Goal: Transaction & Acquisition: Book appointment/travel/reservation

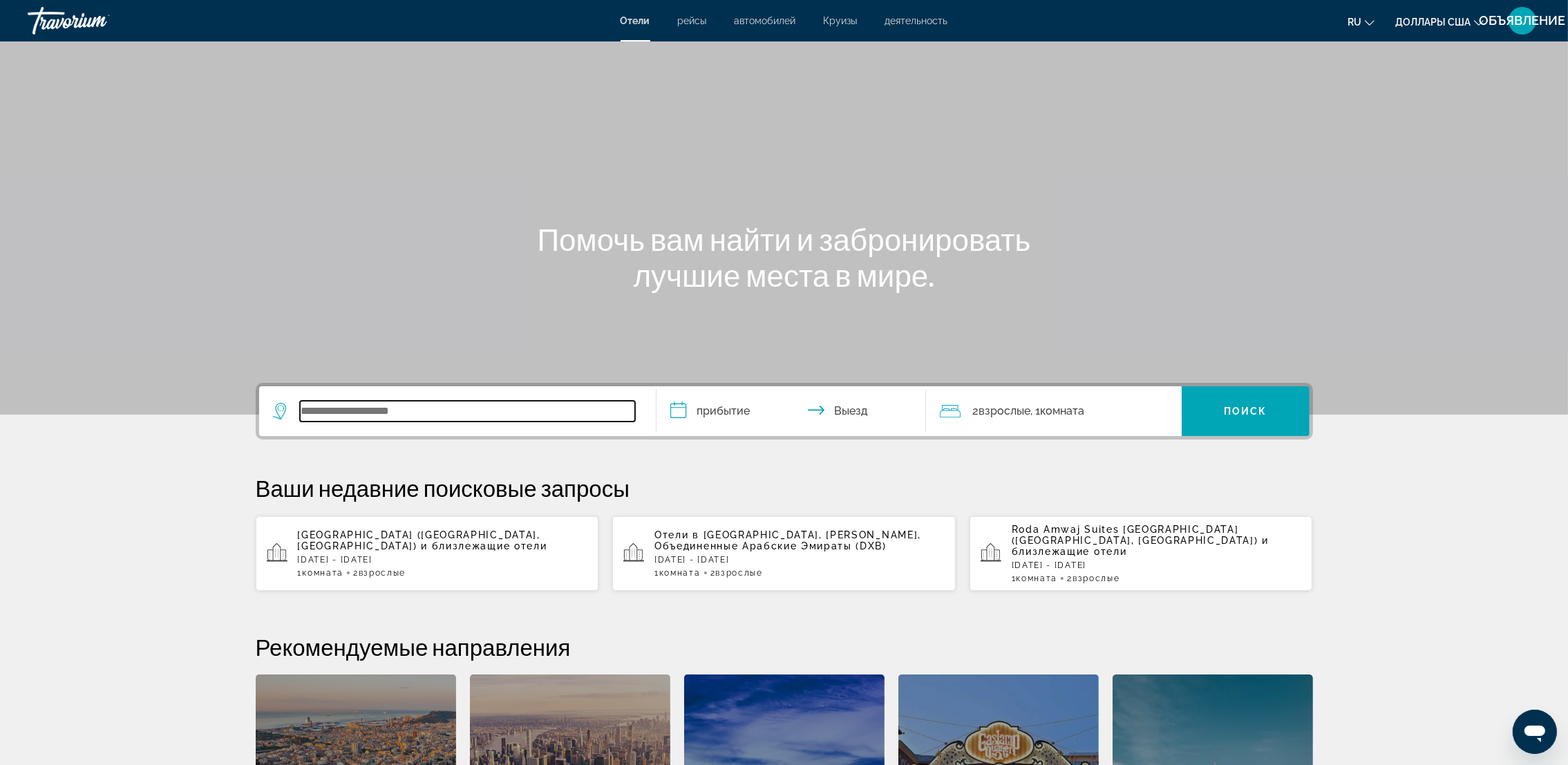
click at [388, 405] on input "Виджет поиска" at bounding box center [468, 411] width 335 height 20
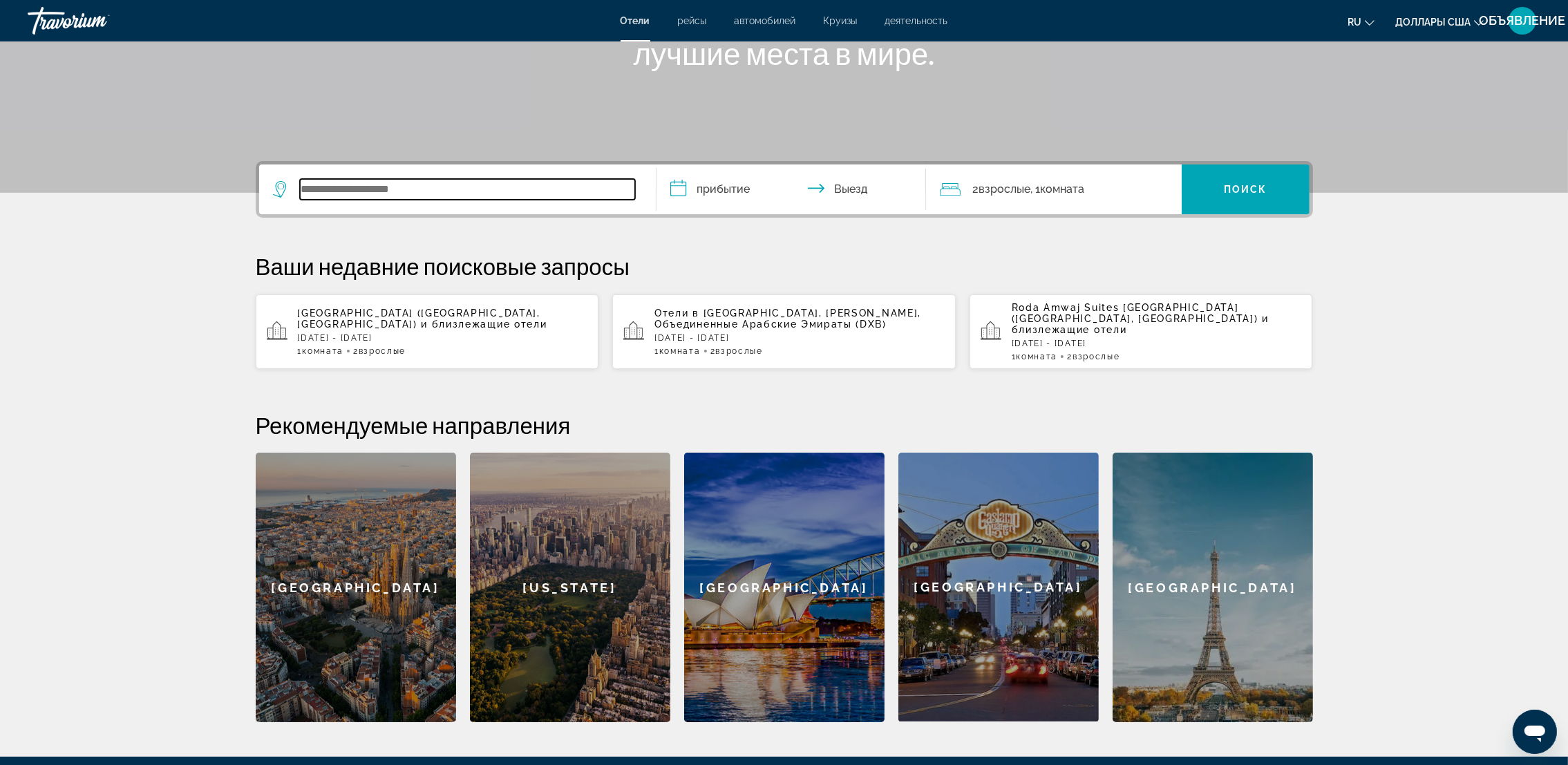
scroll to position [338, 0]
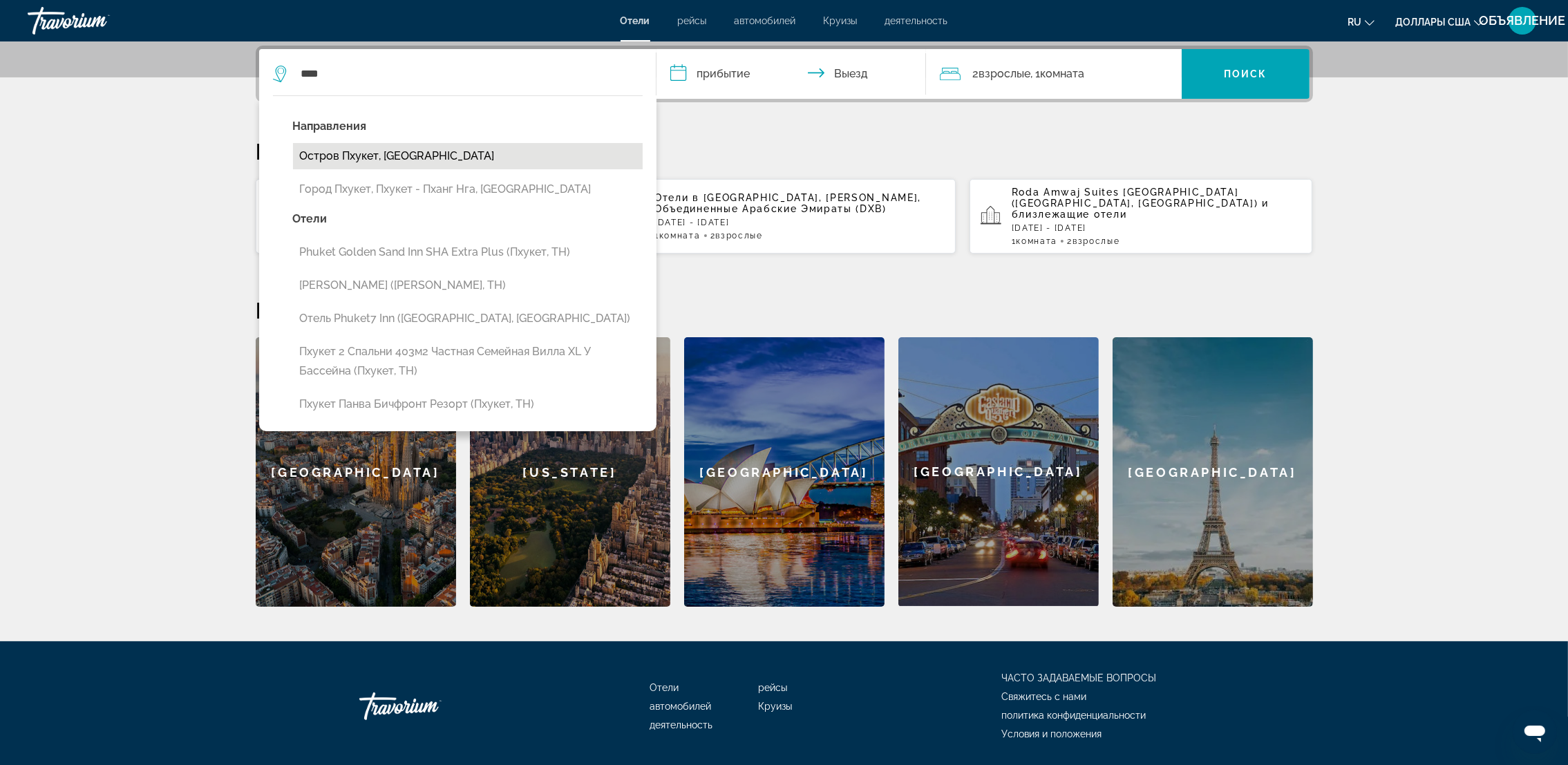
click at [383, 161] on button "Остров Пхукет, Таиланд" at bounding box center [468, 156] width 350 height 26
type input "**********"
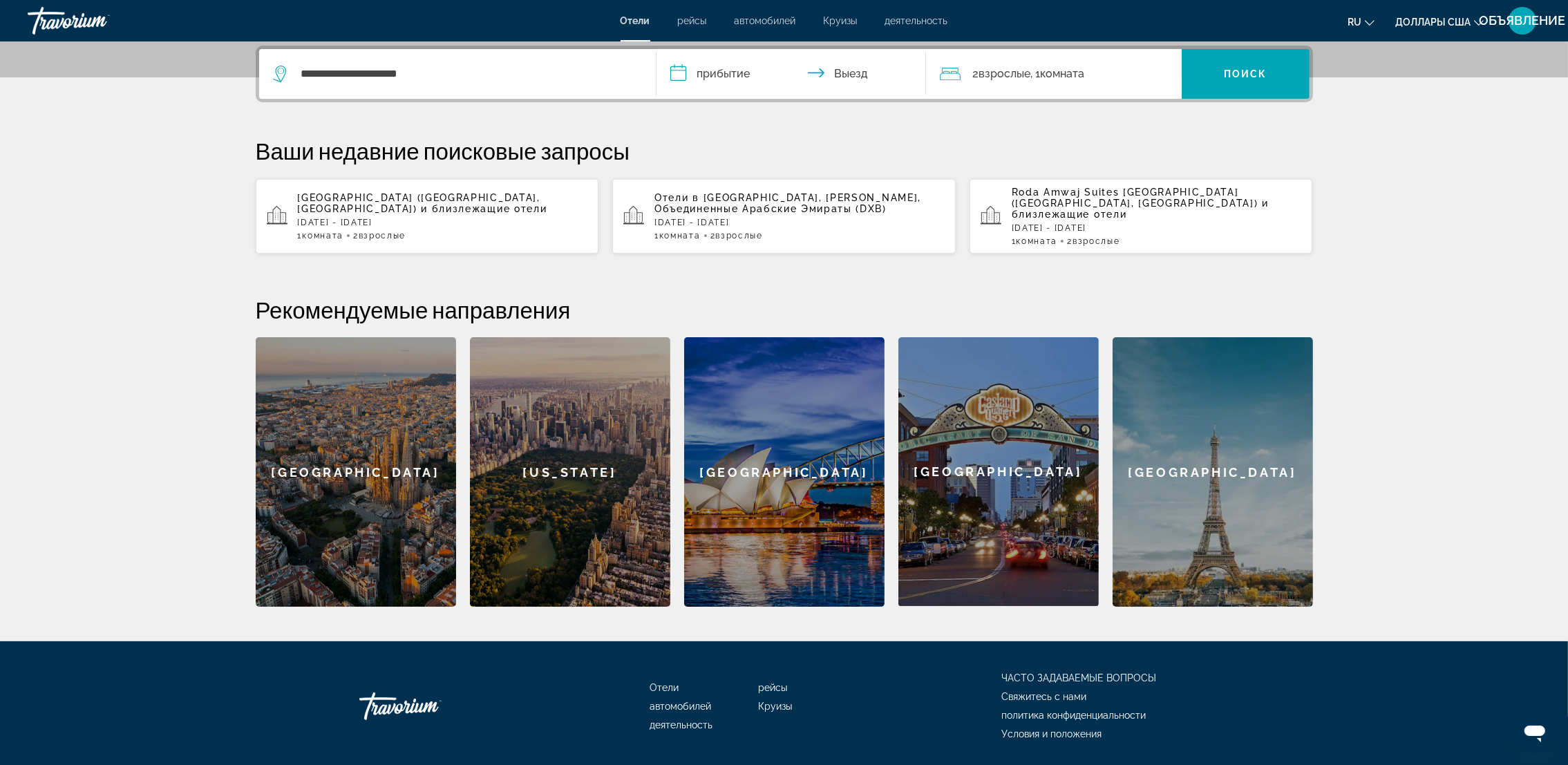
click at [680, 69] on input "**********" at bounding box center [794, 76] width 275 height 54
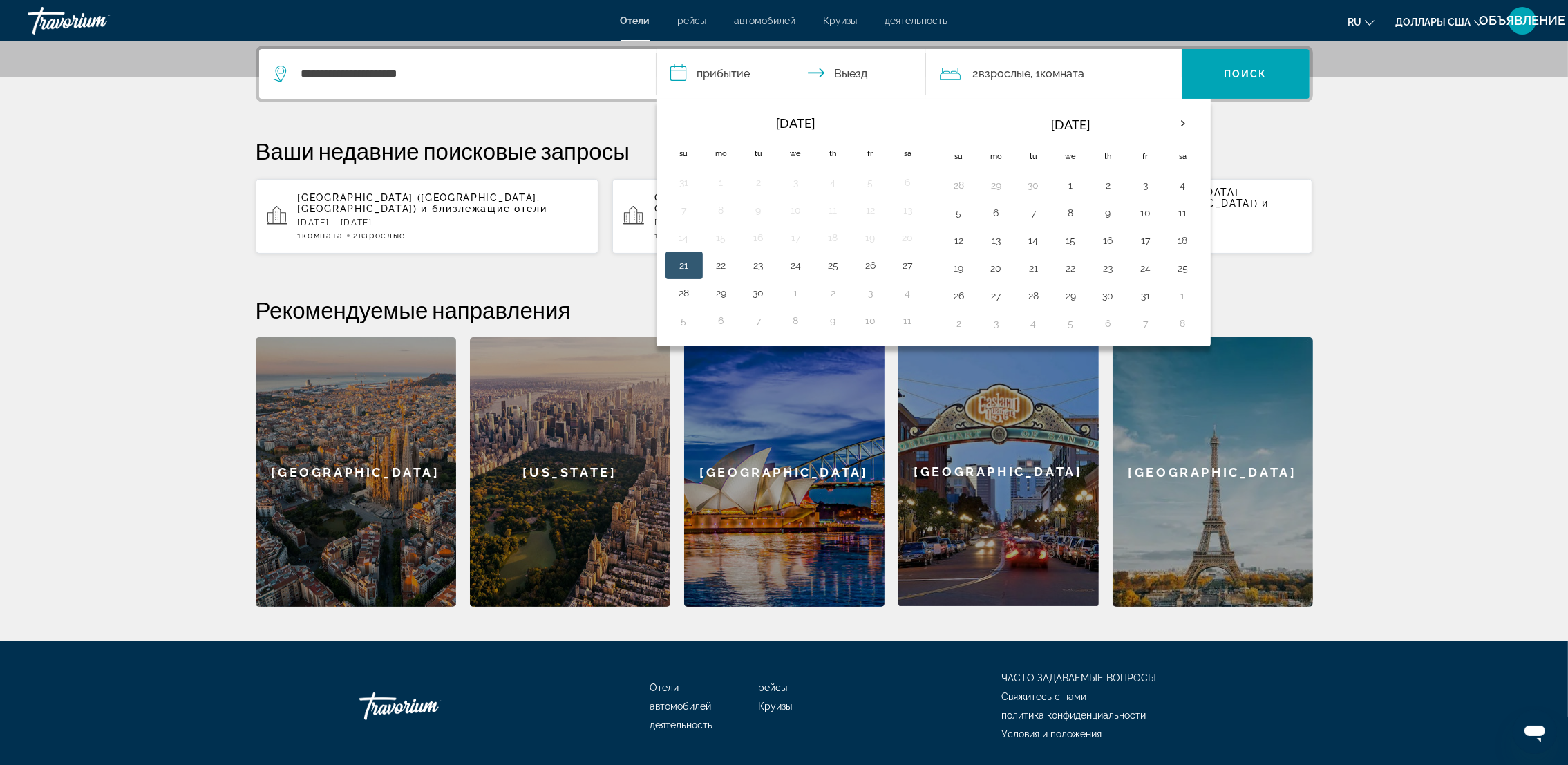
click at [698, 270] on td "21" at bounding box center [684, 264] width 37 height 28
click at [768, 265] on button "23" at bounding box center [758, 265] width 22 height 20
click at [682, 266] on button "21" at bounding box center [684, 265] width 22 height 20
type input "**********"
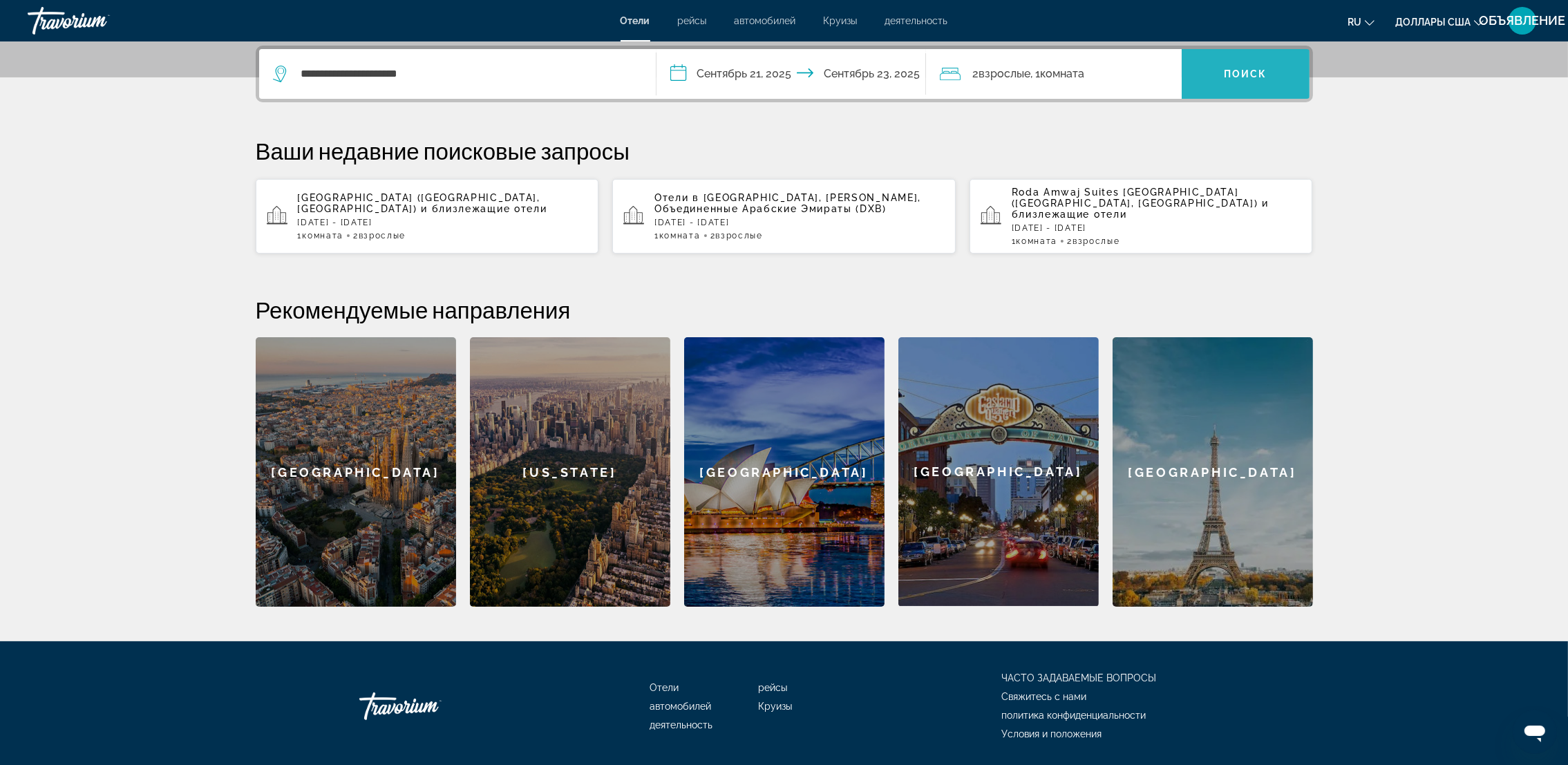
click at [1245, 76] on span "Поиск" at bounding box center [1245, 74] width 44 height 11
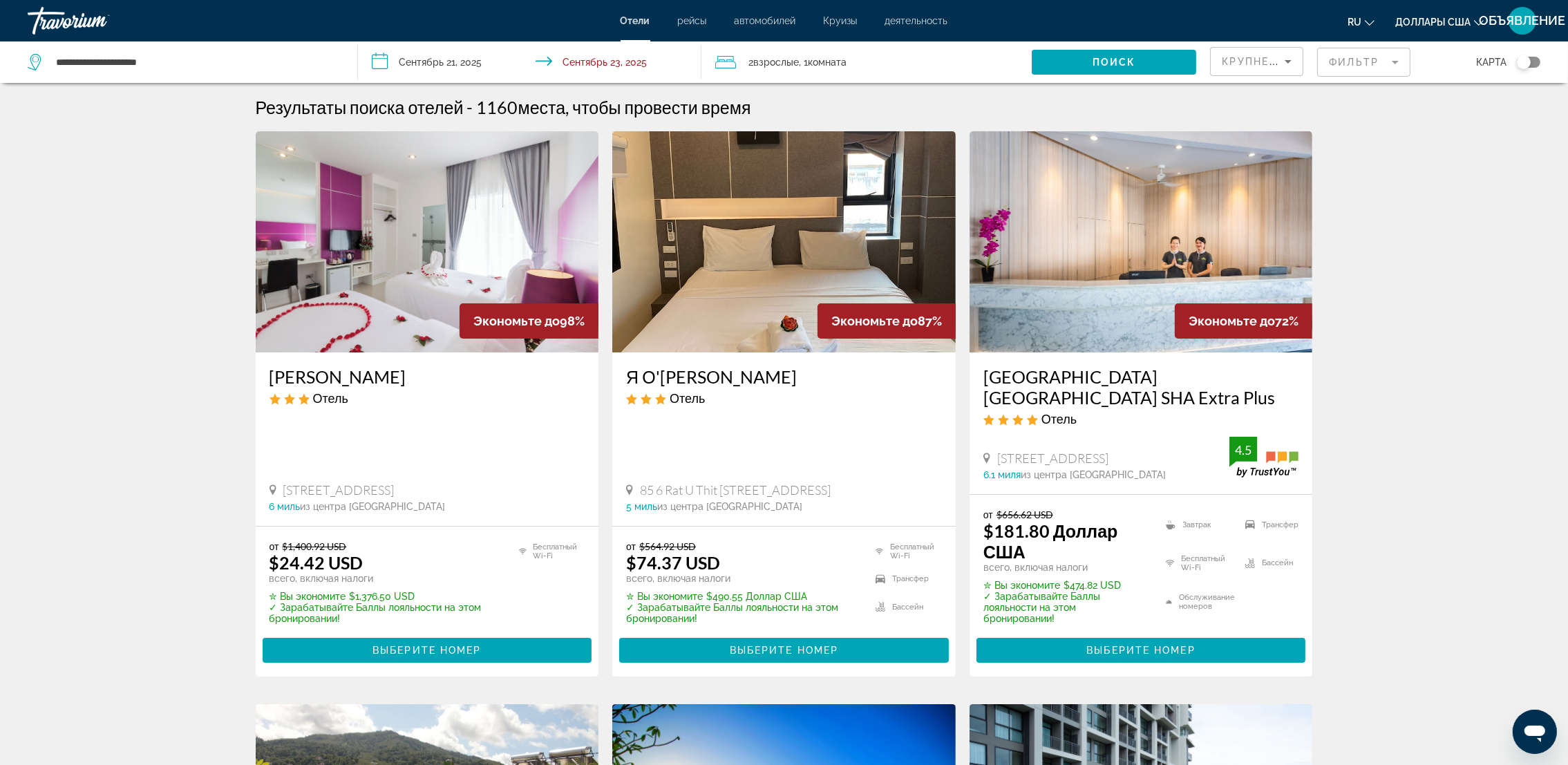
click at [1392, 60] on mat-form-field "Фильтр" at bounding box center [1364, 62] width 94 height 29
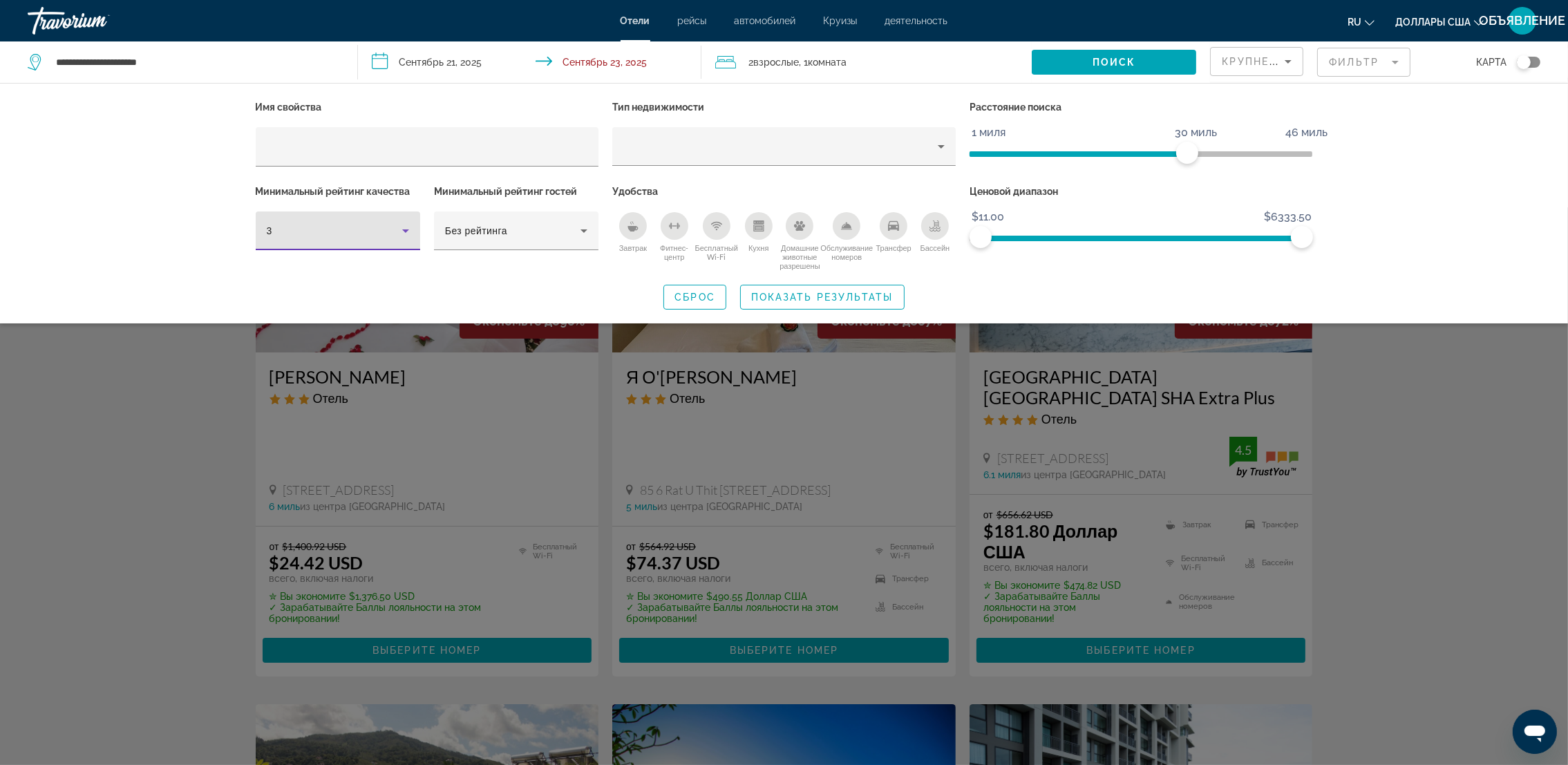
click at [407, 232] on icon "Фильтры отелей" at bounding box center [405, 231] width 17 height 17
click at [365, 340] on mat-option "5" at bounding box center [338, 338] width 165 height 33
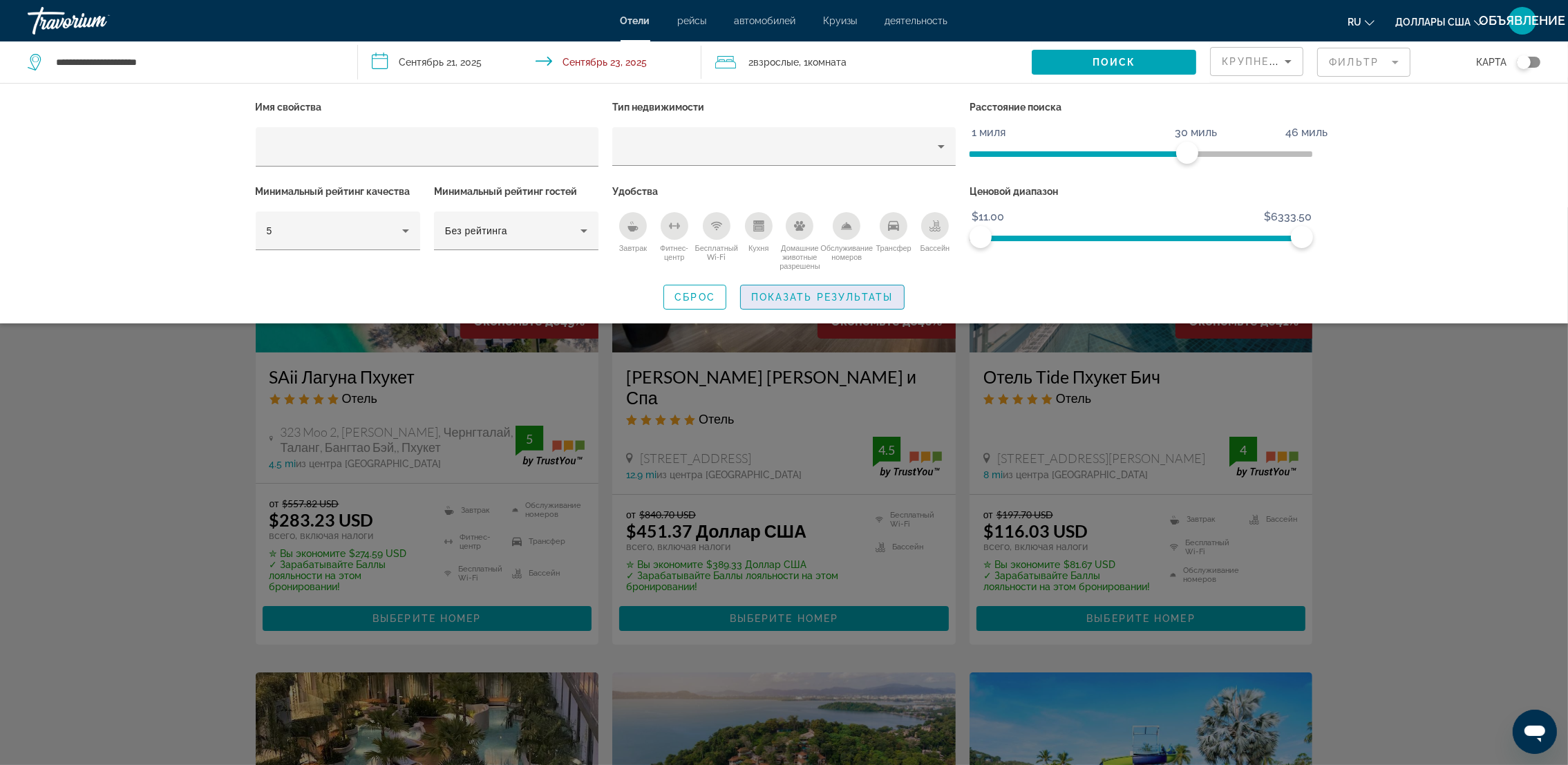
click at [813, 291] on span "Показать результаты" at bounding box center [822, 297] width 143 height 11
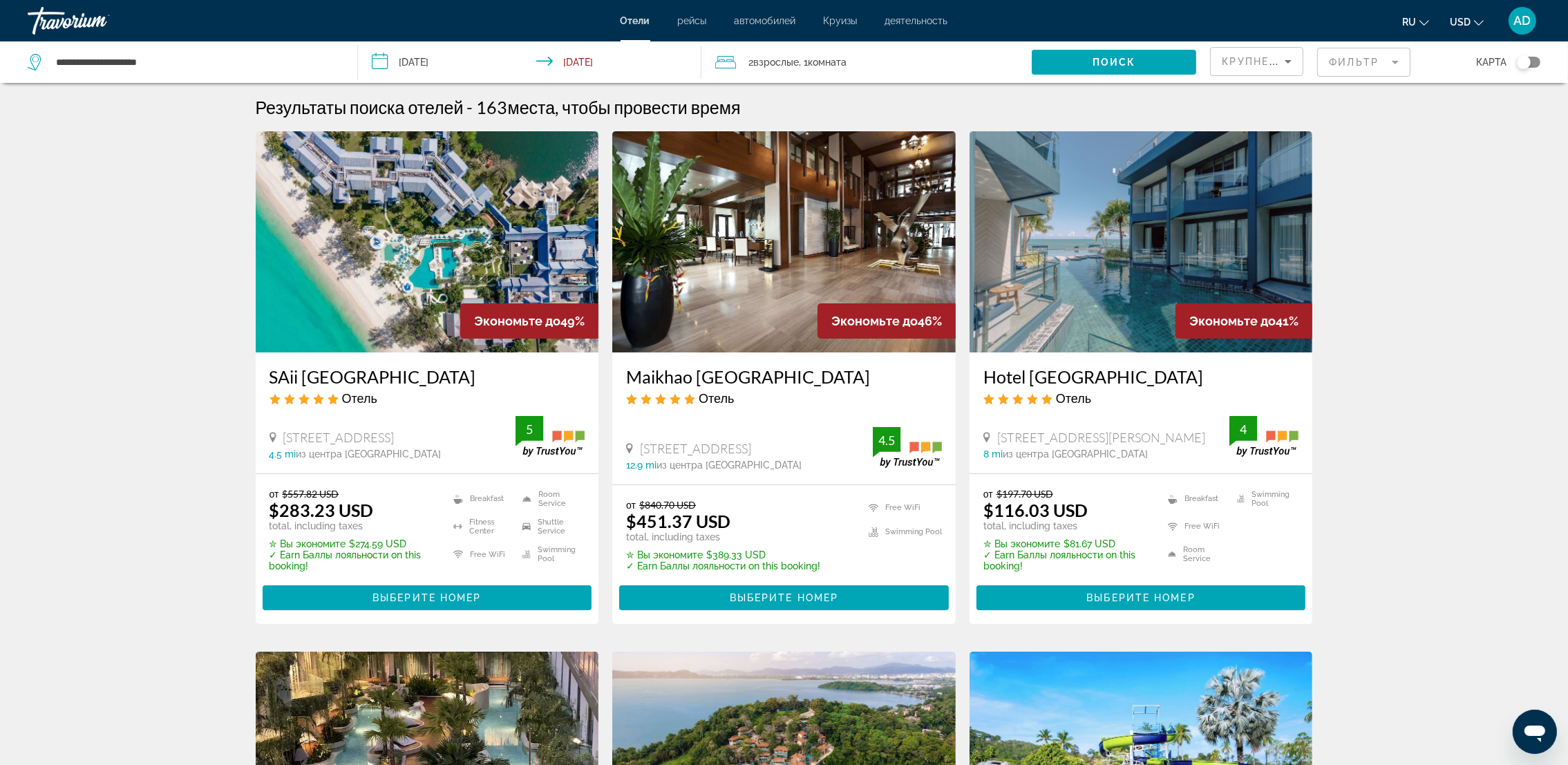
drag, startPoint x: 976, startPoint y: 383, endPoint x: 1211, endPoint y: 382, distance: 235.0
click at [1211, 382] on div "Hotel Tide Phuket Beachfront Отель 168 Moo1 Ratsada Koh Siray Muang, Phuket 8 m…" at bounding box center [1142, 413] width 344 height 121
drag, startPoint x: 1211, startPoint y: 382, endPoint x: 1169, endPoint y: 381, distance: 42.0
copy h3 "Hotel [GEOGRAPHIC_DATA]"
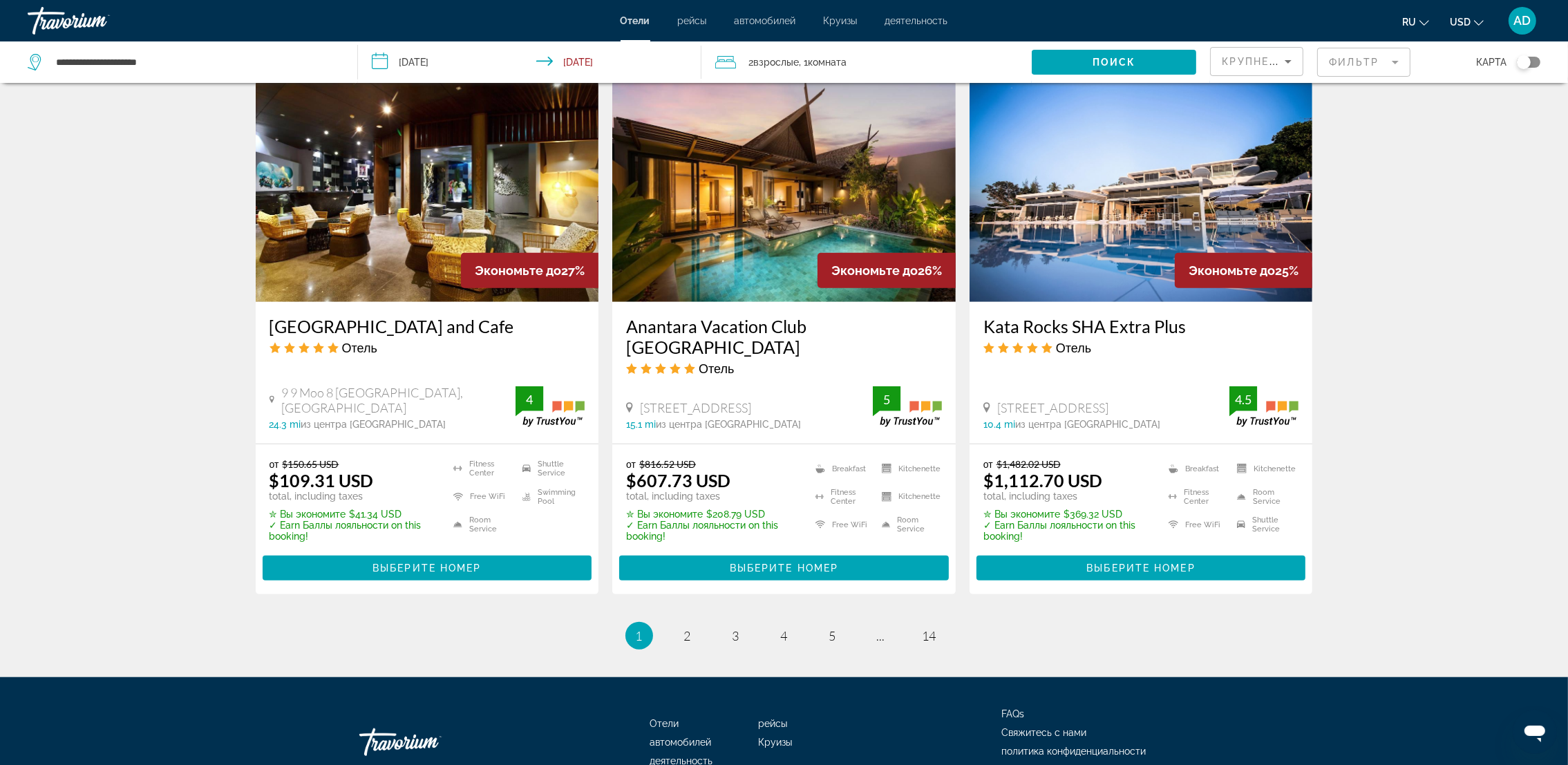
scroll to position [1615, 0]
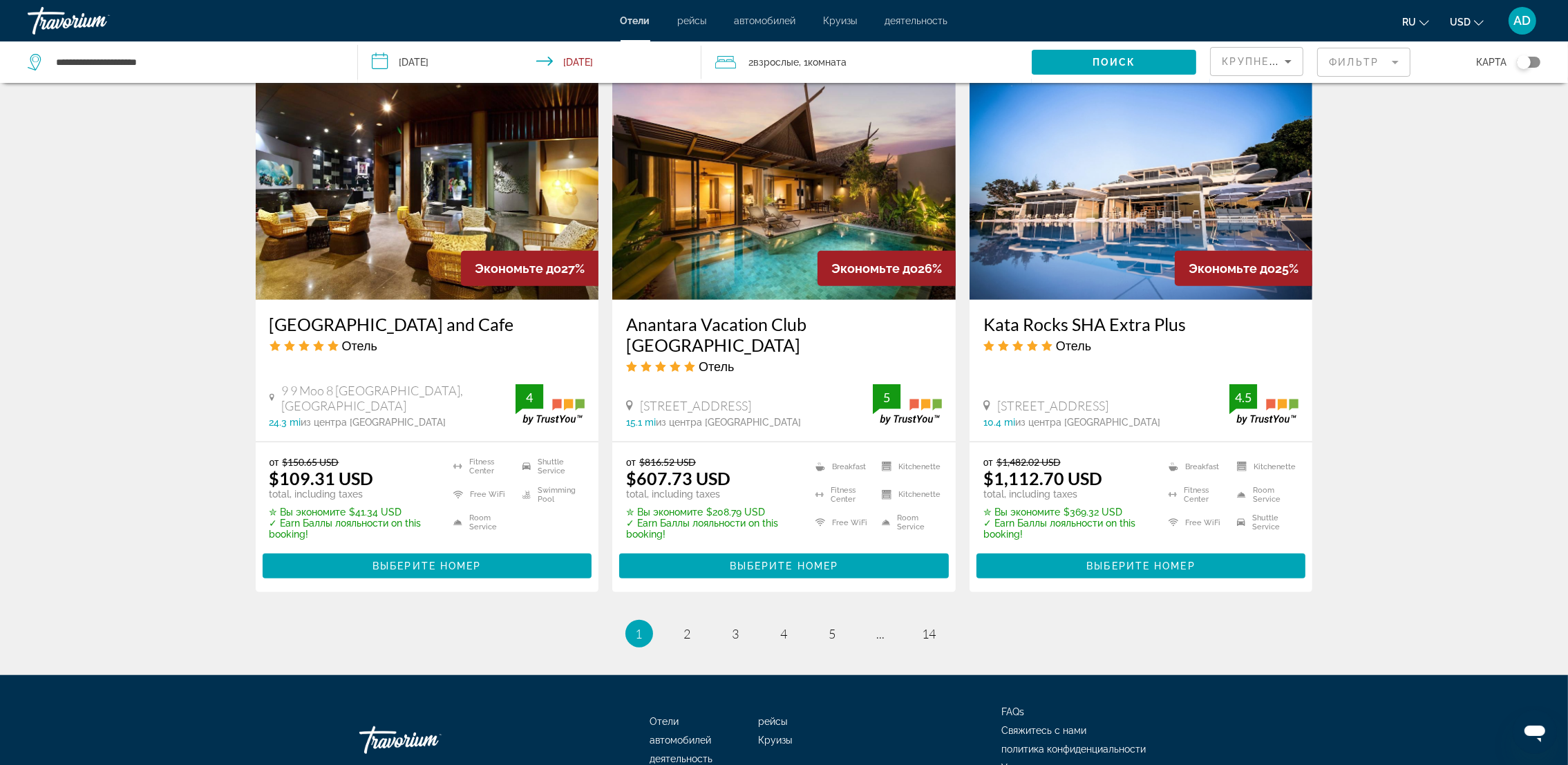
click at [1395, 63] on mat-form-field "Фильтр" at bounding box center [1364, 62] width 94 height 29
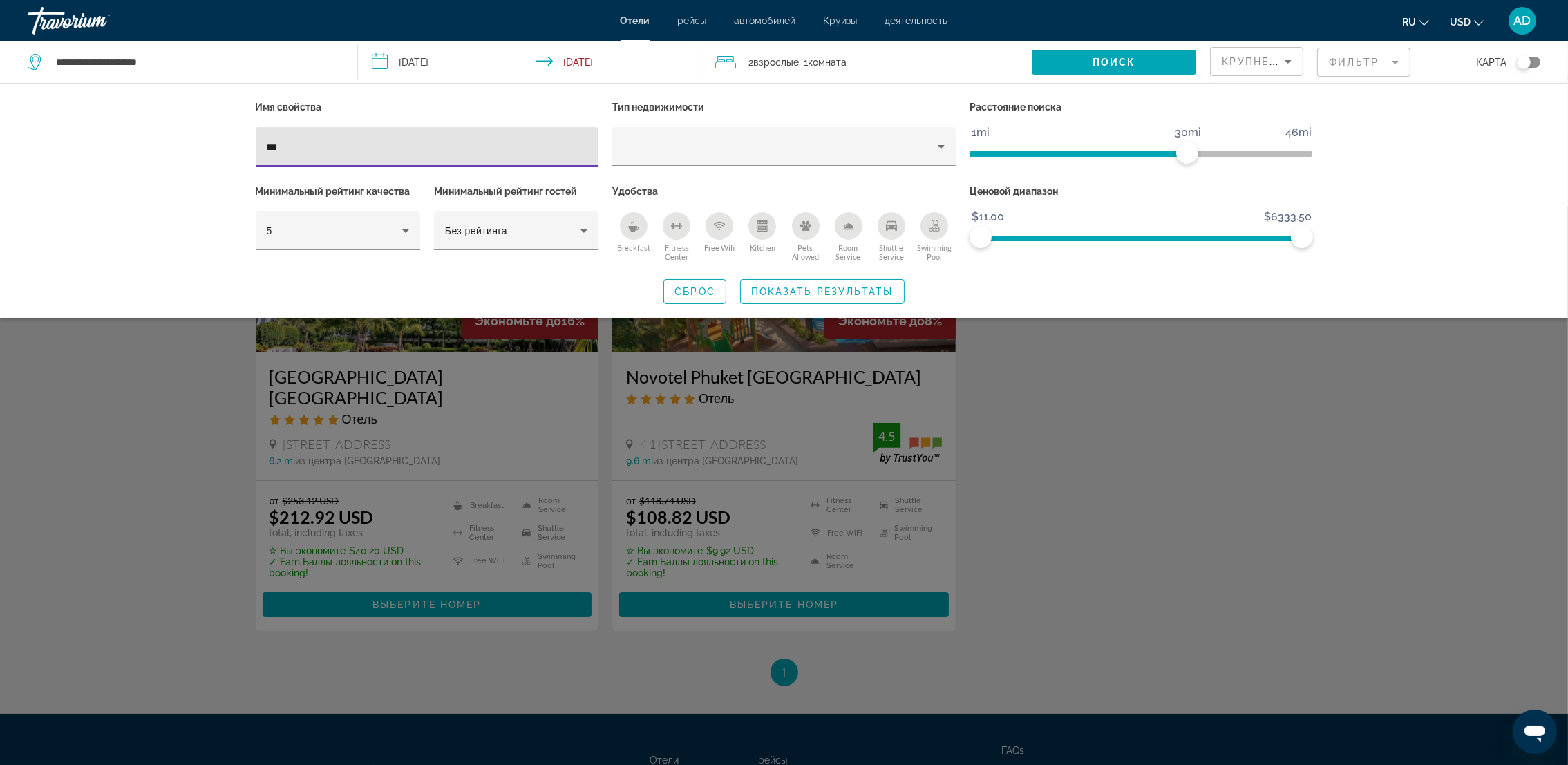
type input "***"
click at [86, 436] on div "Search widget" at bounding box center [784, 486] width 1568 height 557
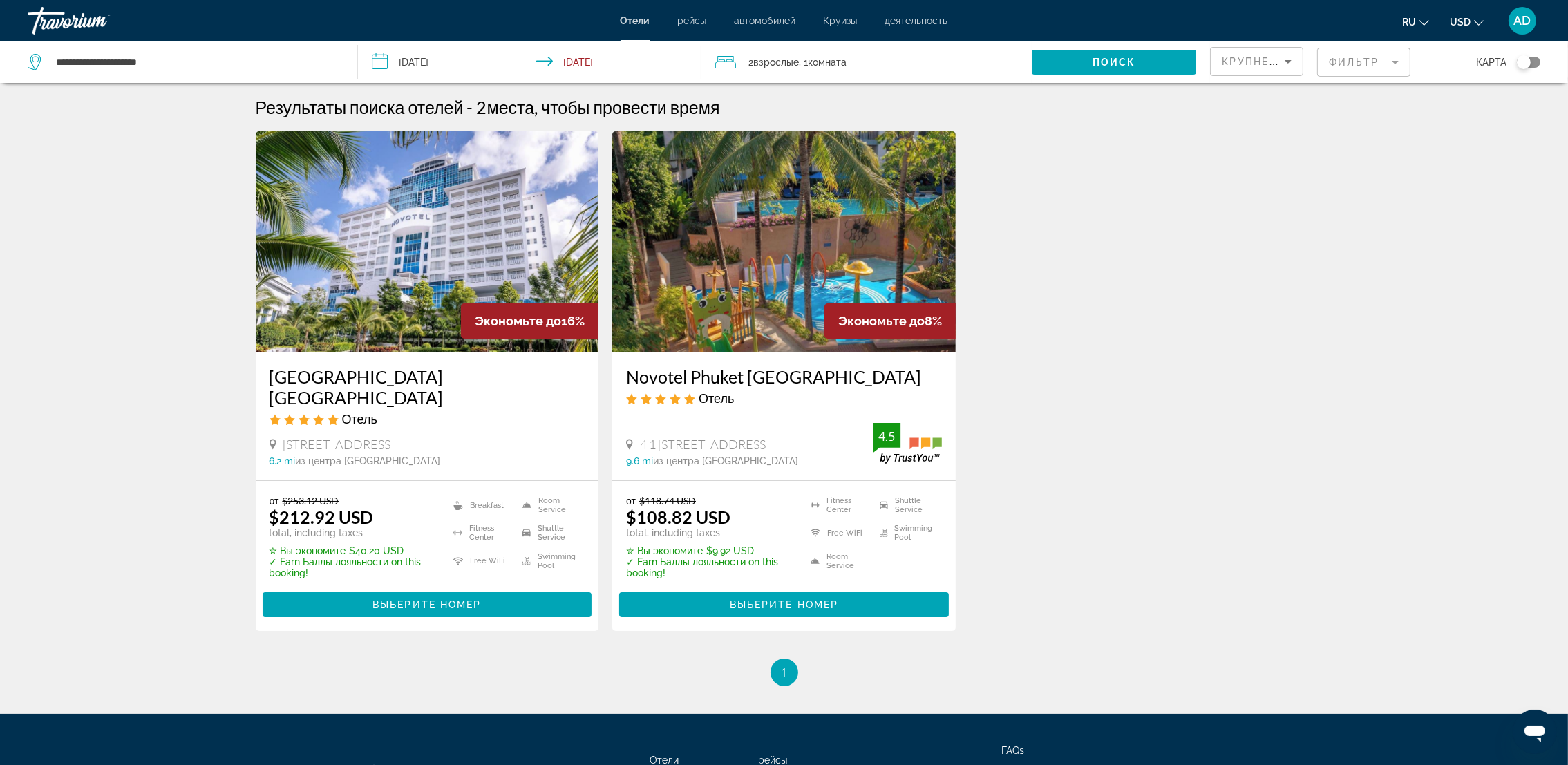
drag, startPoint x: 618, startPoint y: 371, endPoint x: 668, endPoint y: 391, distance: 53.9
click at [668, 391] on div "Novotel Phuket Kata Avista Resort and Spa Отель 4 1 4 Leam Sai Road Kata Beach …" at bounding box center [784, 417] width 344 height 128
drag, startPoint x: 668, startPoint y: 391, endPoint x: 644, endPoint y: 387, distance: 24.3
copy h3 "Novotel Phuket Kata Avista Resort and Spa"
click at [1414, 142] on div "Результаты поиска отелей - 2 места, чтобы провести время Экономьте до 16% Novot…" at bounding box center [784, 392] width 1568 height 590
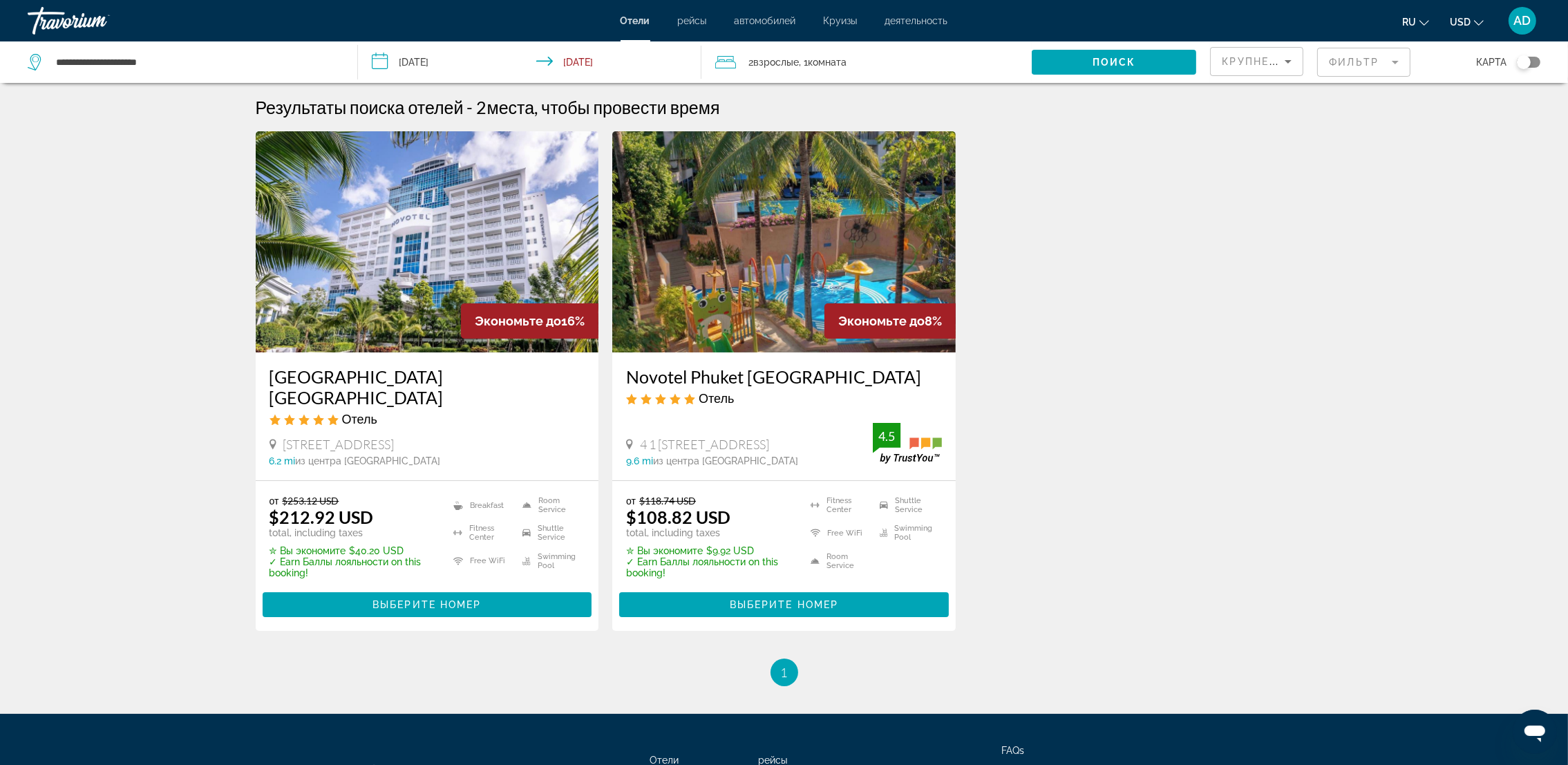
click at [1404, 55] on mat-form-field "Фильтр" at bounding box center [1364, 62] width 94 height 29
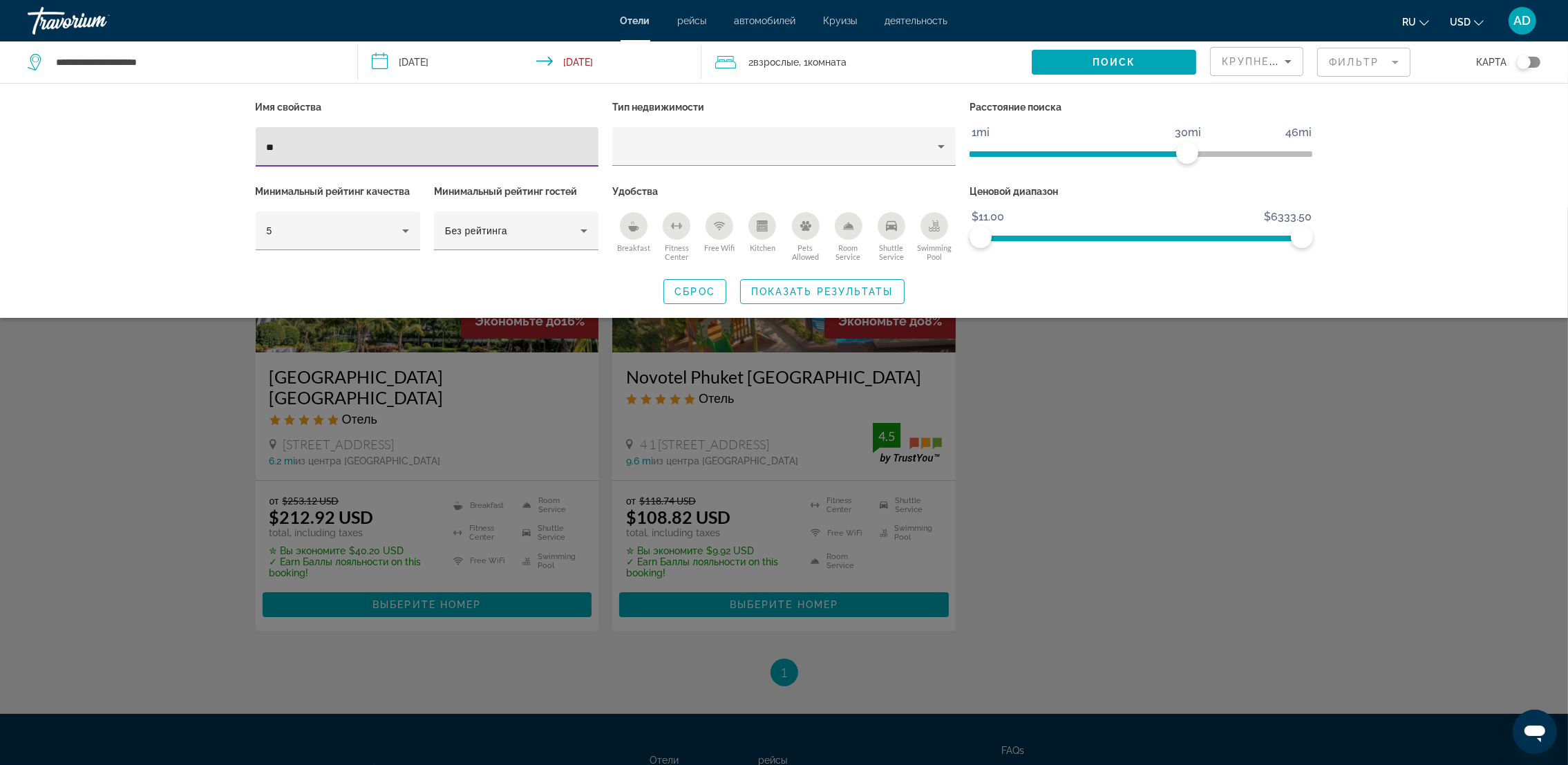
type input "*"
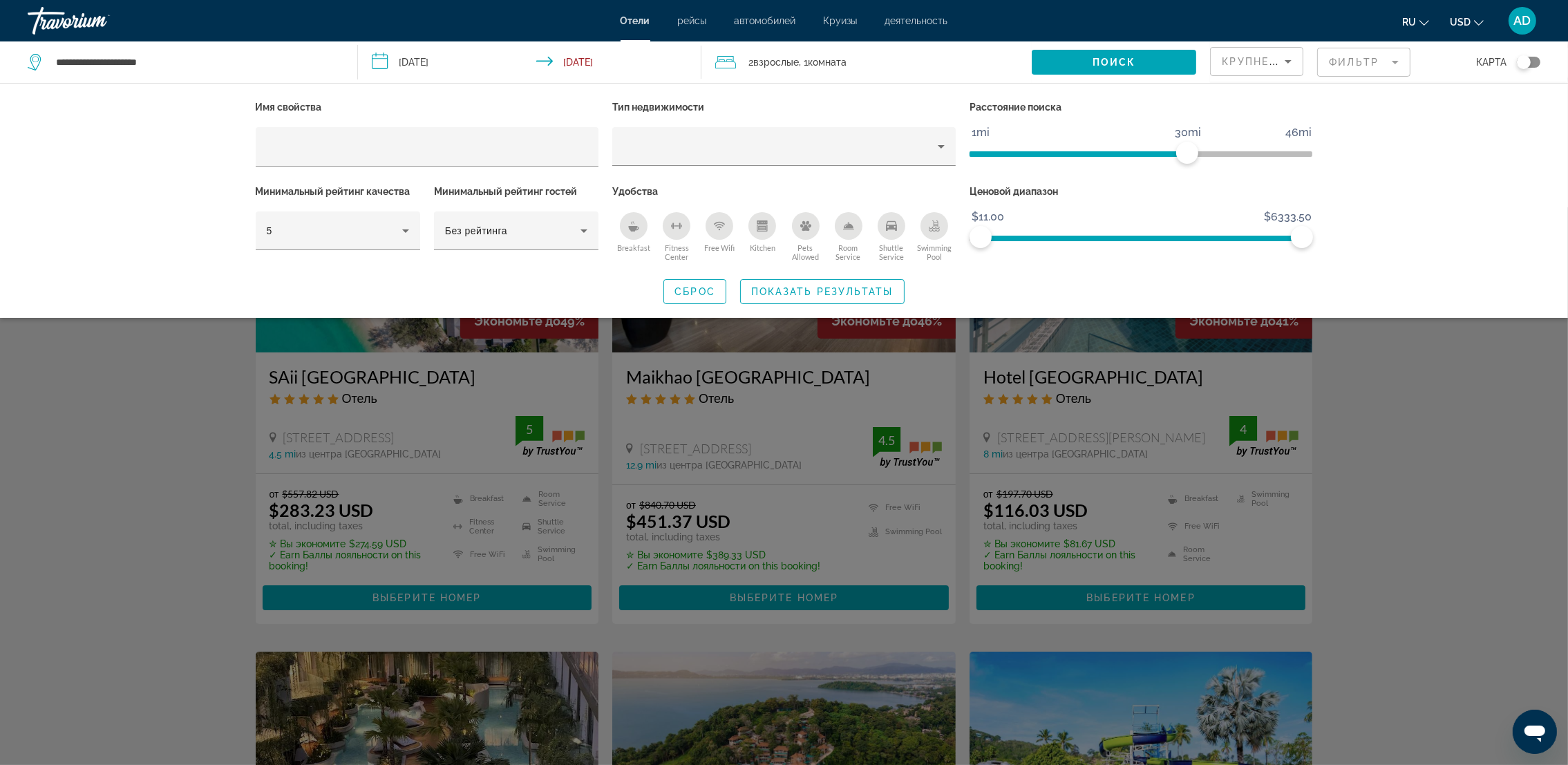
click at [1460, 418] on div "Search widget" at bounding box center [784, 486] width 1568 height 557
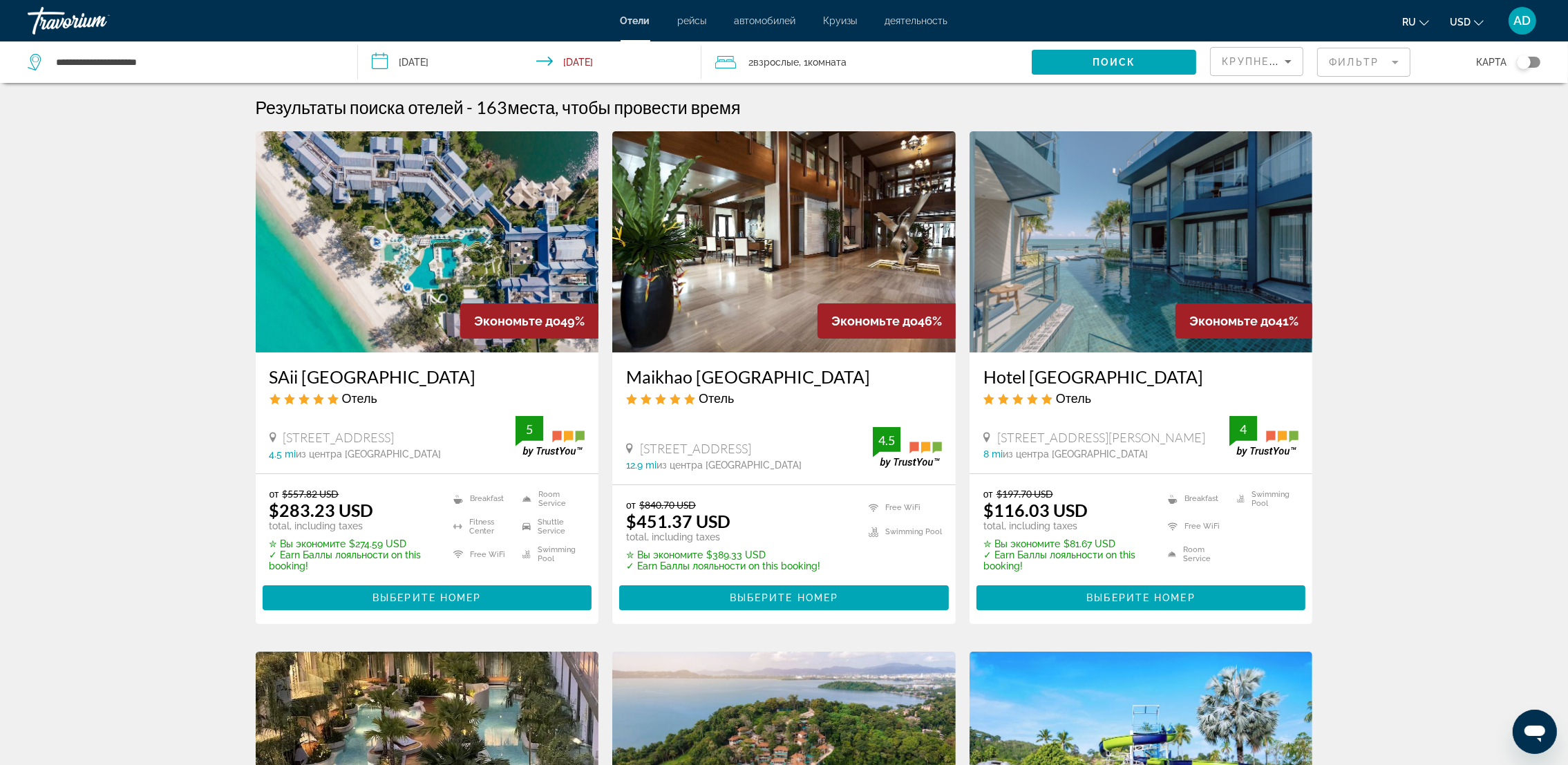
click at [1538, 62] on div "Toggle map" at bounding box center [1529, 62] width 23 height 11
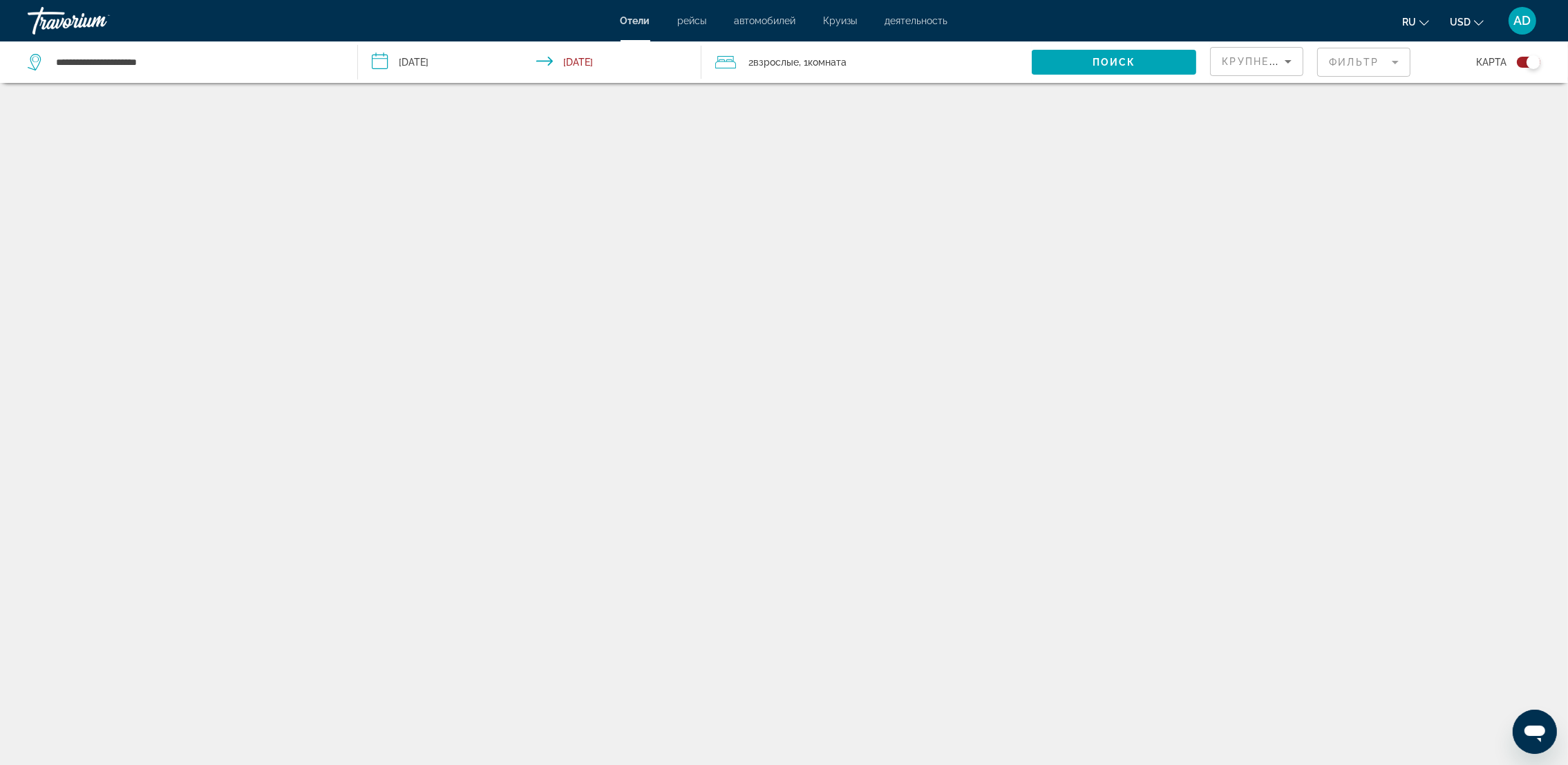
scroll to position [82, 0]
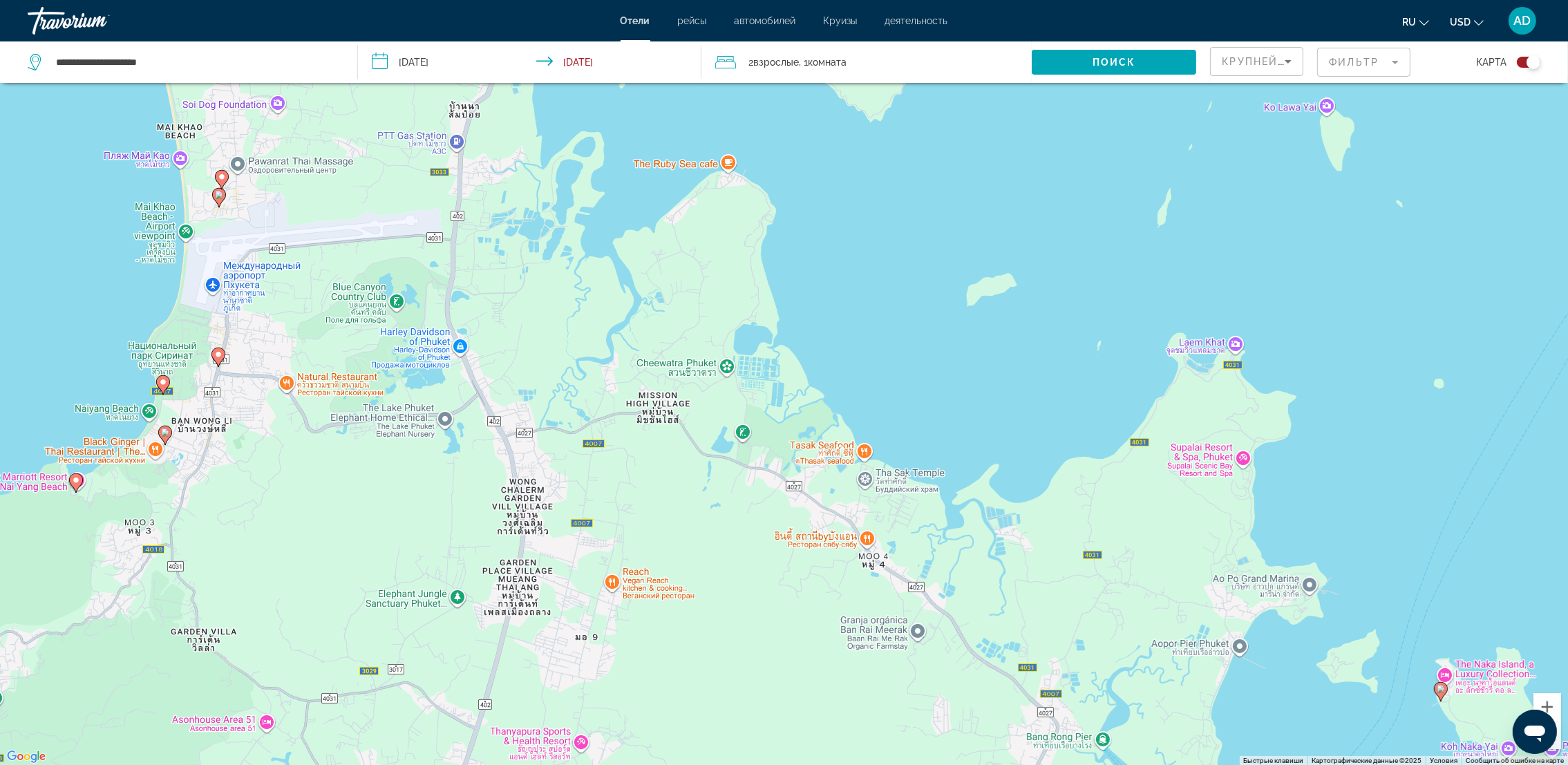
click at [222, 199] on icon "Main content" at bounding box center [218, 197] width 12 height 18
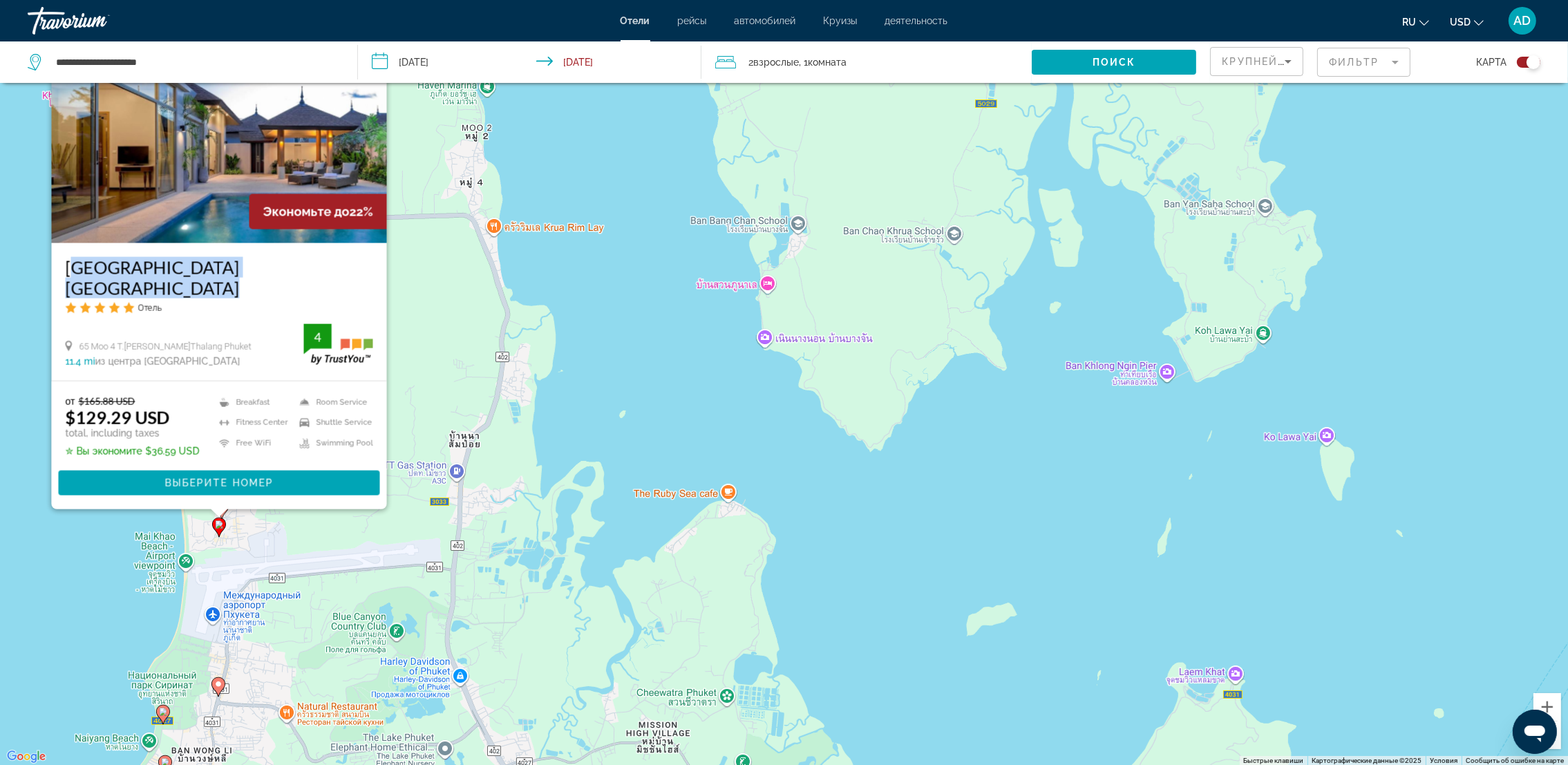
drag, startPoint x: 61, startPoint y: 286, endPoint x: 365, endPoint y: 291, distance: 304.0
click at [365, 291] on div "Splash Beach Resort Maikhao Phuket Отель 65 Moo 4 T.Maikhao A.Thalang Phuket 11…" at bounding box center [218, 311] width 335 height 137
drag, startPoint x: 365, startPoint y: 291, endPoint x: 309, endPoint y: 295, distance: 56.1
click at [309, 295] on h3 "[GEOGRAPHIC_DATA] [GEOGRAPHIC_DATA]" at bounding box center [218, 277] width 307 height 42
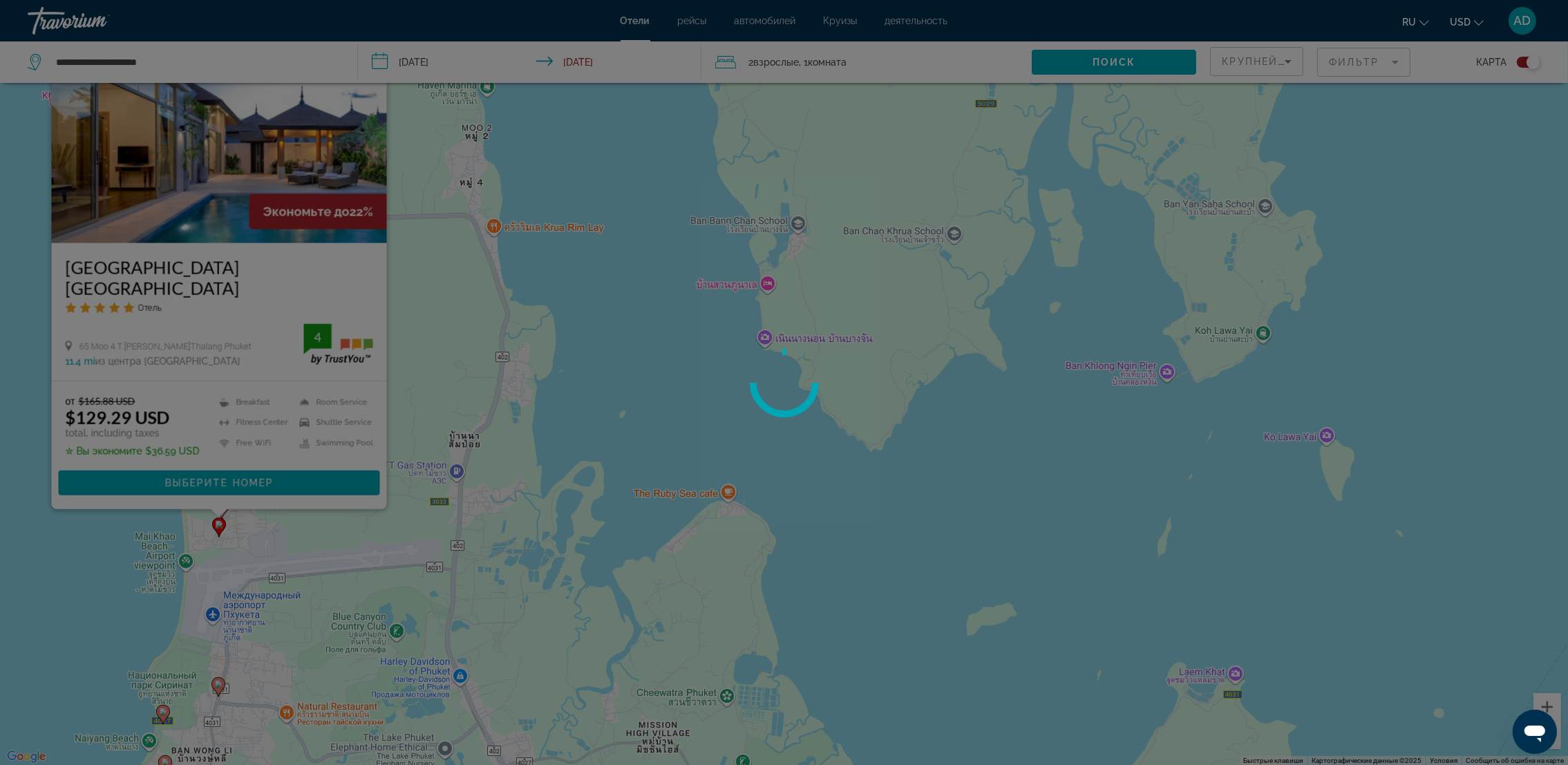
click at [309, 295] on div at bounding box center [784, 382] width 1568 height 765
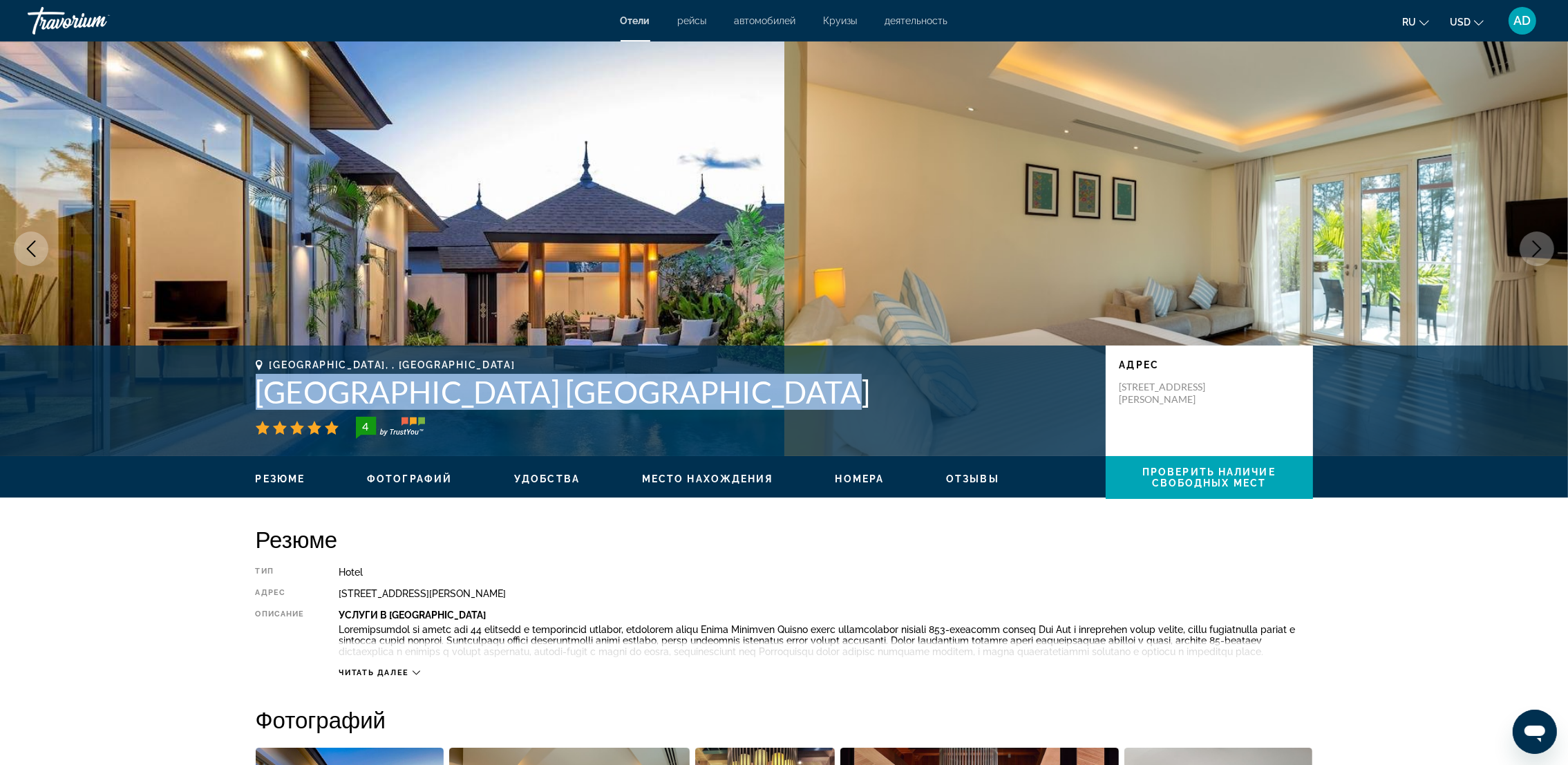
drag, startPoint x: 241, startPoint y: 395, endPoint x: 757, endPoint y: 398, distance: 516.0
click at [757, 398] on div "Phuket, , Thailand Splash Beach Resort Maikhao Phuket 4 адрес 65 Moo 4 T.Maikha…" at bounding box center [784, 400] width 1113 height 83
drag, startPoint x: 757, startPoint y: 398, endPoint x: 705, endPoint y: 398, distance: 52.0
copy h1 "[GEOGRAPHIC_DATA] [GEOGRAPHIC_DATA]"
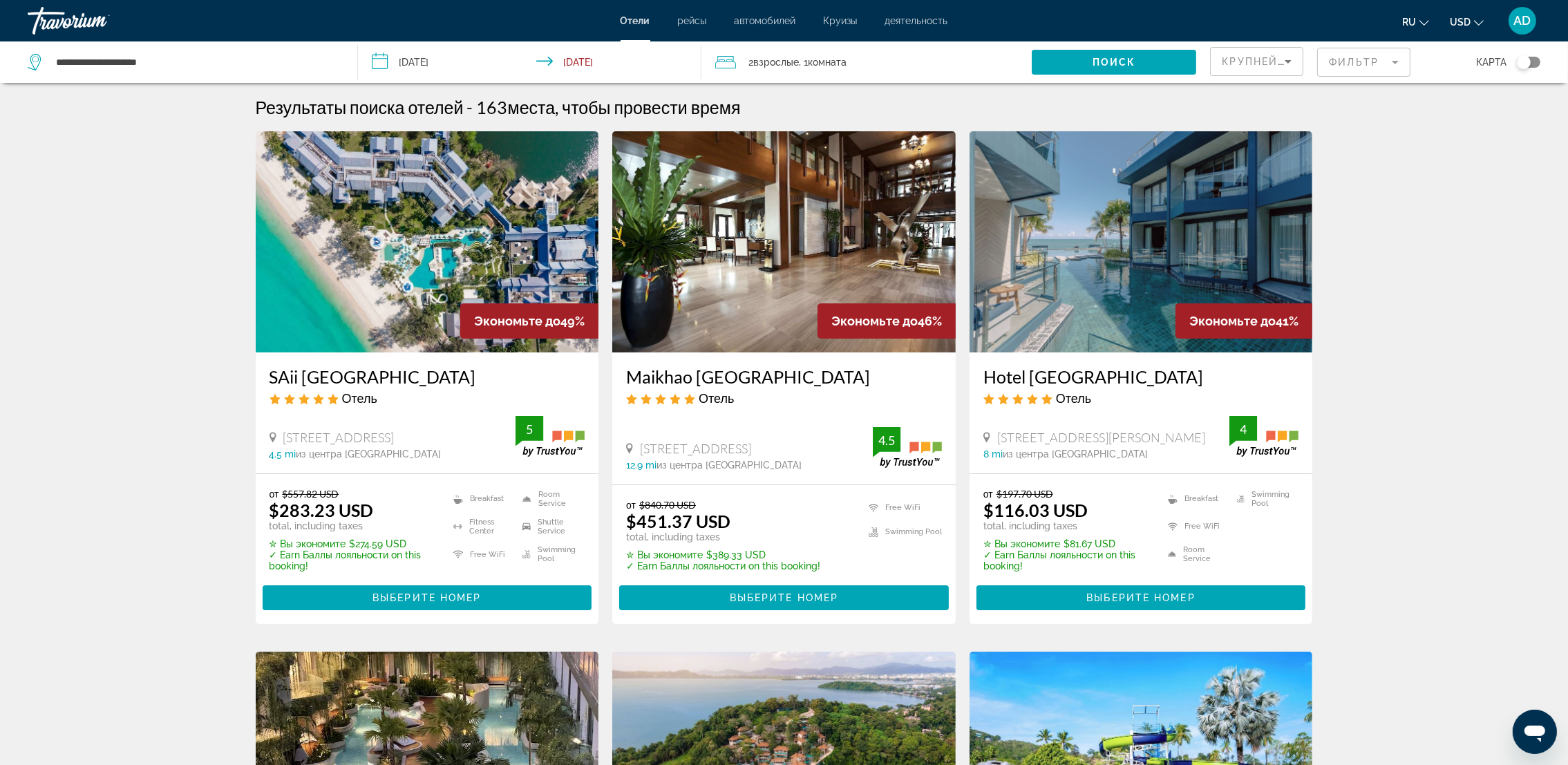
click at [1384, 62] on mat-form-field "Фильтр" at bounding box center [1364, 62] width 94 height 29
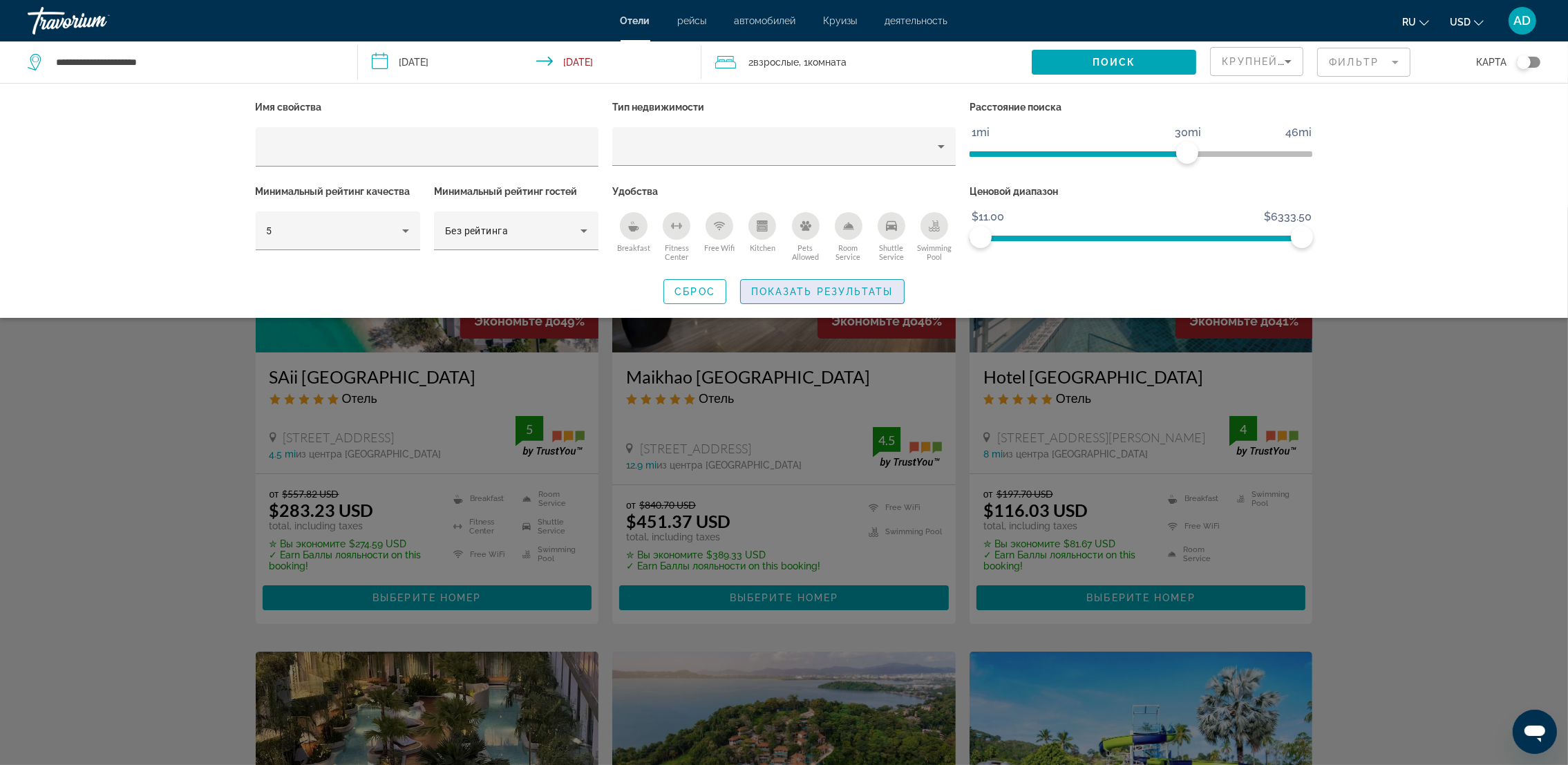
click at [845, 290] on span "Показать результаты" at bounding box center [822, 291] width 143 height 11
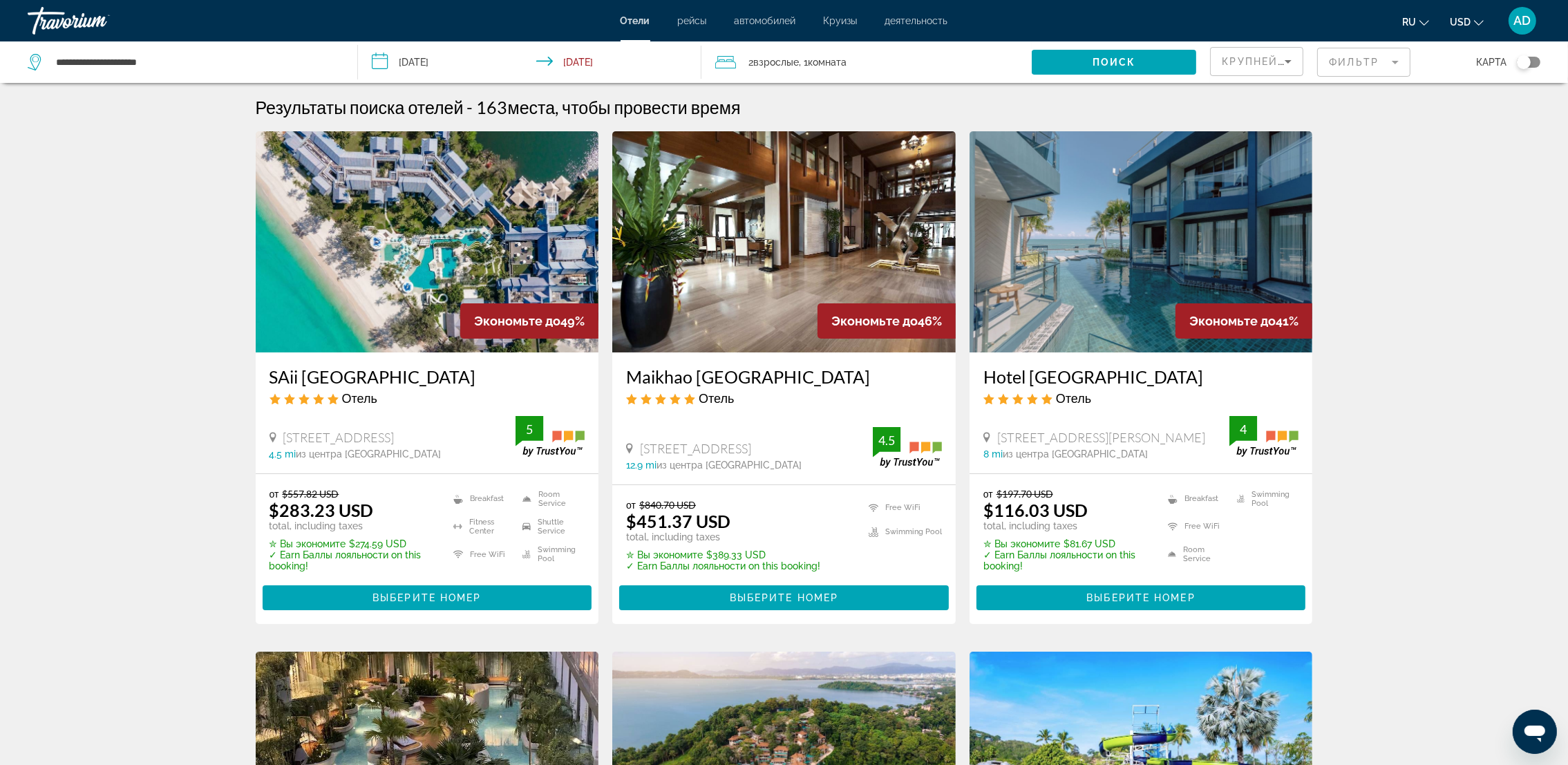
click at [1538, 60] on div "Toggle map" at bounding box center [1529, 62] width 23 height 11
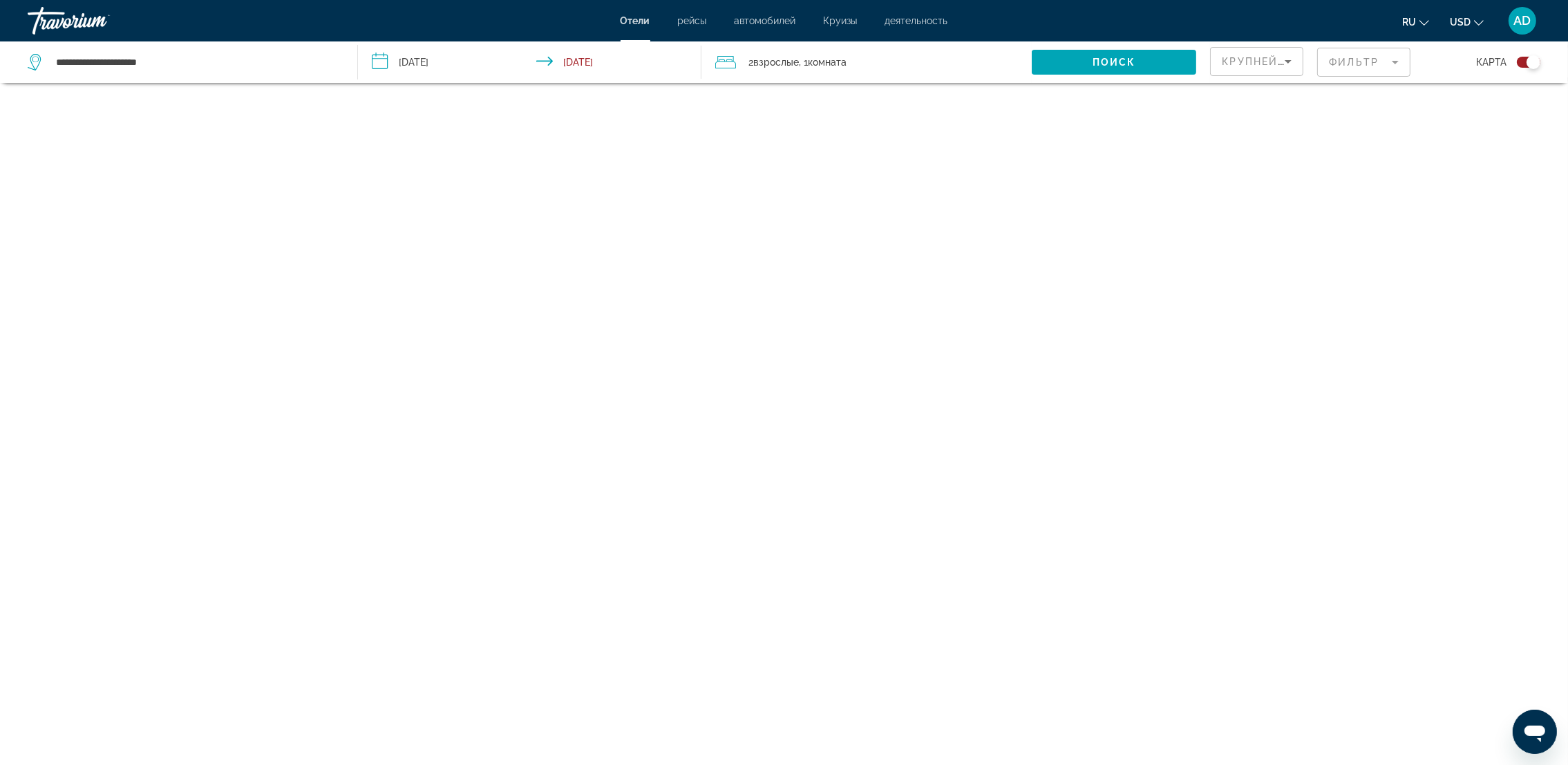
scroll to position [82, 0]
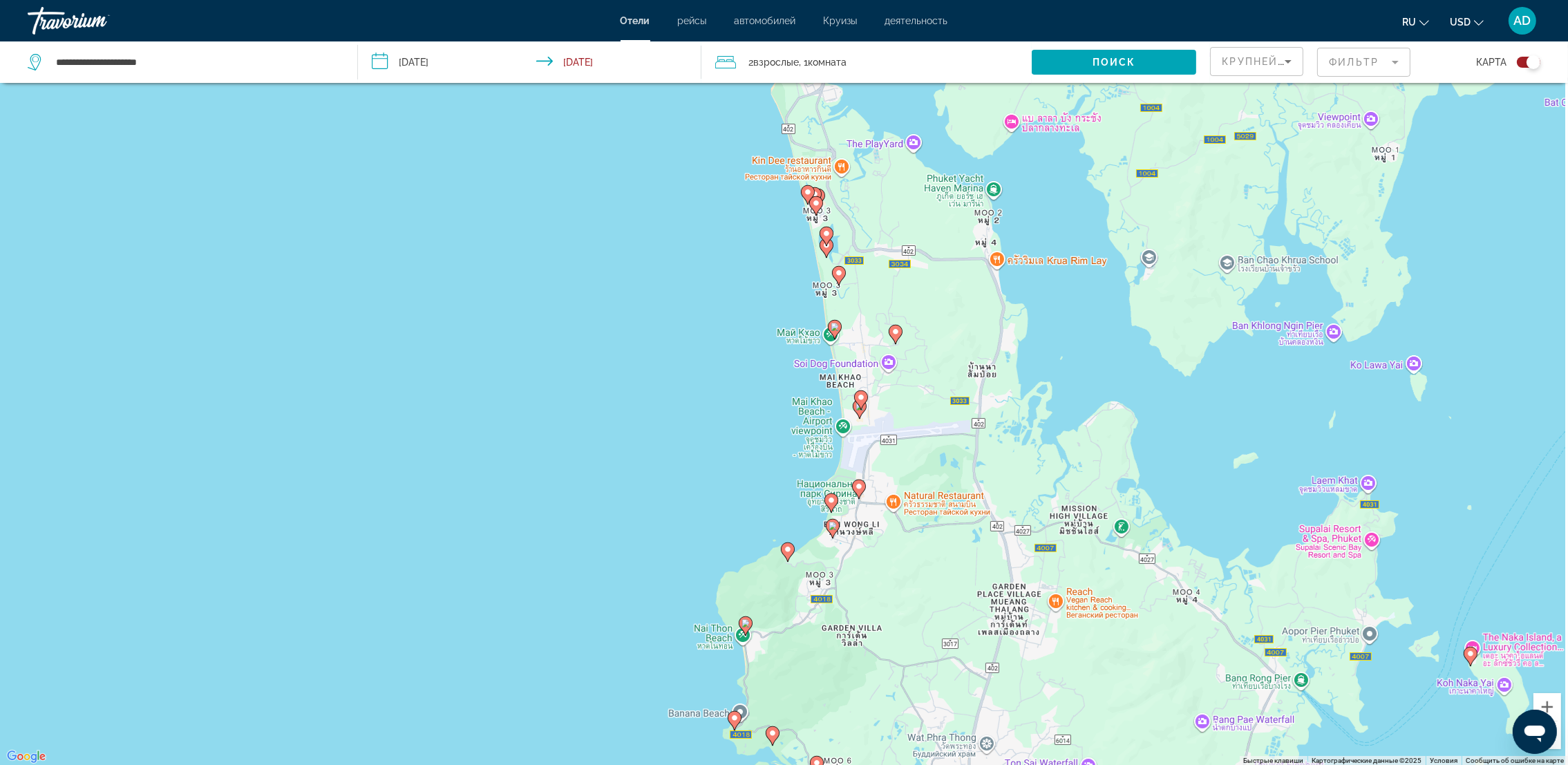
drag, startPoint x: 948, startPoint y: 299, endPoint x: 833, endPoint y: 447, distance: 187.4
click at [833, 447] on div "Чтобы активировать перетаскивание с помощью клавиатуры, нажмите Alt + Ввод. Пос…" at bounding box center [784, 383] width 1568 height 765
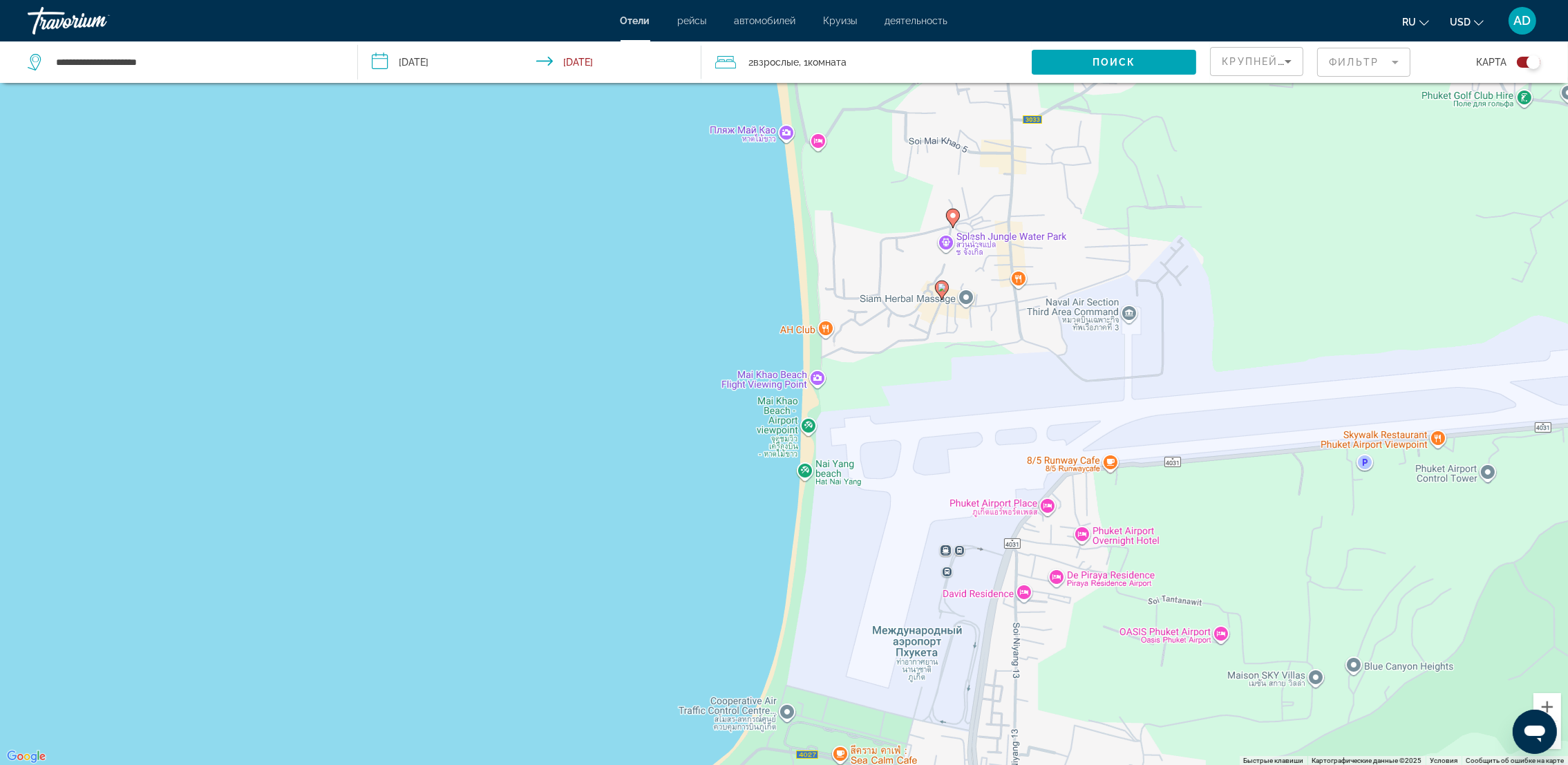
click at [954, 213] on image "Main content" at bounding box center [952, 215] width 8 height 8
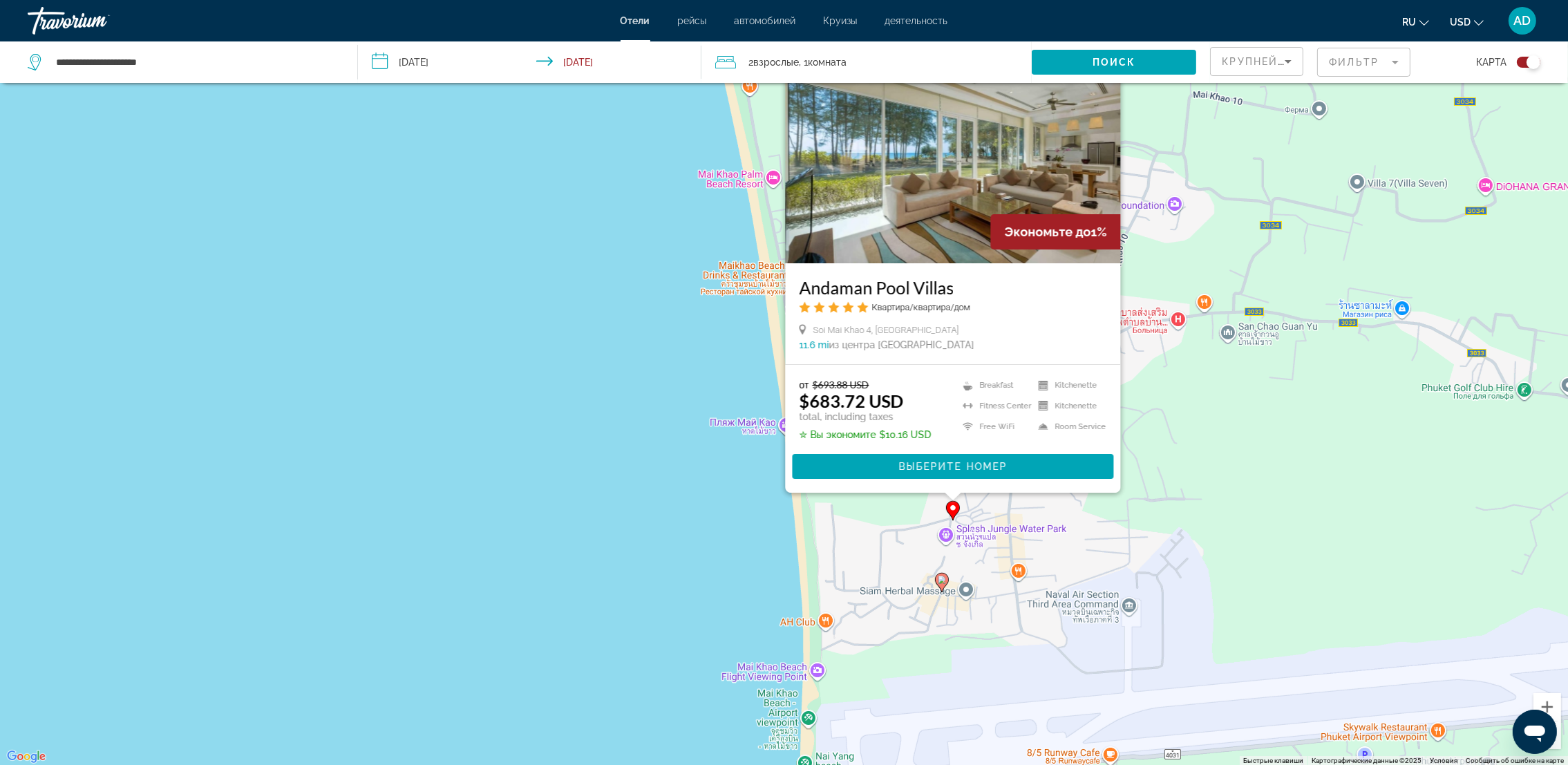
click at [941, 574] on icon "Main content" at bounding box center [942, 582] width 12 height 18
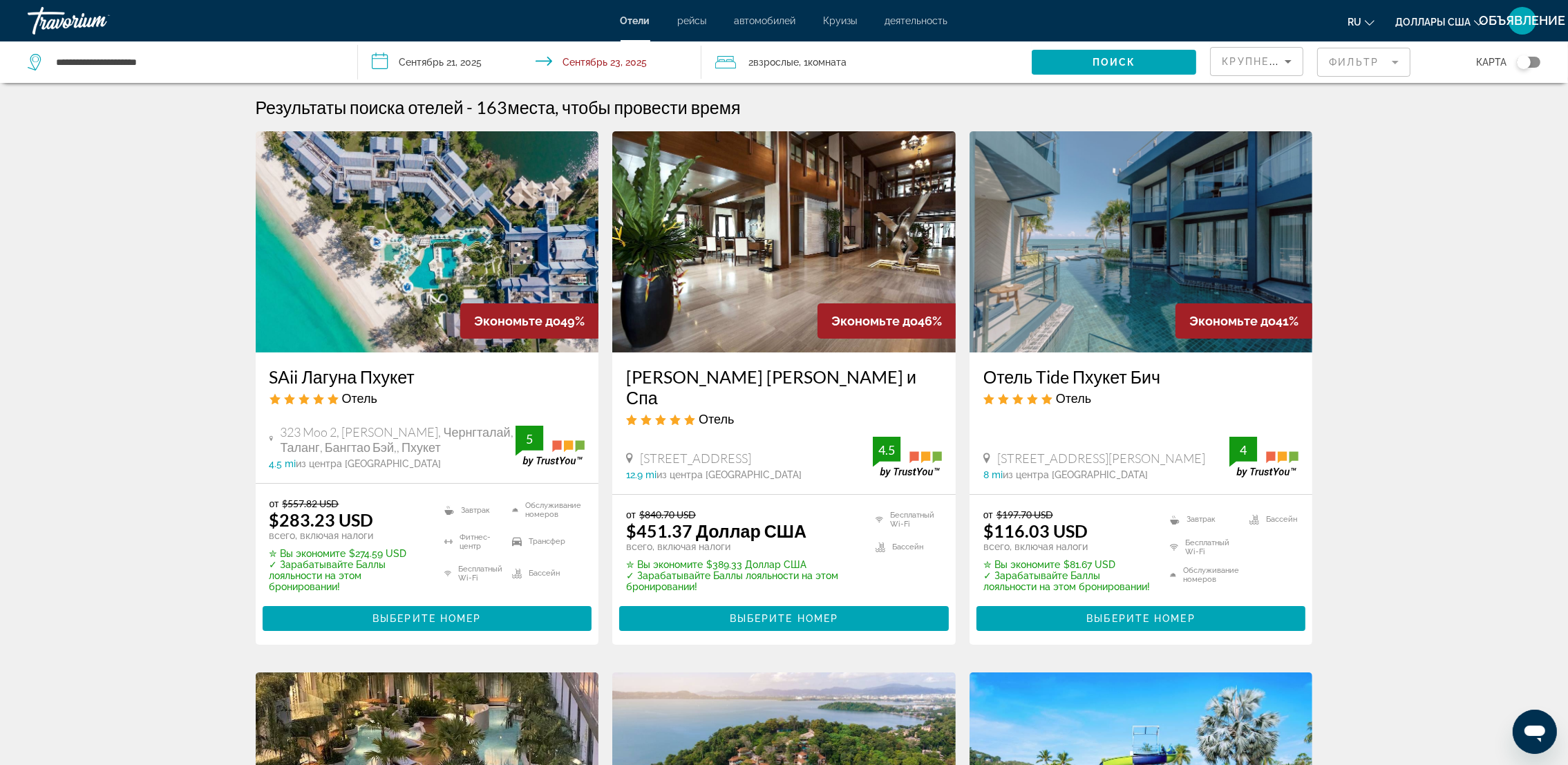
click at [1545, 65] on app-hotels-search-filters "Крупнейшие сбережения Фильтр карта" at bounding box center [1390, 62] width 358 height 42
click at [1537, 62] on div "Переключить карту" at bounding box center [1529, 62] width 23 height 11
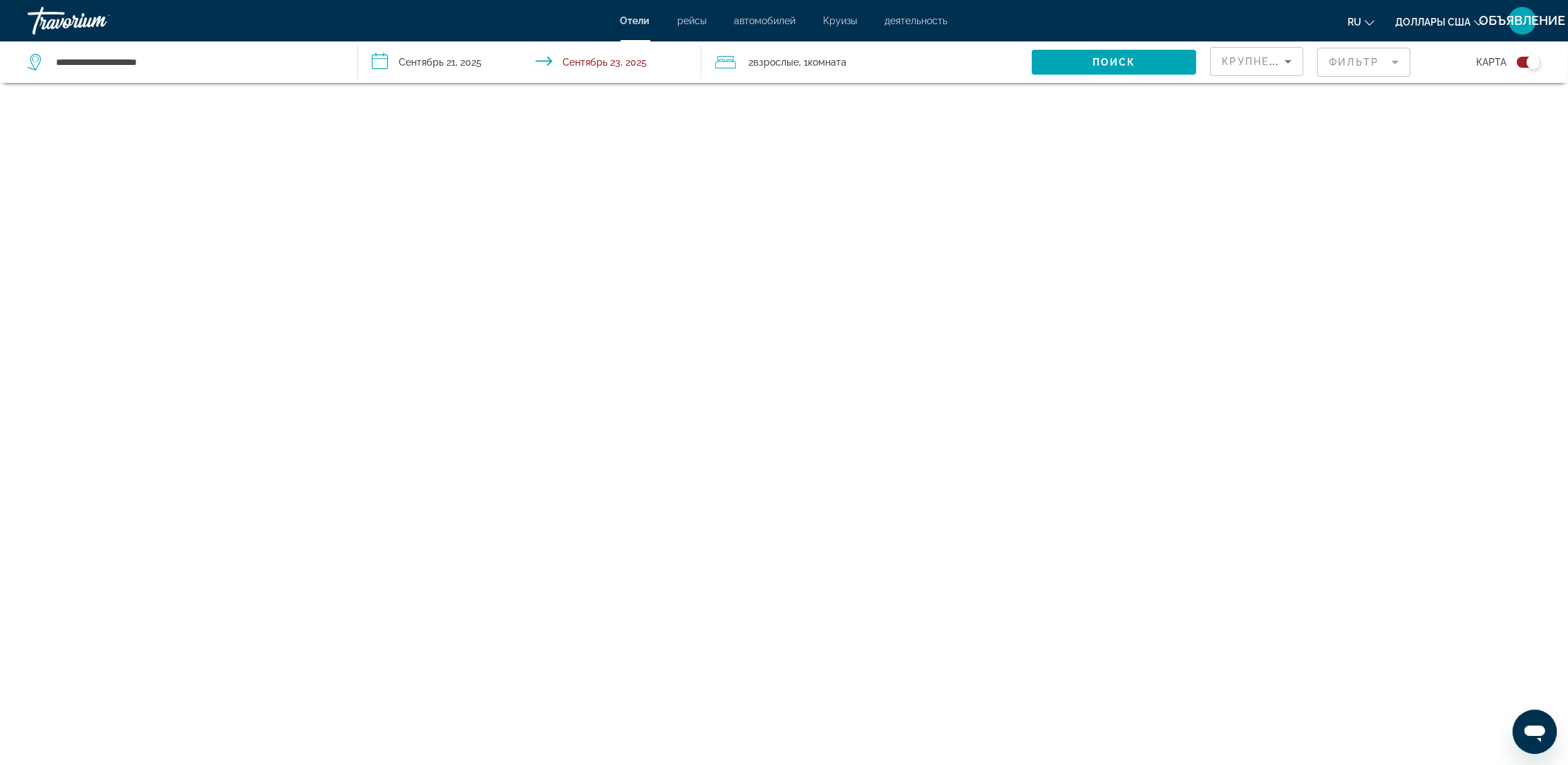
scroll to position [82, 0]
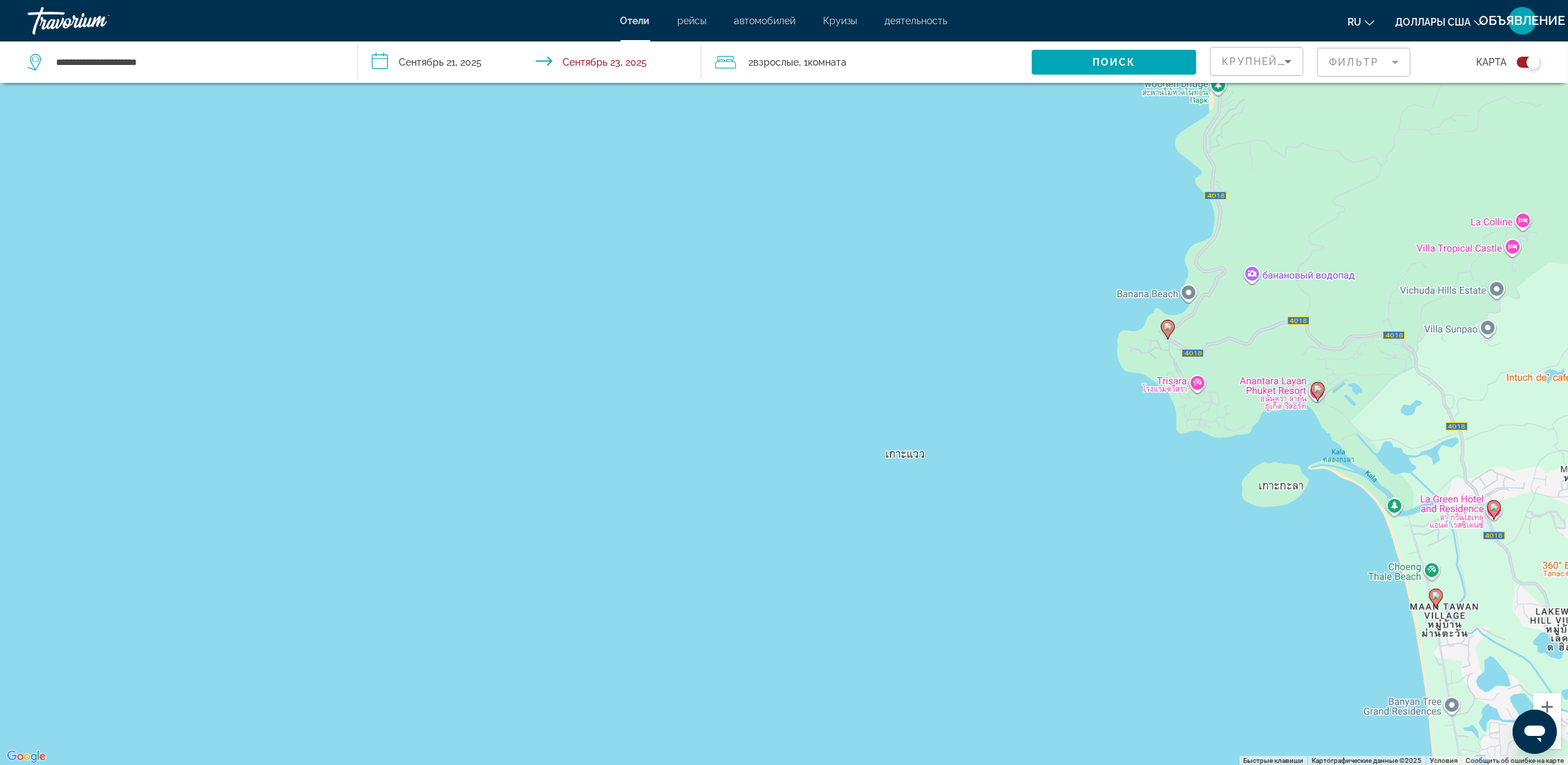
click at [1392, 396] on div "Чтобы активировать перетаскивание с помощью клавиатуры, нажмите Alt + Ввод. Пос…" at bounding box center [784, 383] width 1568 height 765
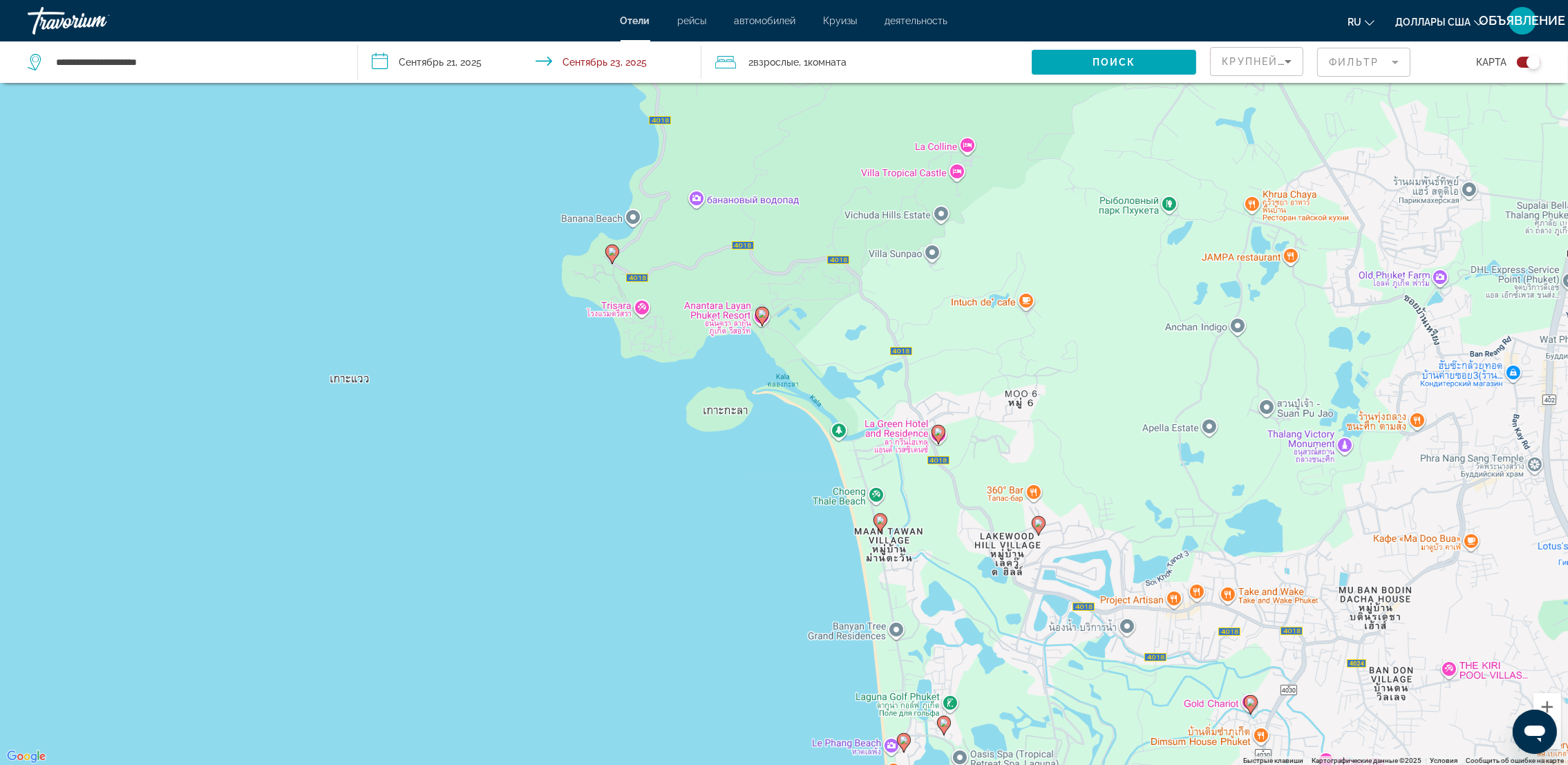
drag, startPoint x: 1392, startPoint y: 395, endPoint x: 837, endPoint y: 319, distance: 560.2
click at [837, 319] on div "Чтобы активировать перетаскивание с помощью клавиатуры, нажмите Alt + Ввод. Пос…" at bounding box center [784, 383] width 1568 height 765
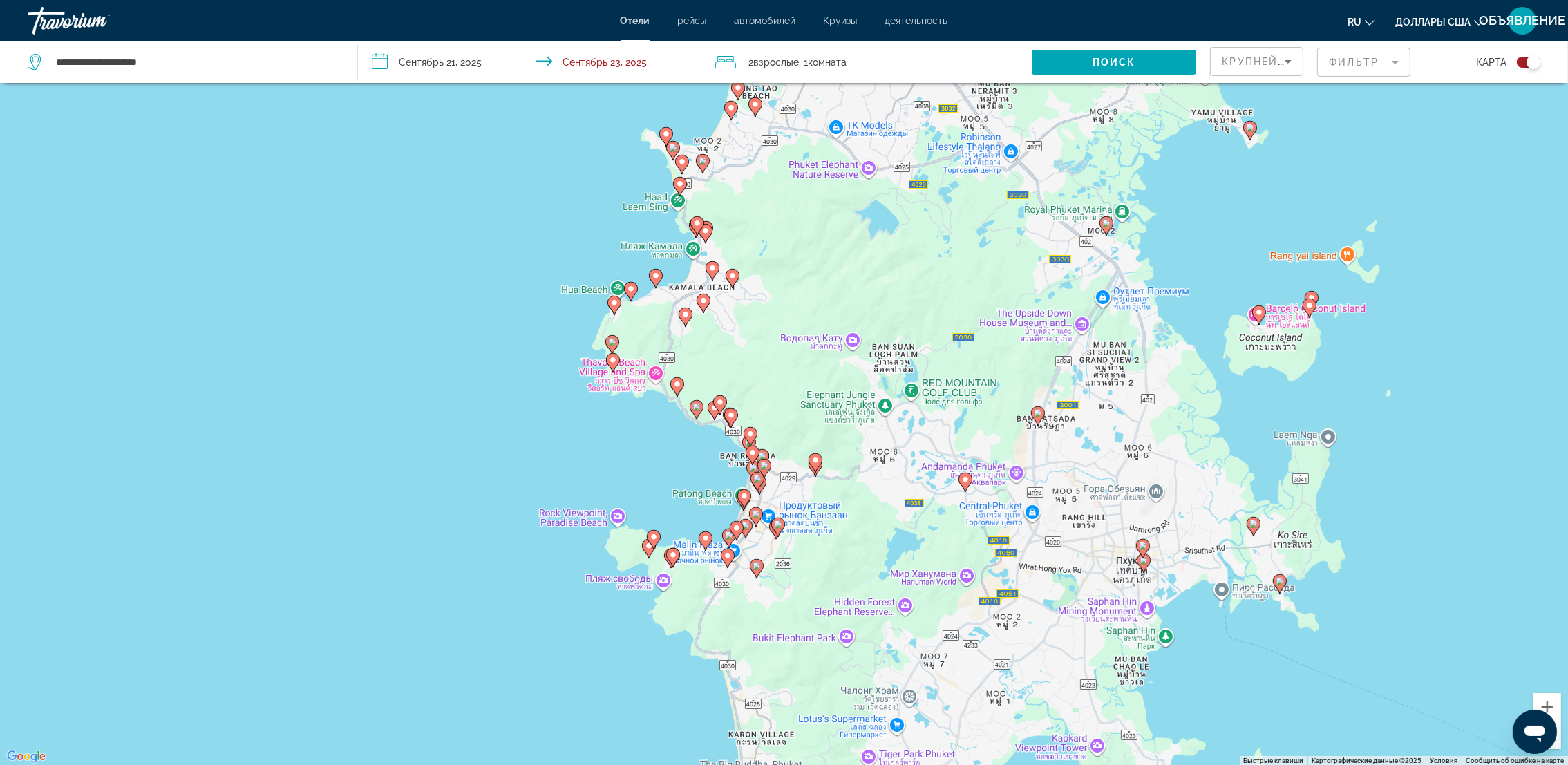
drag, startPoint x: 911, startPoint y: 422, endPoint x: 789, endPoint y: 25, distance: 415.3
click at [789, 25] on div "**********" at bounding box center [784, 300] width 1568 height 765
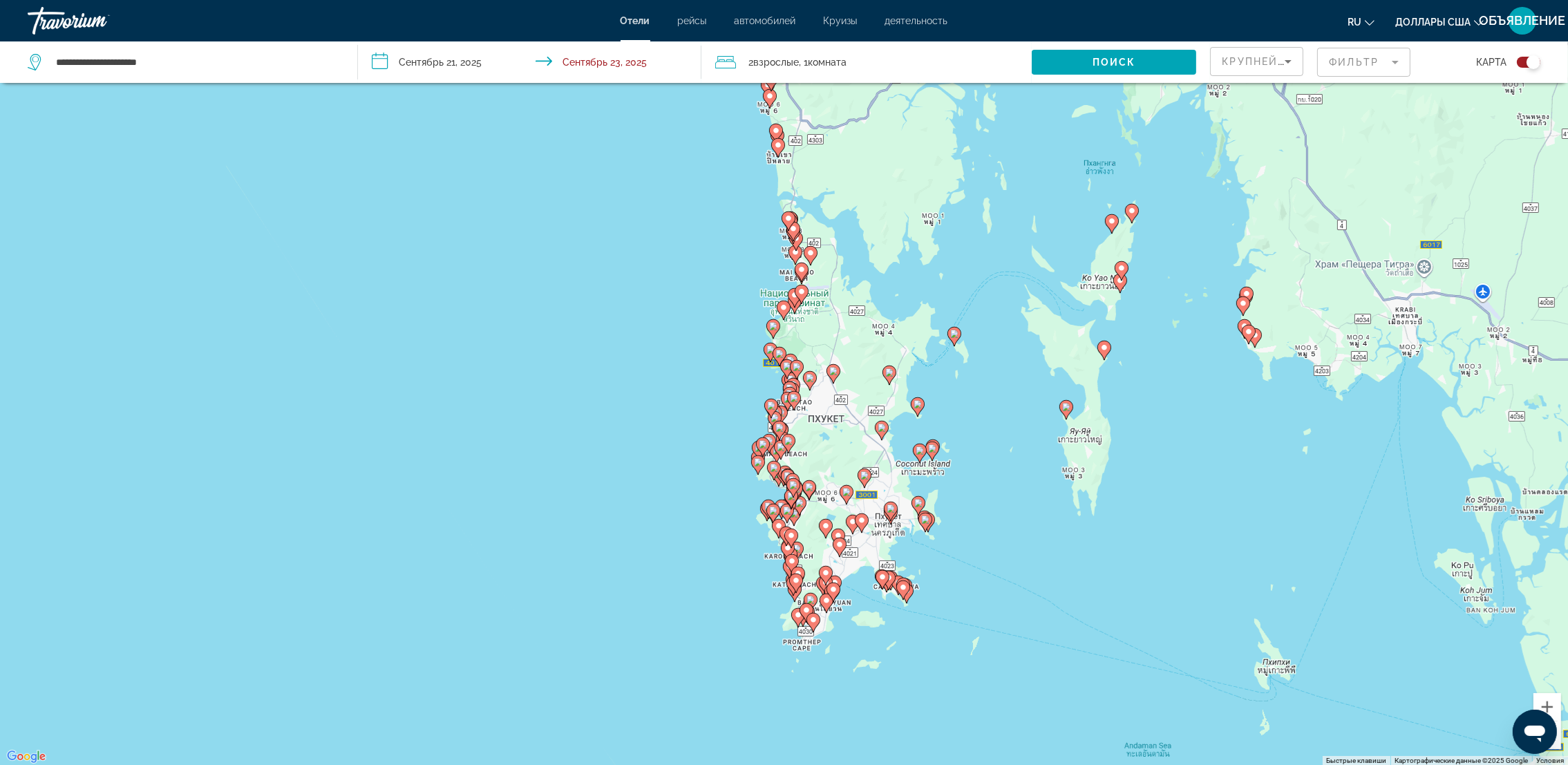
drag, startPoint x: 835, startPoint y: 340, endPoint x: 852, endPoint y: 370, distance: 34.5
click at [852, 370] on div "Чтобы активировать перетаскивание с помощью клавиатуры, нажмите Alt + Ввод. Пос…" at bounding box center [784, 383] width 1568 height 765
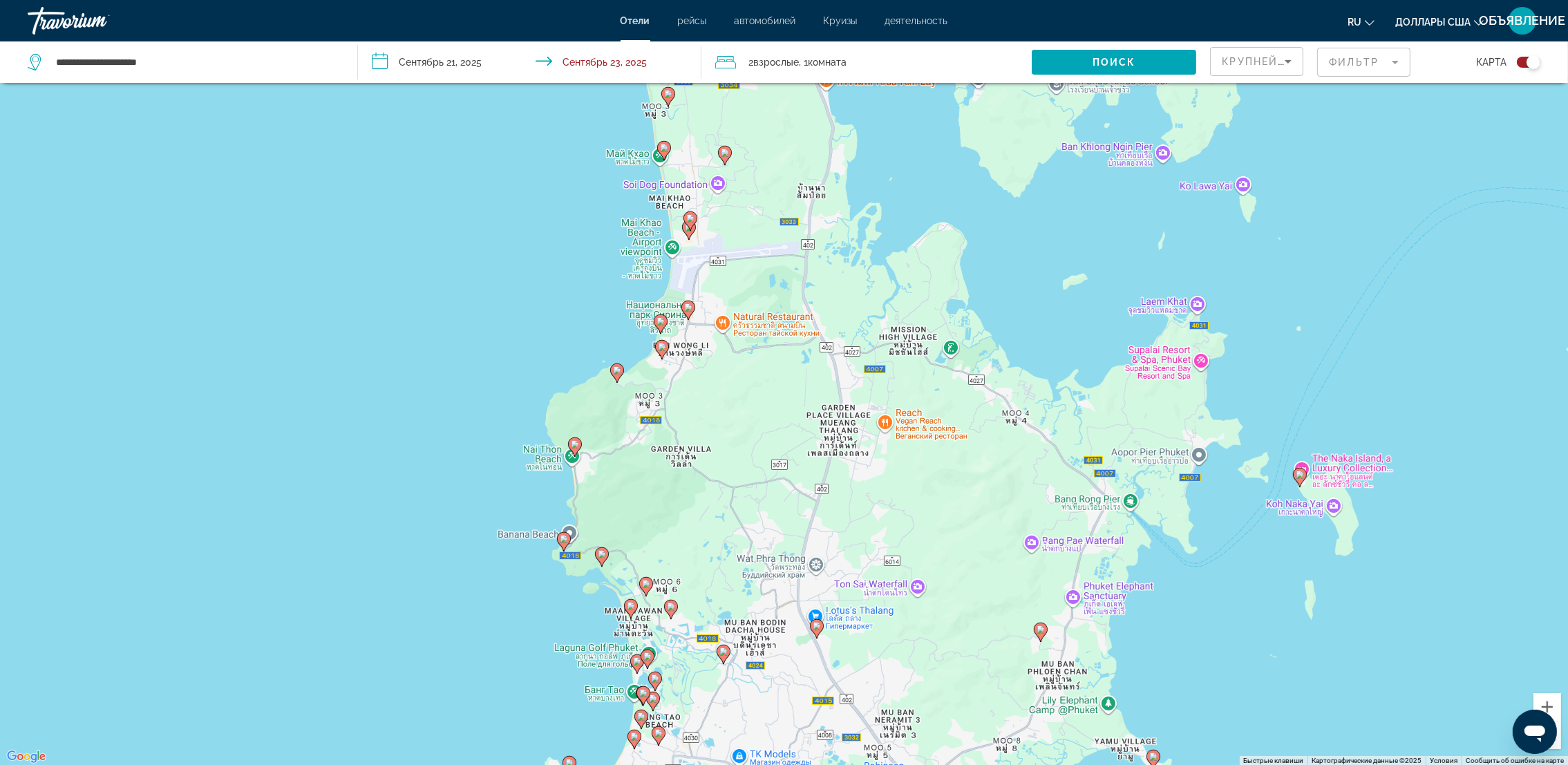
drag, startPoint x: 730, startPoint y: 464, endPoint x: 768, endPoint y: 680, distance: 219.3
click at [768, 680] on div "Чтобы активировать перетаскивание с помощью клавиатуры, нажмите Alt + Ввод. Пос…" at bounding box center [784, 383] width 1568 height 765
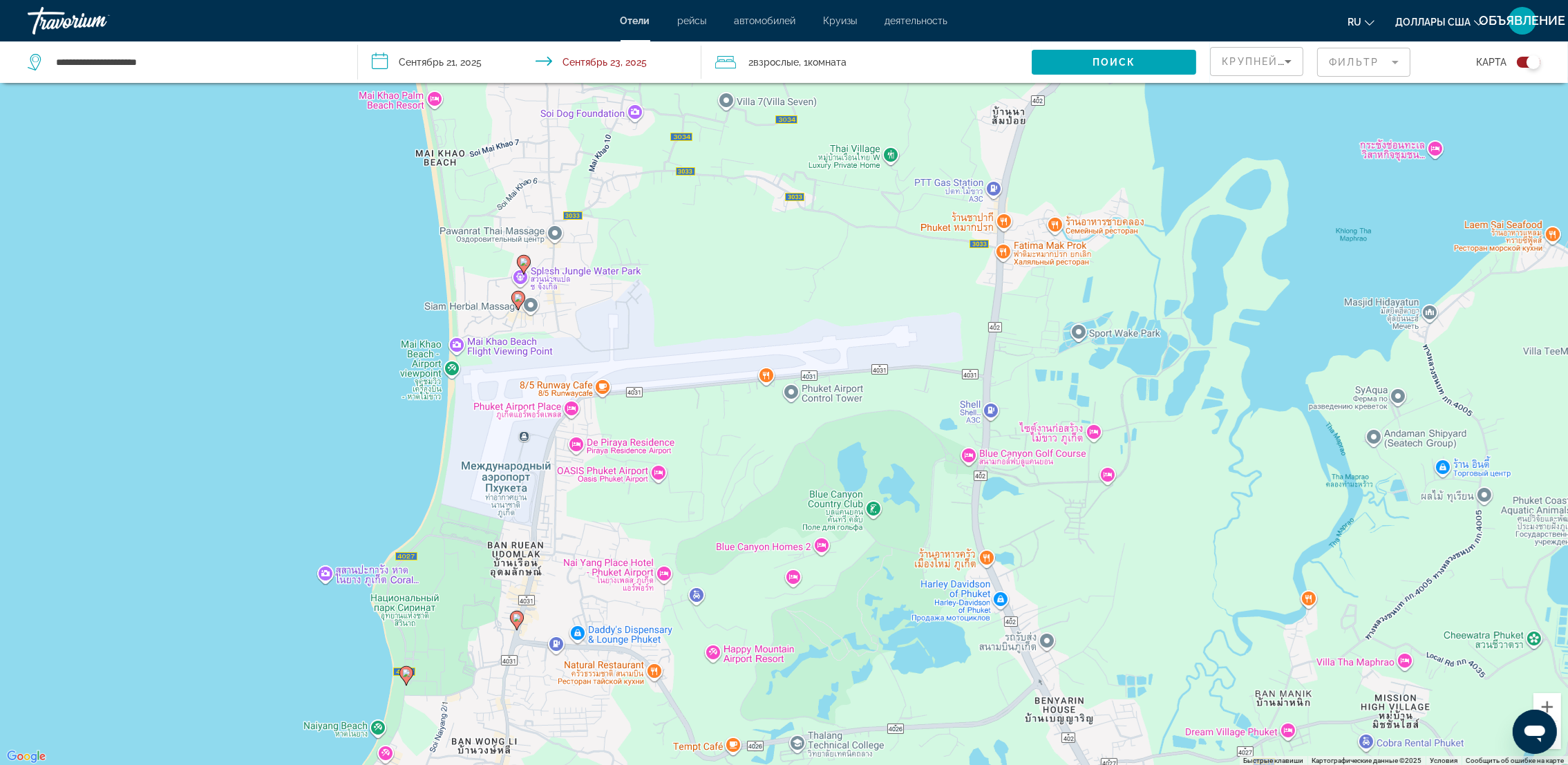
click at [524, 264] on image "Основное содержание" at bounding box center [523, 261] width 8 height 8
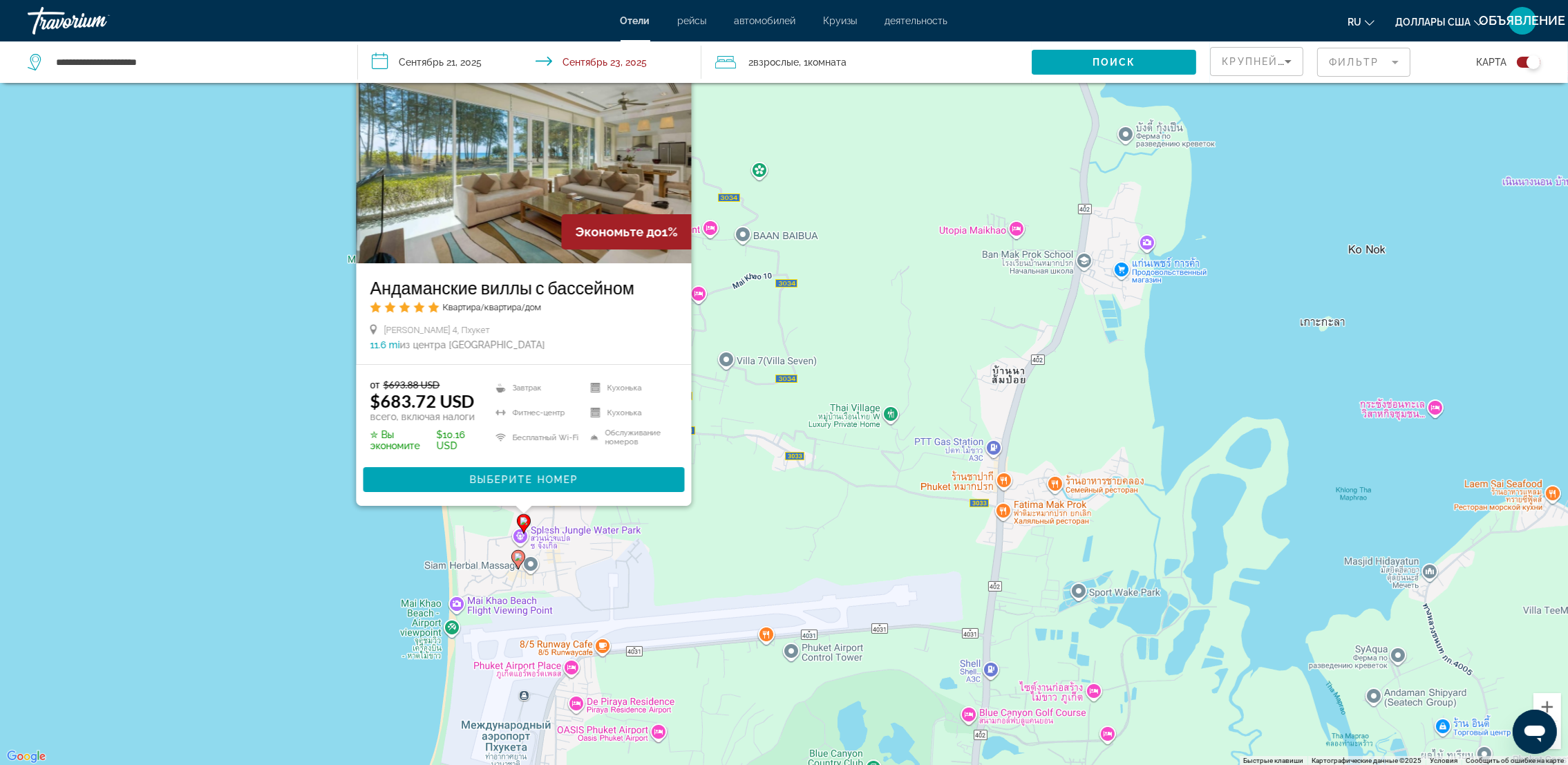
click at [521, 559] on image "Основное содержание" at bounding box center [518, 557] width 8 height 8
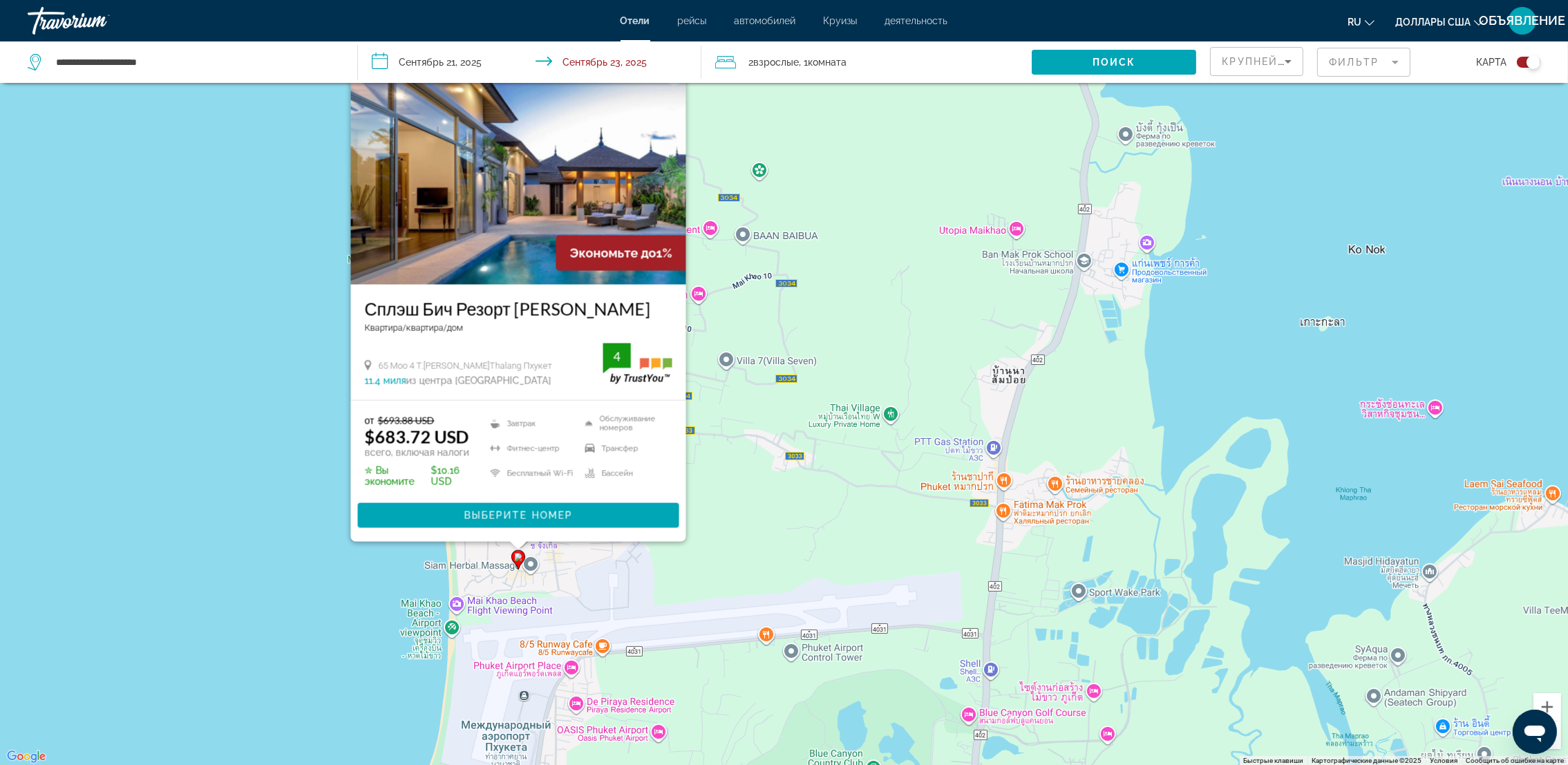
click at [723, 561] on div "Чтобы активировать перетаскивание с помощью клавиатуры, нажмите Alt + Ввод. Пос…" at bounding box center [784, 383] width 1568 height 765
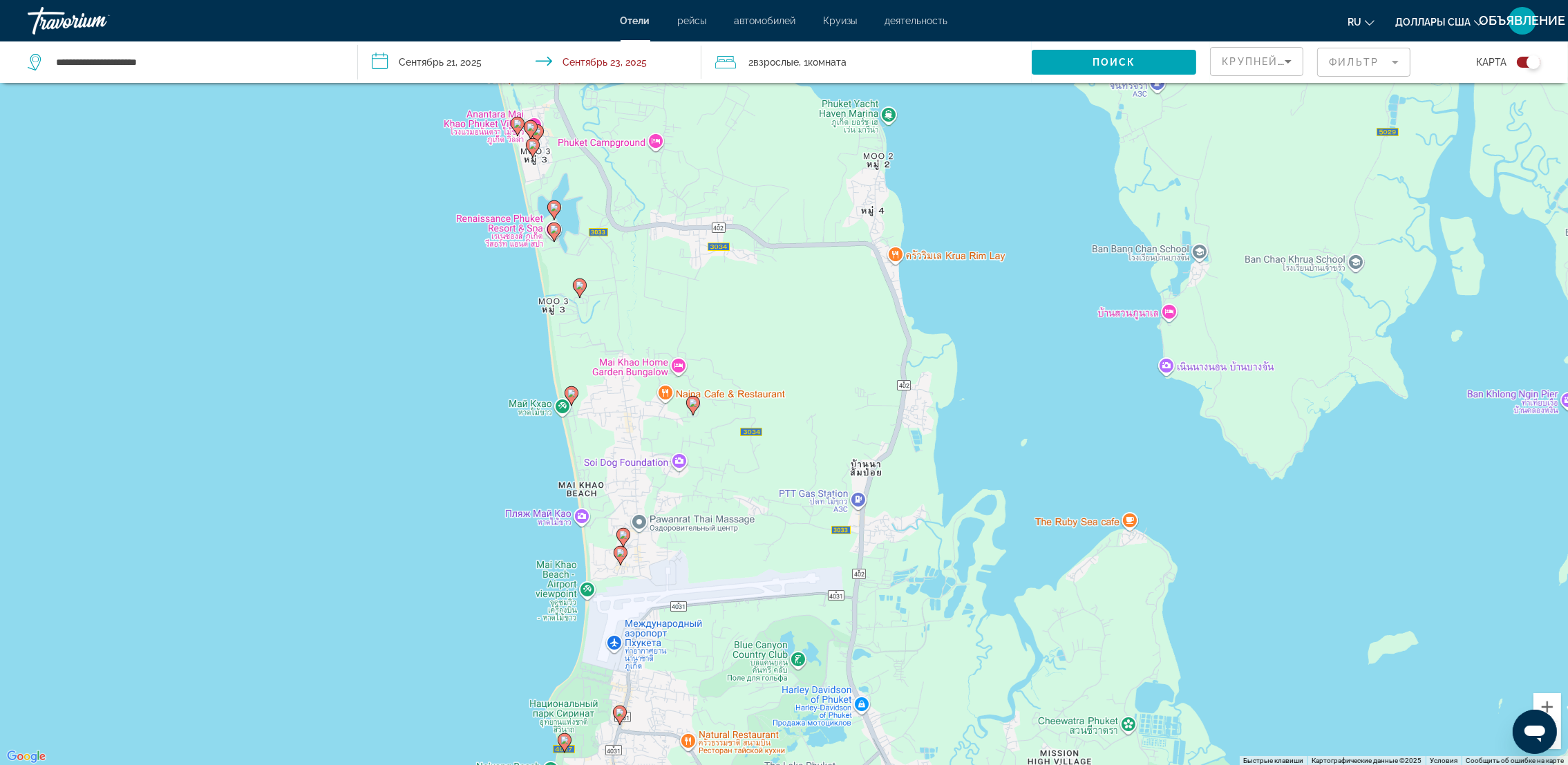
click at [619, 707] on icon "Основное содержание" at bounding box center [619, 714] width 12 height 18
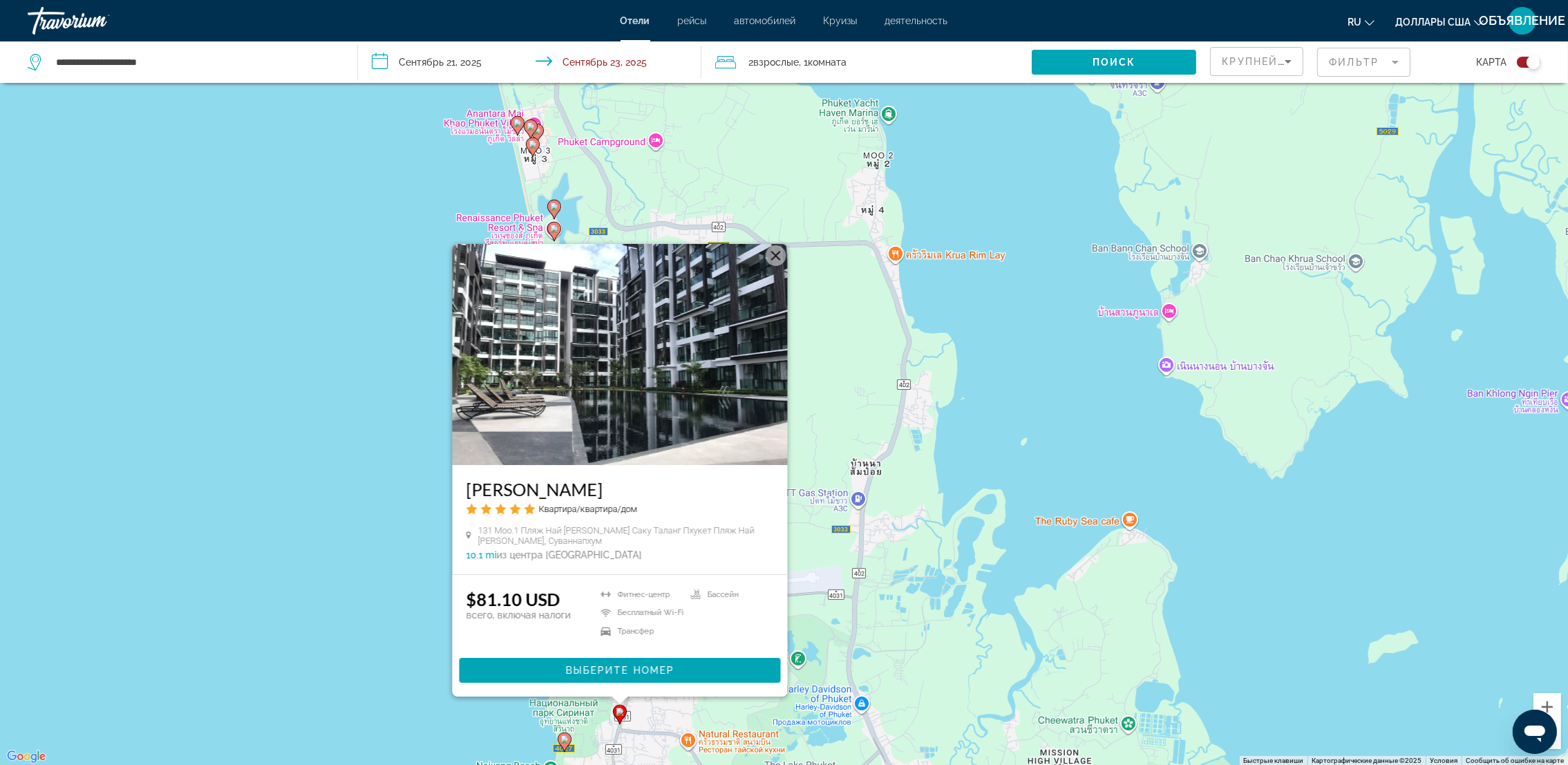
drag, startPoint x: 462, startPoint y: 489, endPoint x: 679, endPoint y: 473, distance: 217.6
click at [679, 473] on div "[PERSON_NAME] Квартира/квартира/дом 131 Moo.1 Пляж Най [PERSON_NAME] Саку Талан…" at bounding box center [619, 519] width 335 height 110
drag, startPoint x: 679, startPoint y: 473, endPoint x: 658, endPoint y: 486, distance: 24.7
copy h3 "[PERSON_NAME]"
click at [627, 422] on img "Основное содержание" at bounding box center [619, 354] width 335 height 221
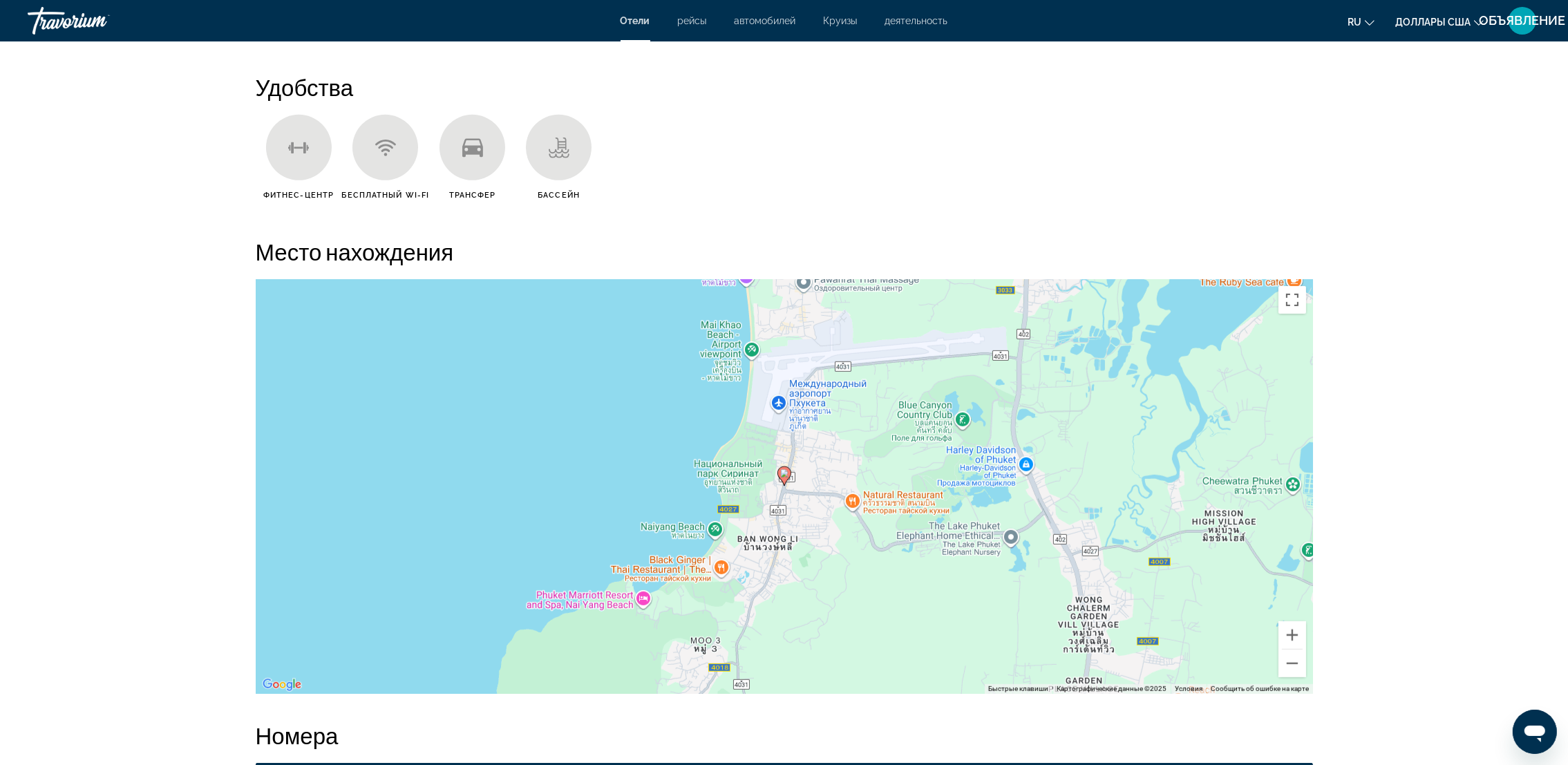
scroll to position [1118, 0]
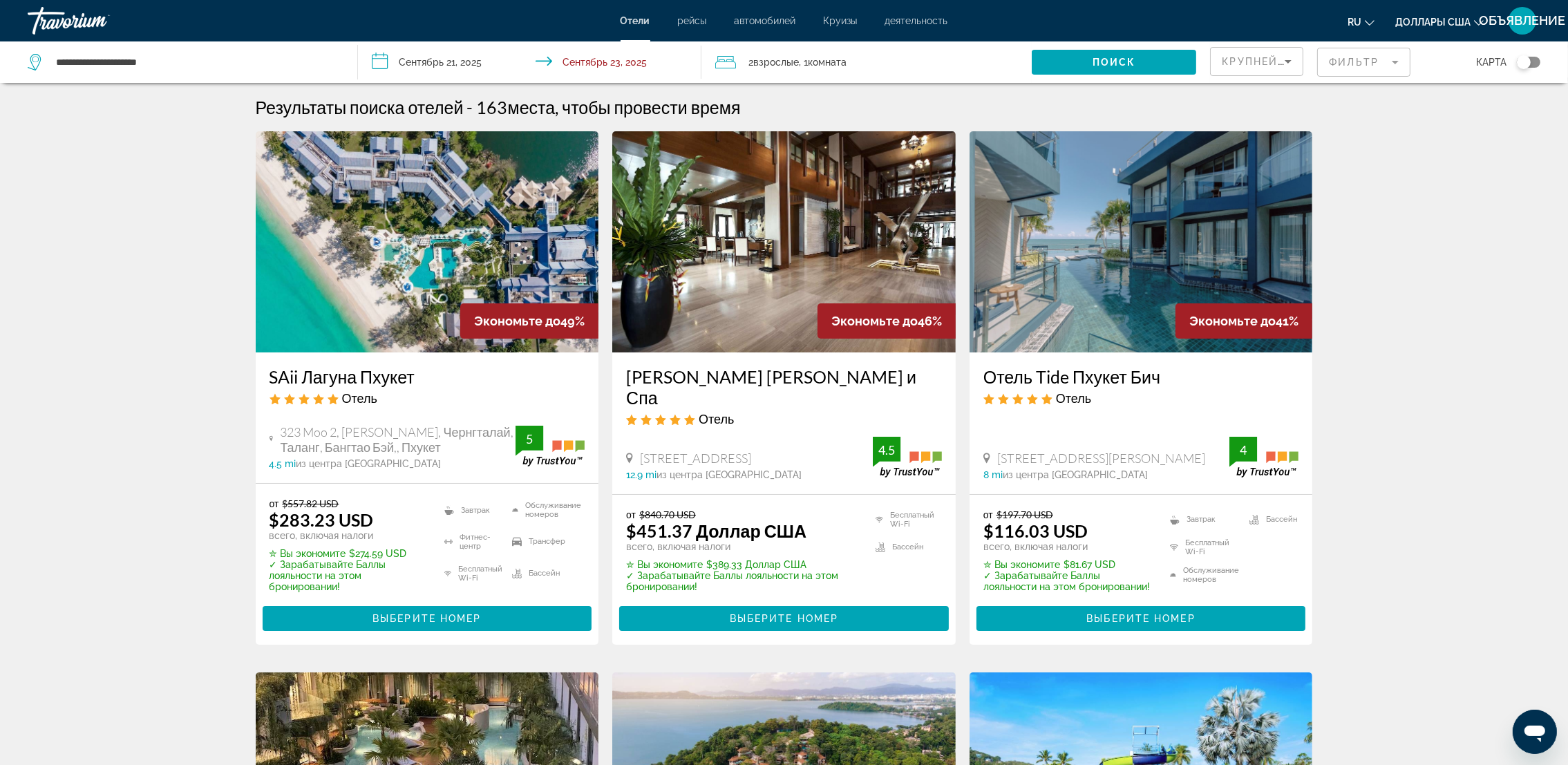
click at [1538, 63] on div "Переключить карту" at bounding box center [1529, 62] width 23 height 11
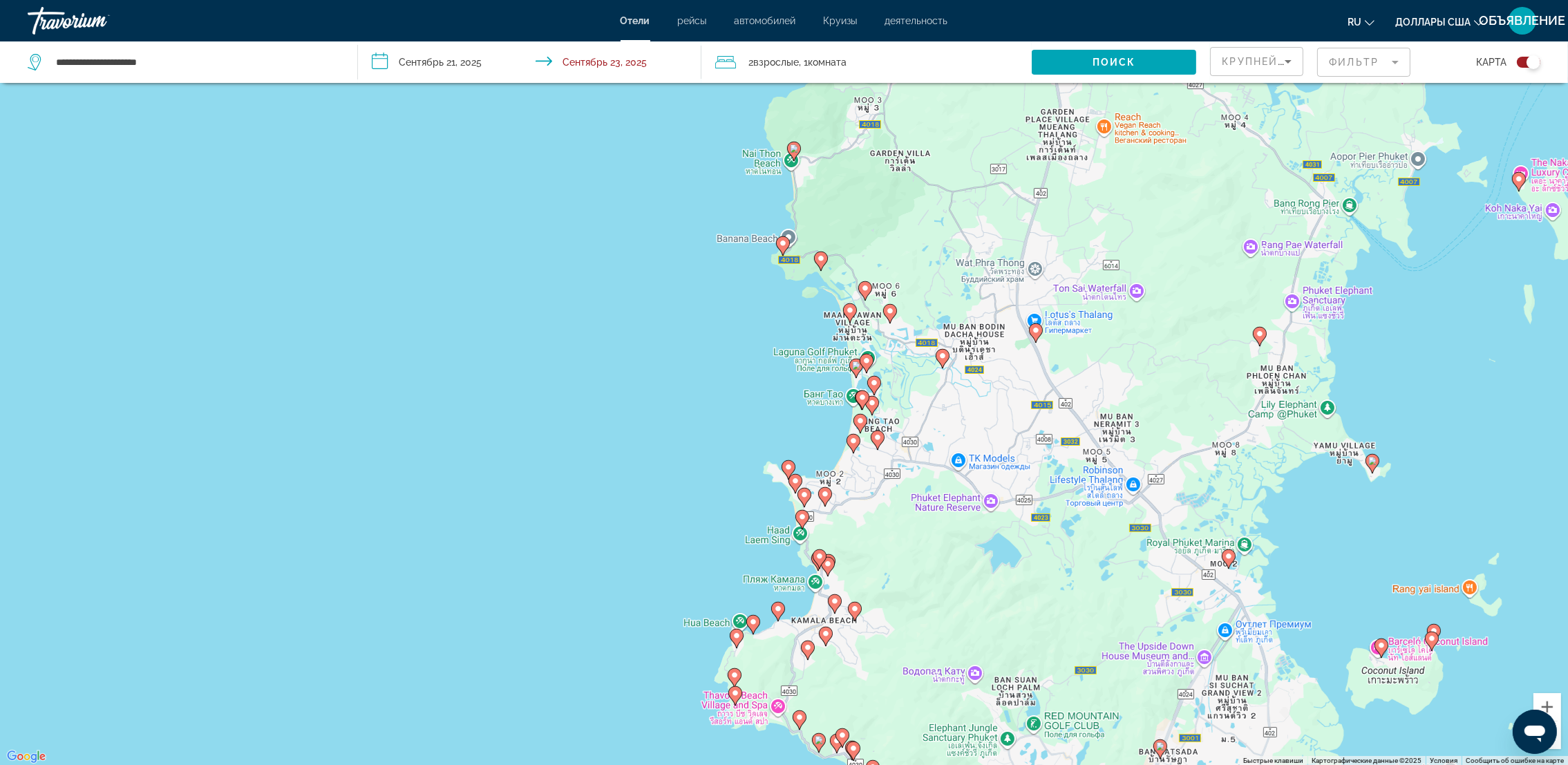
drag, startPoint x: 1127, startPoint y: 335, endPoint x: 955, endPoint y: 673, distance: 379.2
click at [955, 673] on div "Чтобы активировать перетаскивание с помощью клавиатуры, нажмите Alt + Ввод. Пос…" at bounding box center [784, 383] width 1568 height 765
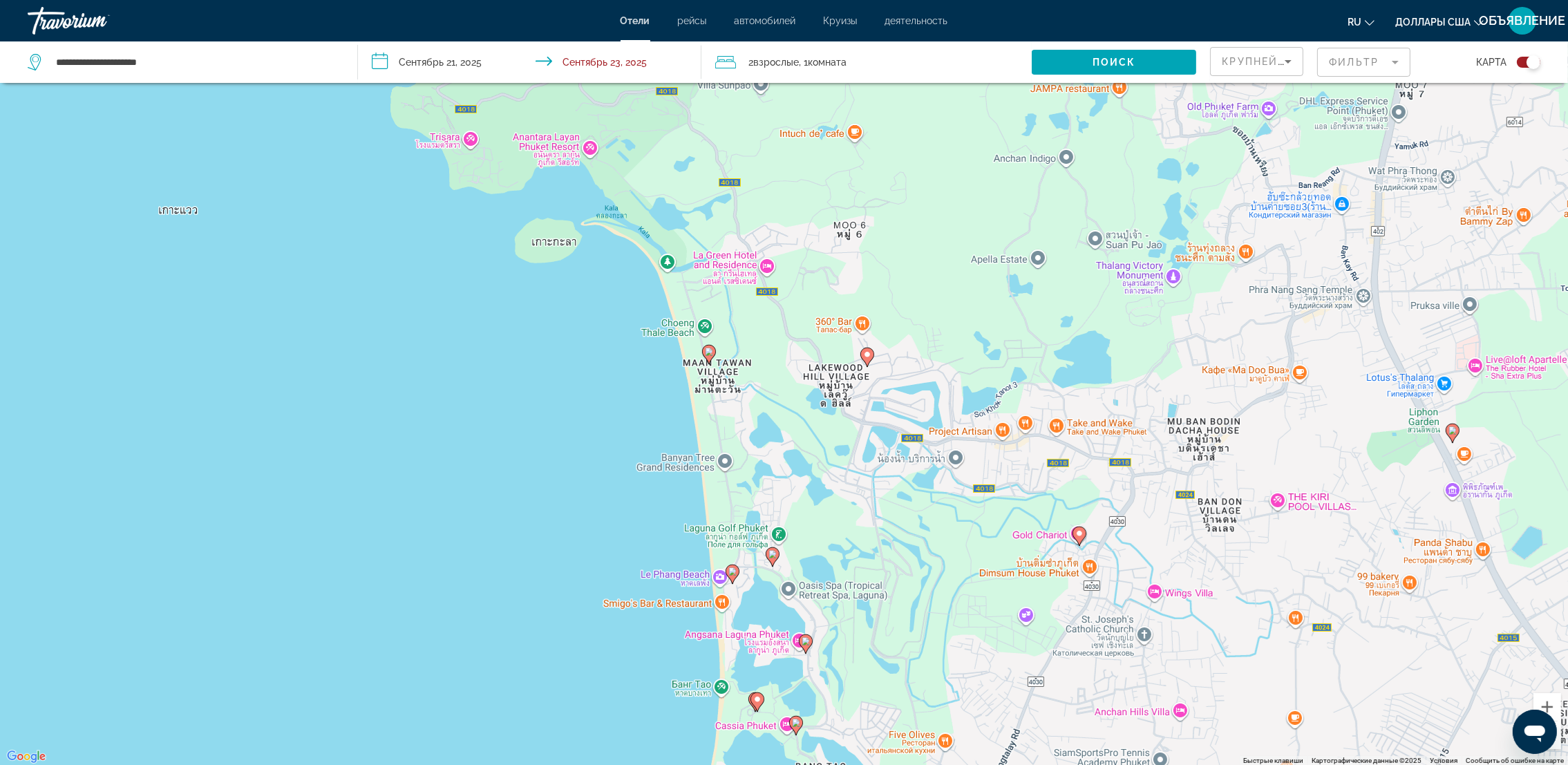
drag, startPoint x: 807, startPoint y: 235, endPoint x: 969, endPoint y: 818, distance: 605.1
click at [969, 683] on html "**********" at bounding box center [784, 300] width 1568 height 765
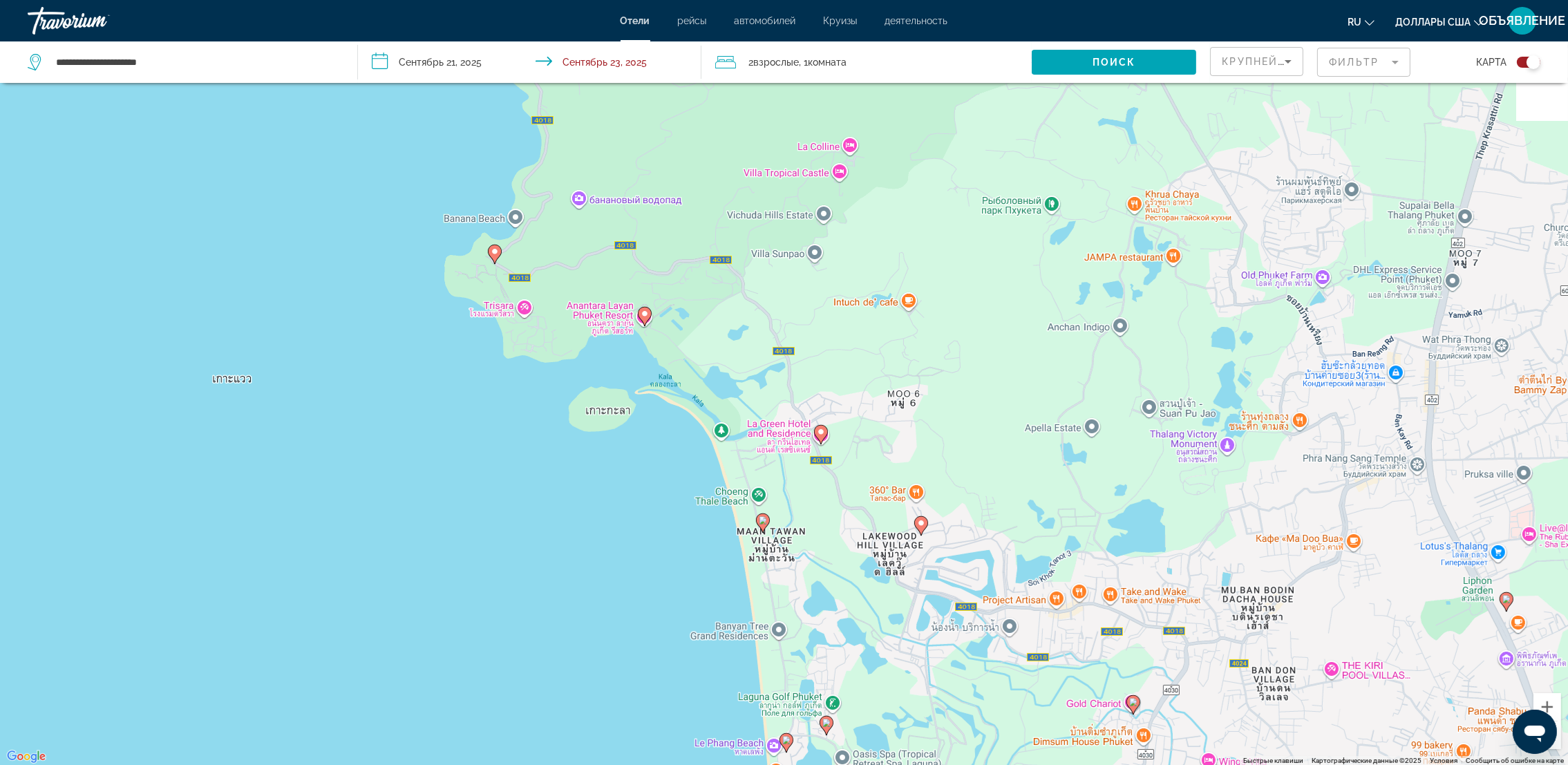
scroll to position [165, 0]
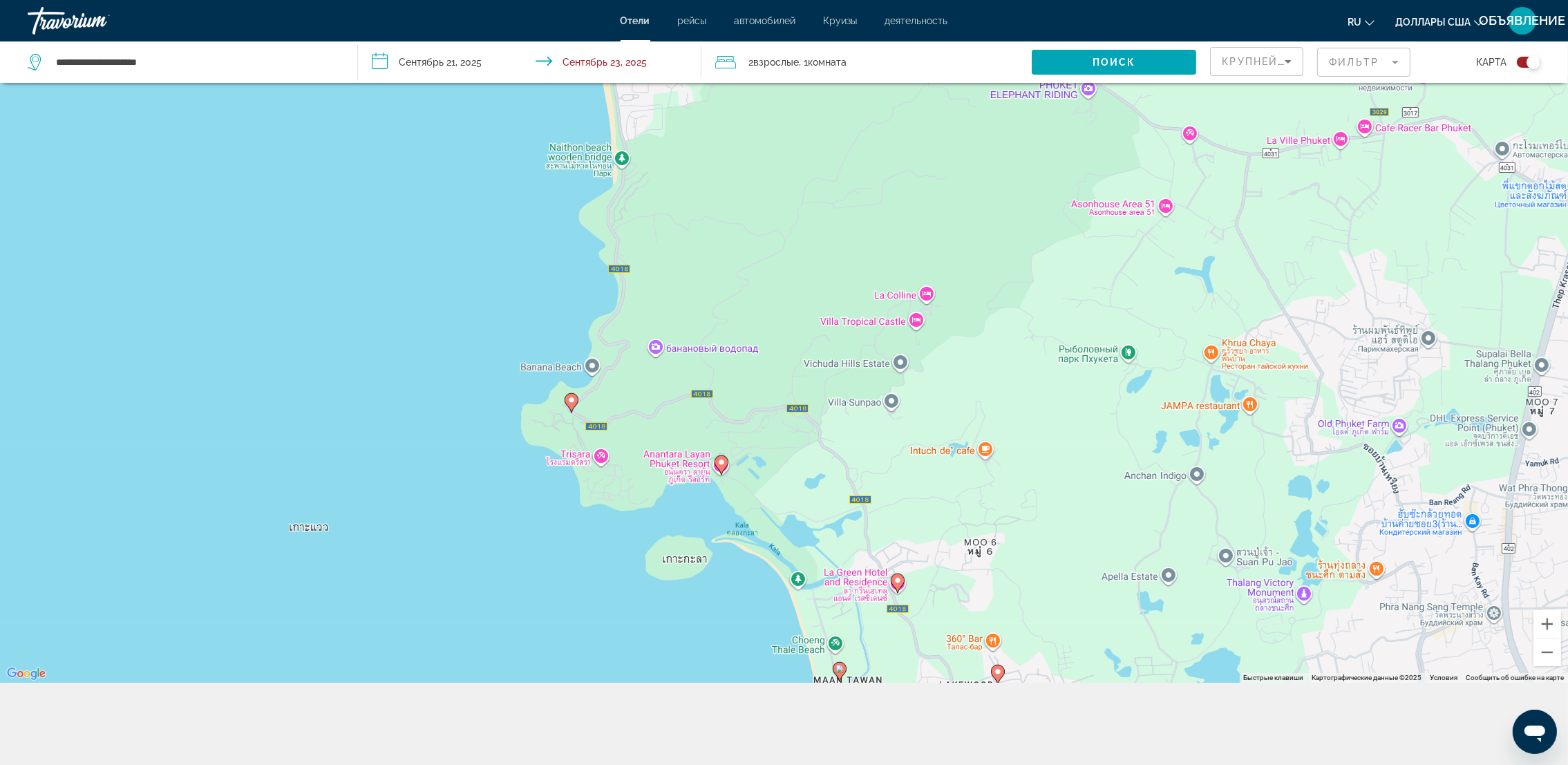
drag, startPoint x: 914, startPoint y: 489, endPoint x: 1046, endPoint y: 818, distance: 354.5
click at [1046, 599] on html "**********" at bounding box center [784, 217] width 1568 height 765
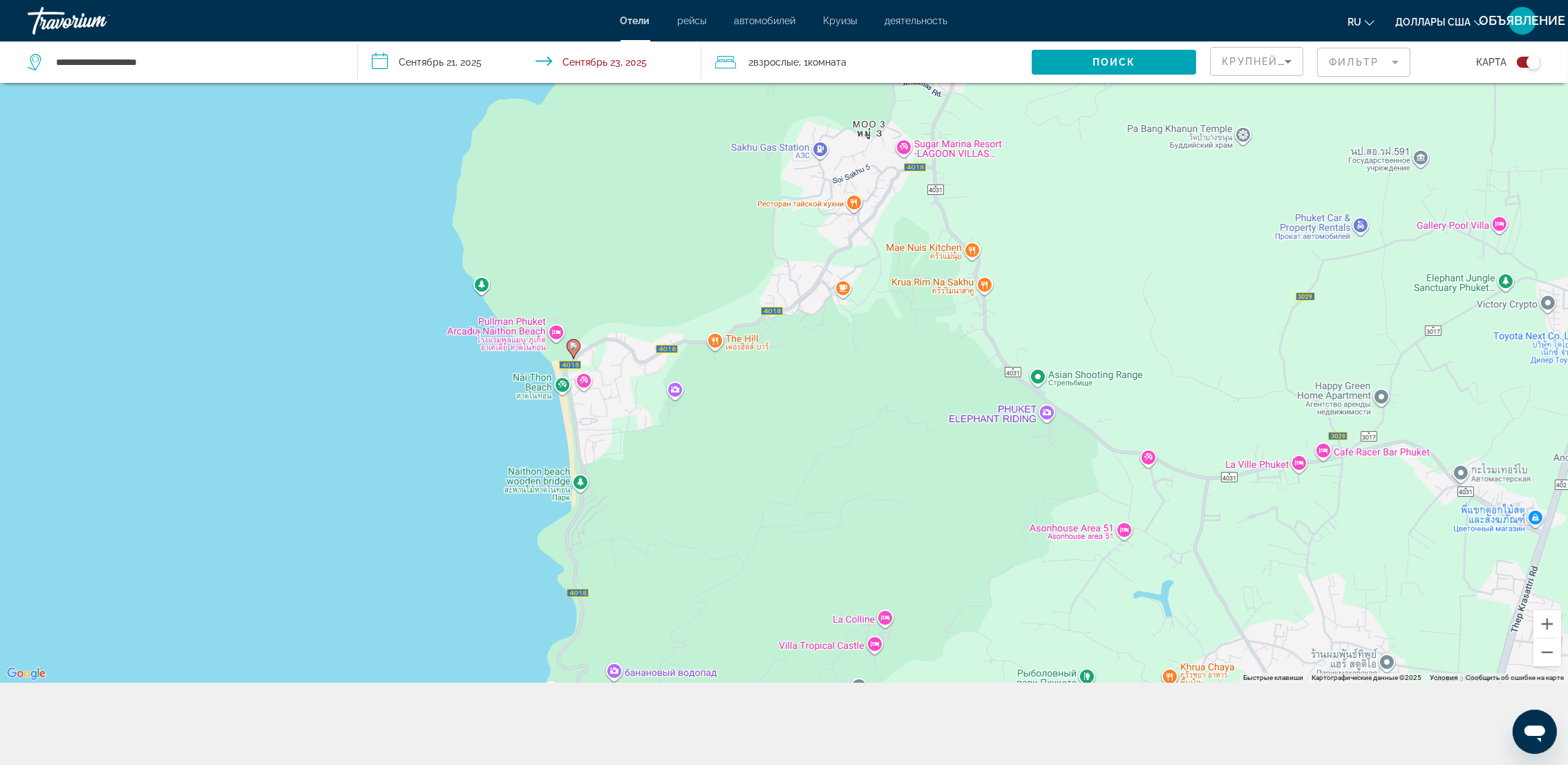
drag, startPoint x: 930, startPoint y: 489, endPoint x: 890, endPoint y: 818, distance: 331.4
click at [890, 599] on html "**********" at bounding box center [784, 217] width 1568 height 765
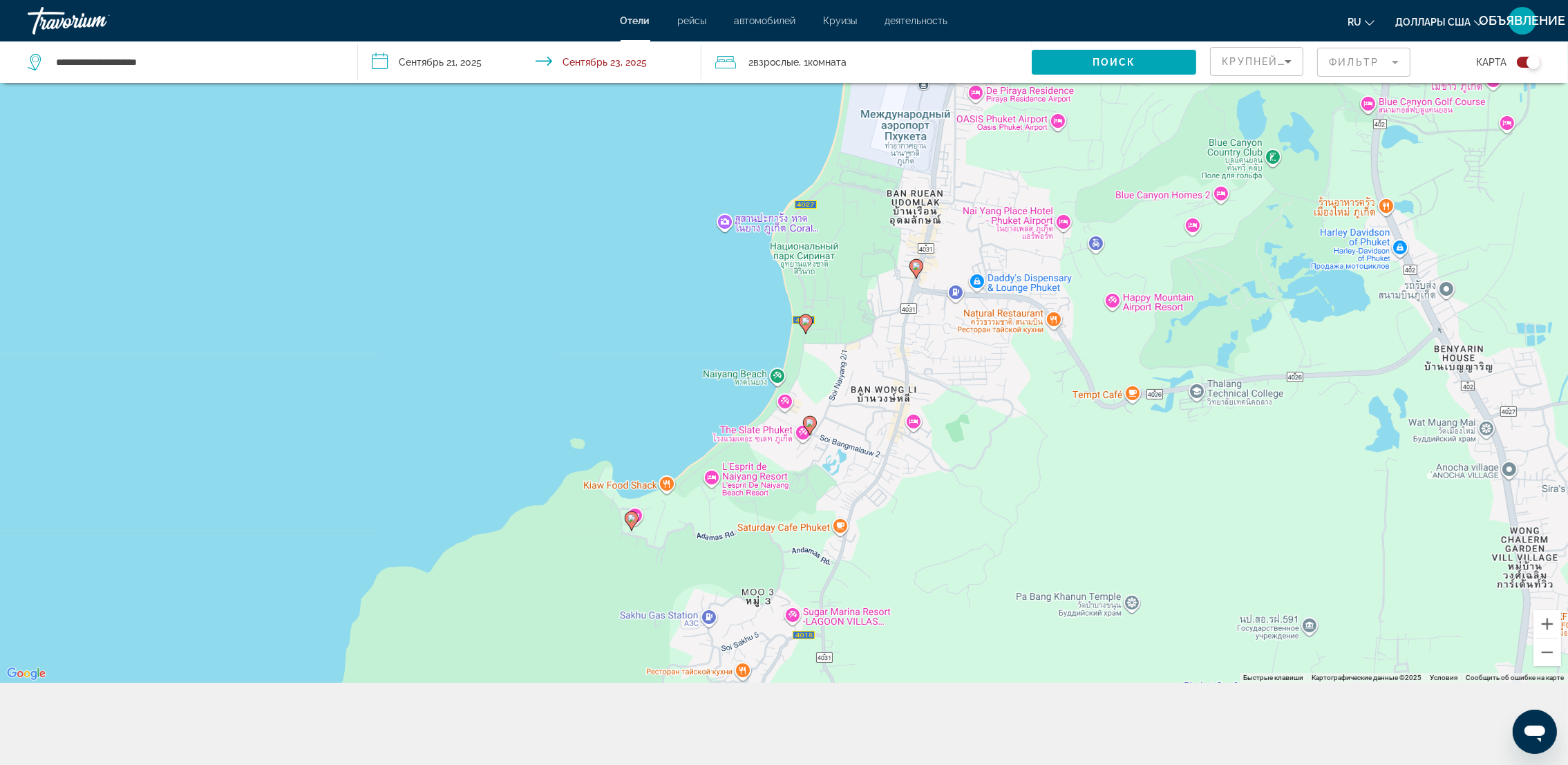
drag, startPoint x: 907, startPoint y: 344, endPoint x: 795, endPoint y: 816, distance: 485.1
click at [795, 599] on html "**********" at bounding box center [784, 217] width 1568 height 765
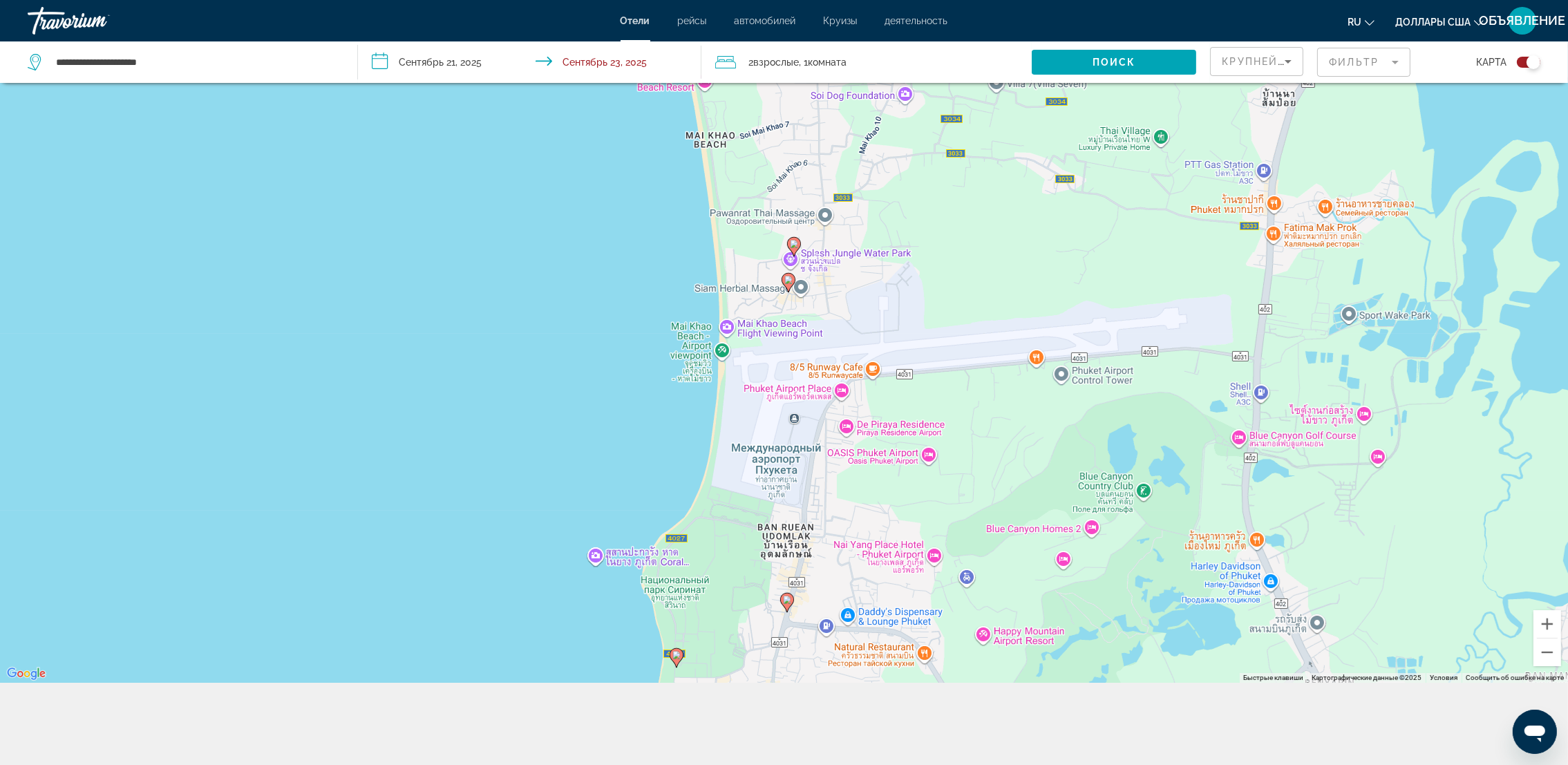
drag, startPoint x: 1016, startPoint y: 403, endPoint x: 882, endPoint y: 741, distance: 363.6
click at [882, 741] on div "**********" at bounding box center [784, 342] width 1568 height 848
click at [791, 283] on icon "Основное содержание" at bounding box center [788, 281] width 12 height 18
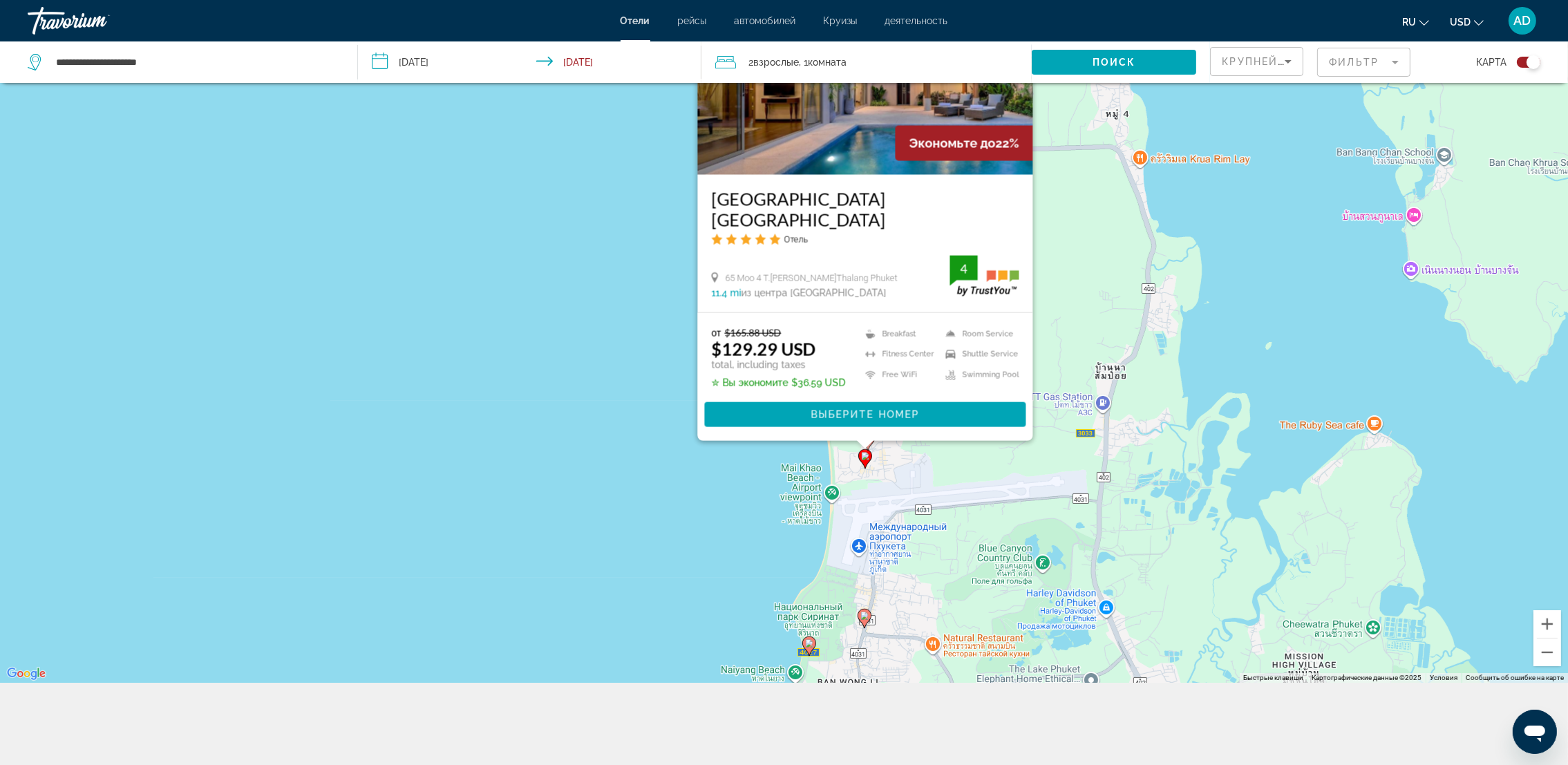
click at [1013, 459] on div "Чтобы активировать перетаскивание с помощью клавиатуры, нажмите Alt + Ввод. Пос…" at bounding box center [784, 300] width 1568 height 765
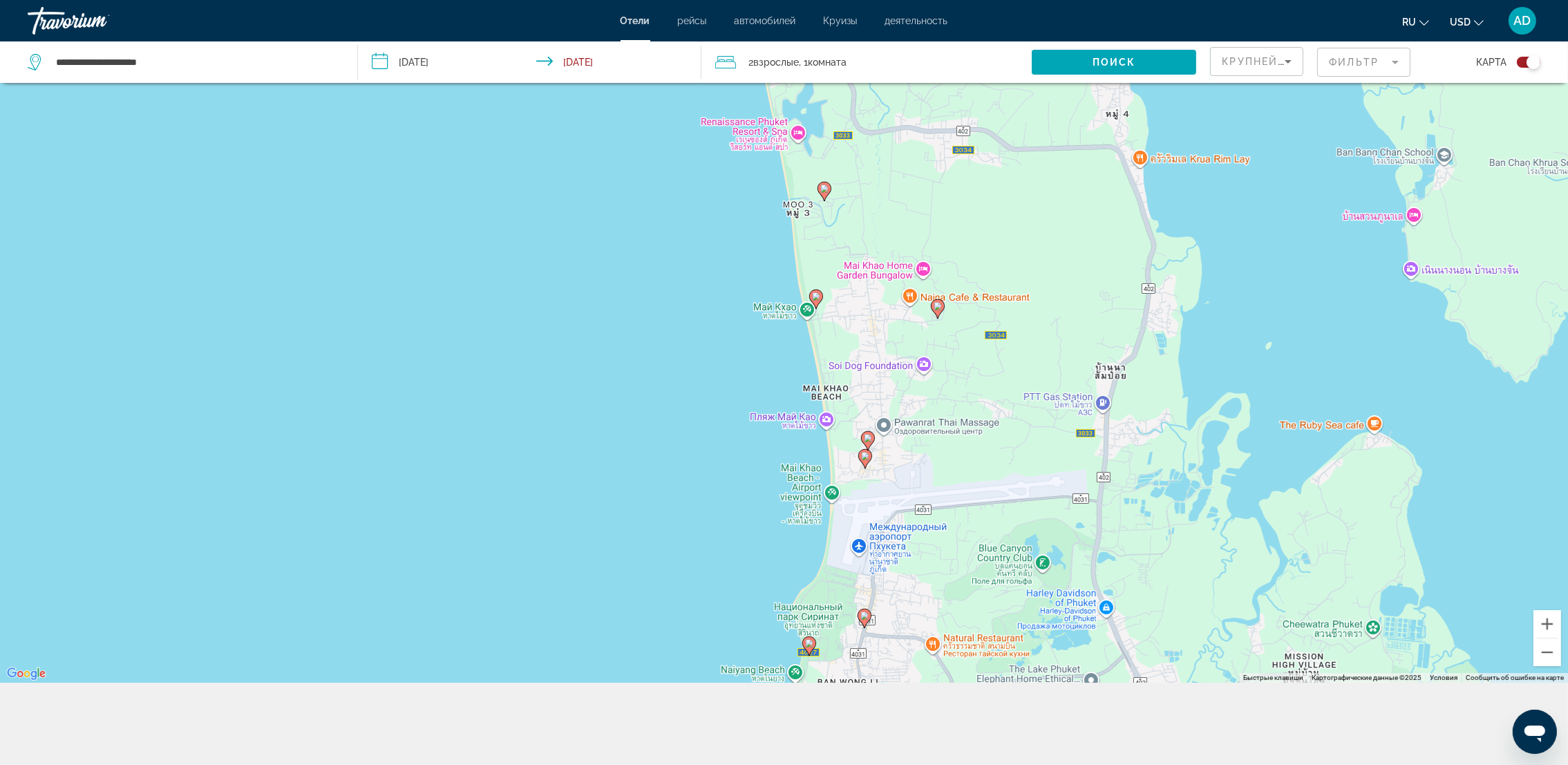
click at [868, 435] on image "Main content" at bounding box center [868, 437] width 8 height 8
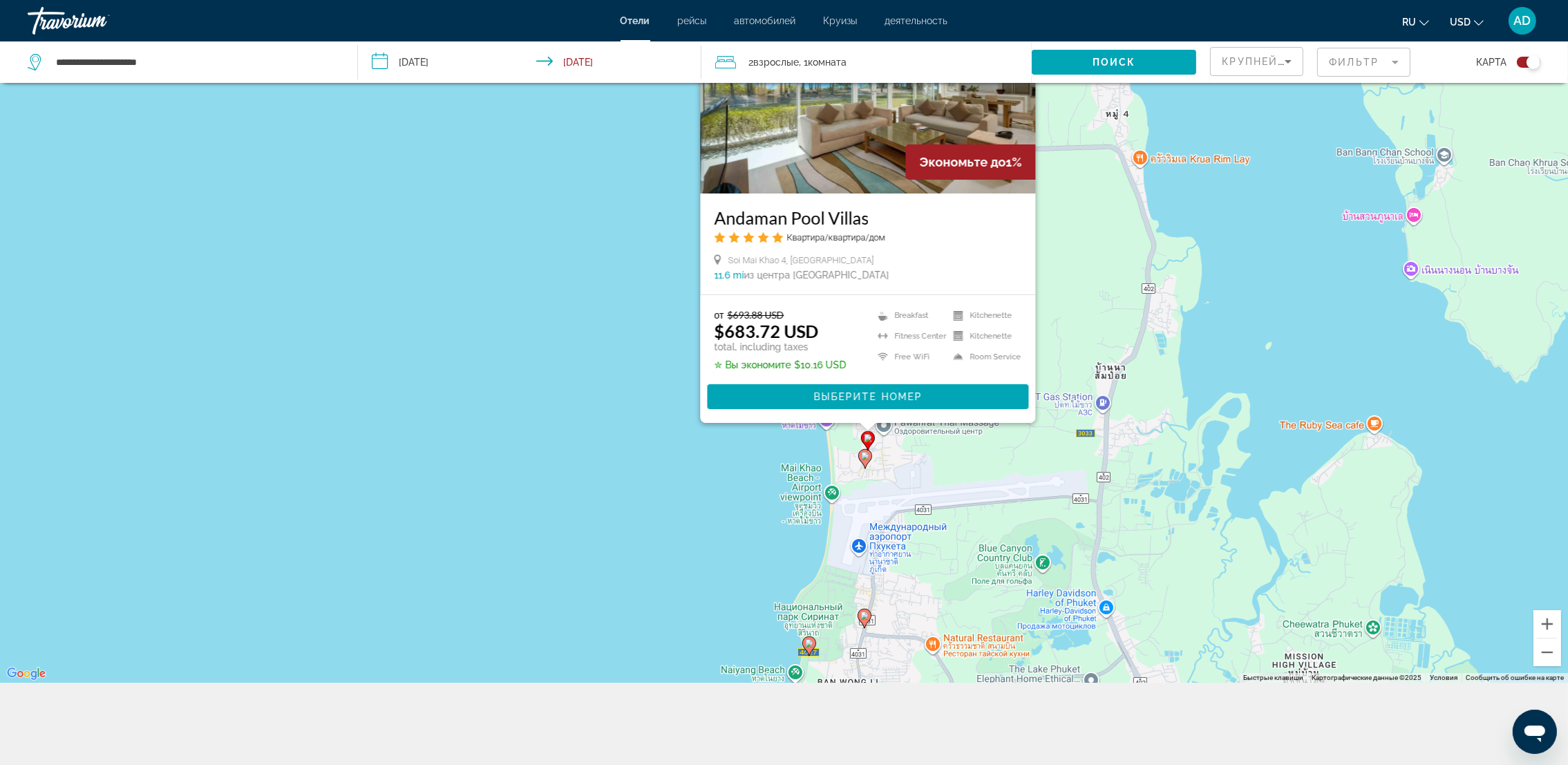
click at [969, 446] on div "Чтобы активировать перетаскивание с помощью клавиатуры, нажмите Alt + Ввод. Пос…" at bounding box center [784, 300] width 1568 height 765
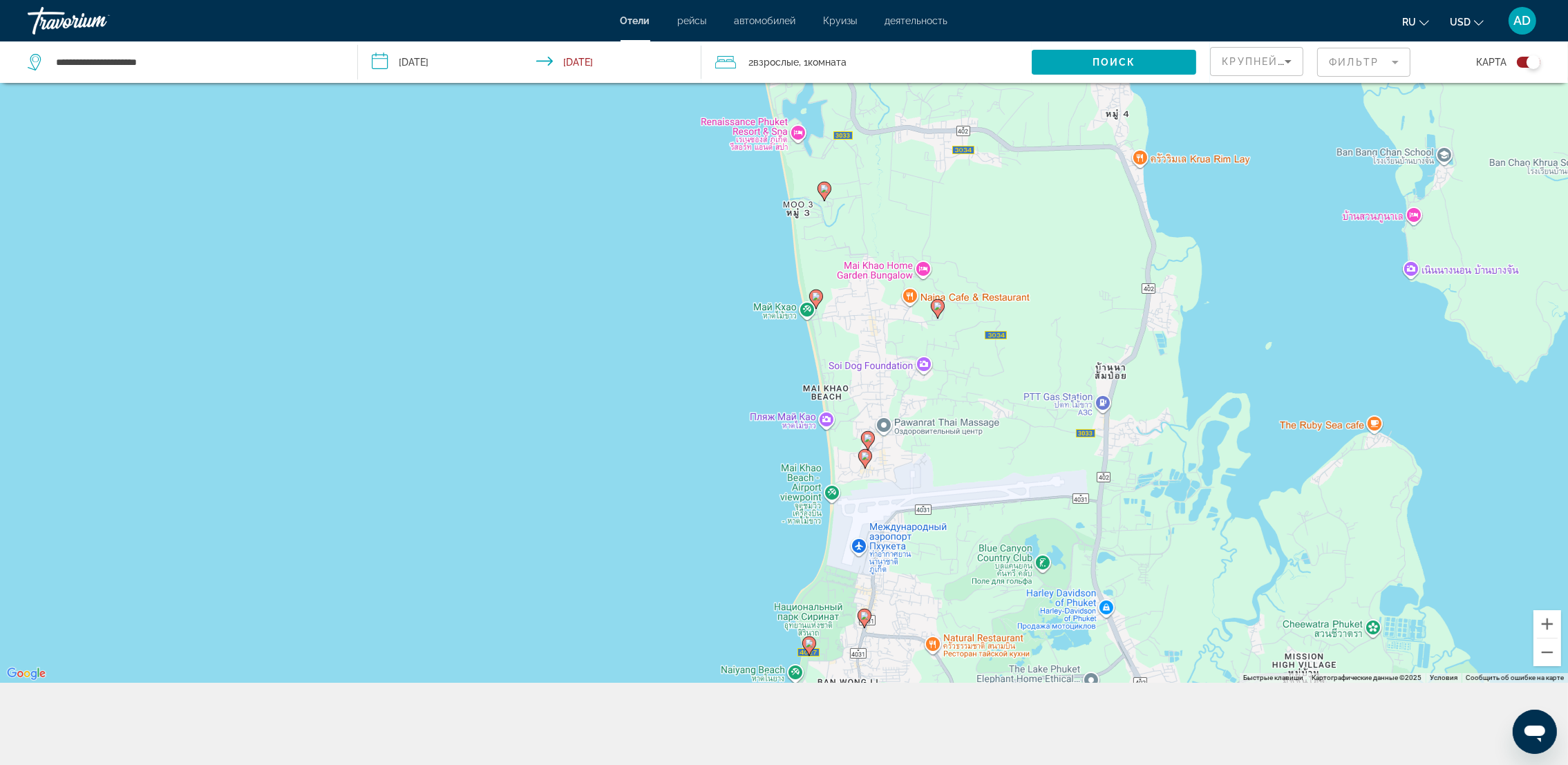
click at [820, 300] on icon "Main content" at bounding box center [816, 298] width 12 height 18
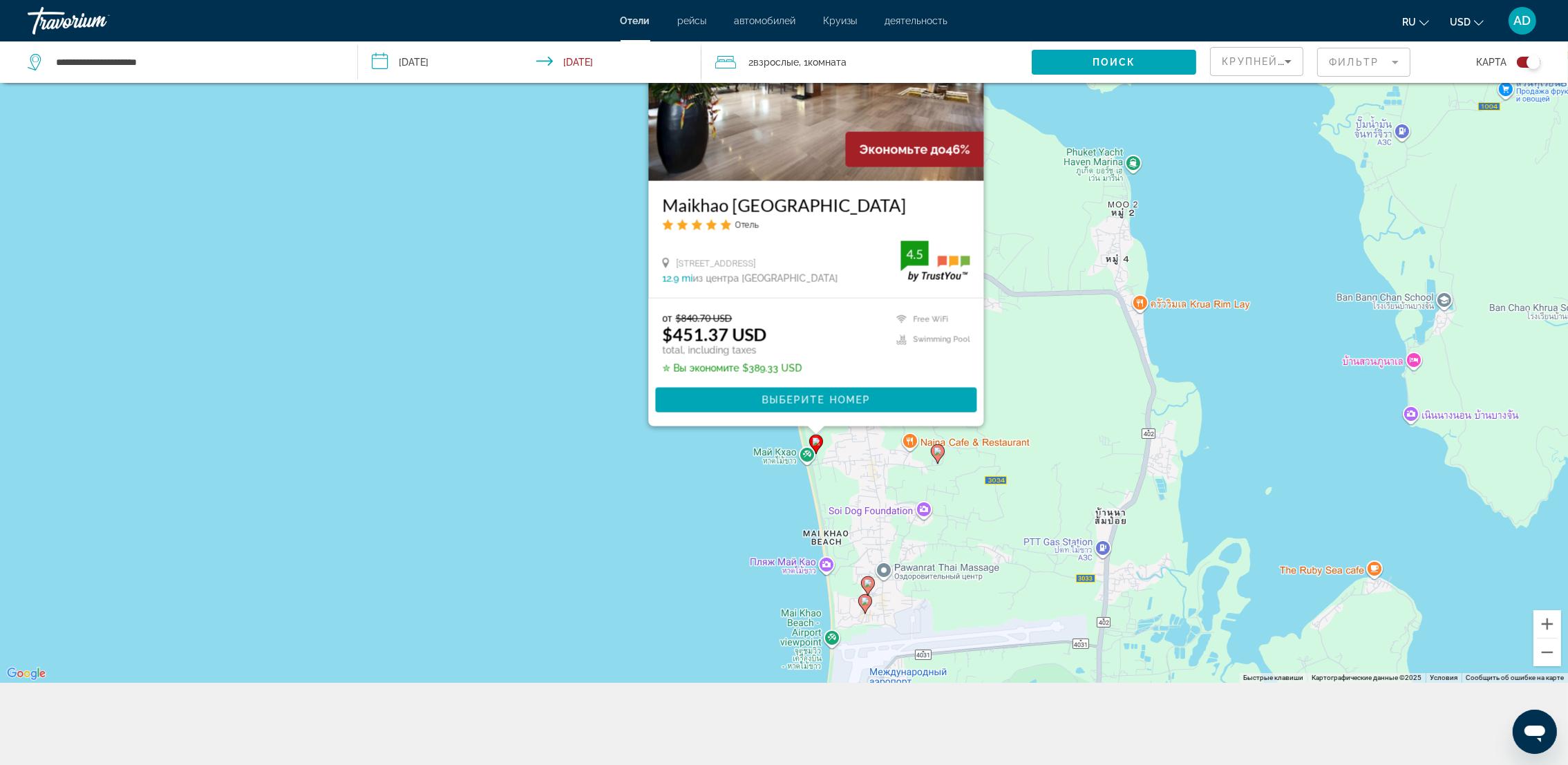
click at [1028, 485] on div "Чтобы активировать перетаскивание с помощью клавиатуры, нажмите Alt + Ввод. Пос…" at bounding box center [784, 300] width 1568 height 765
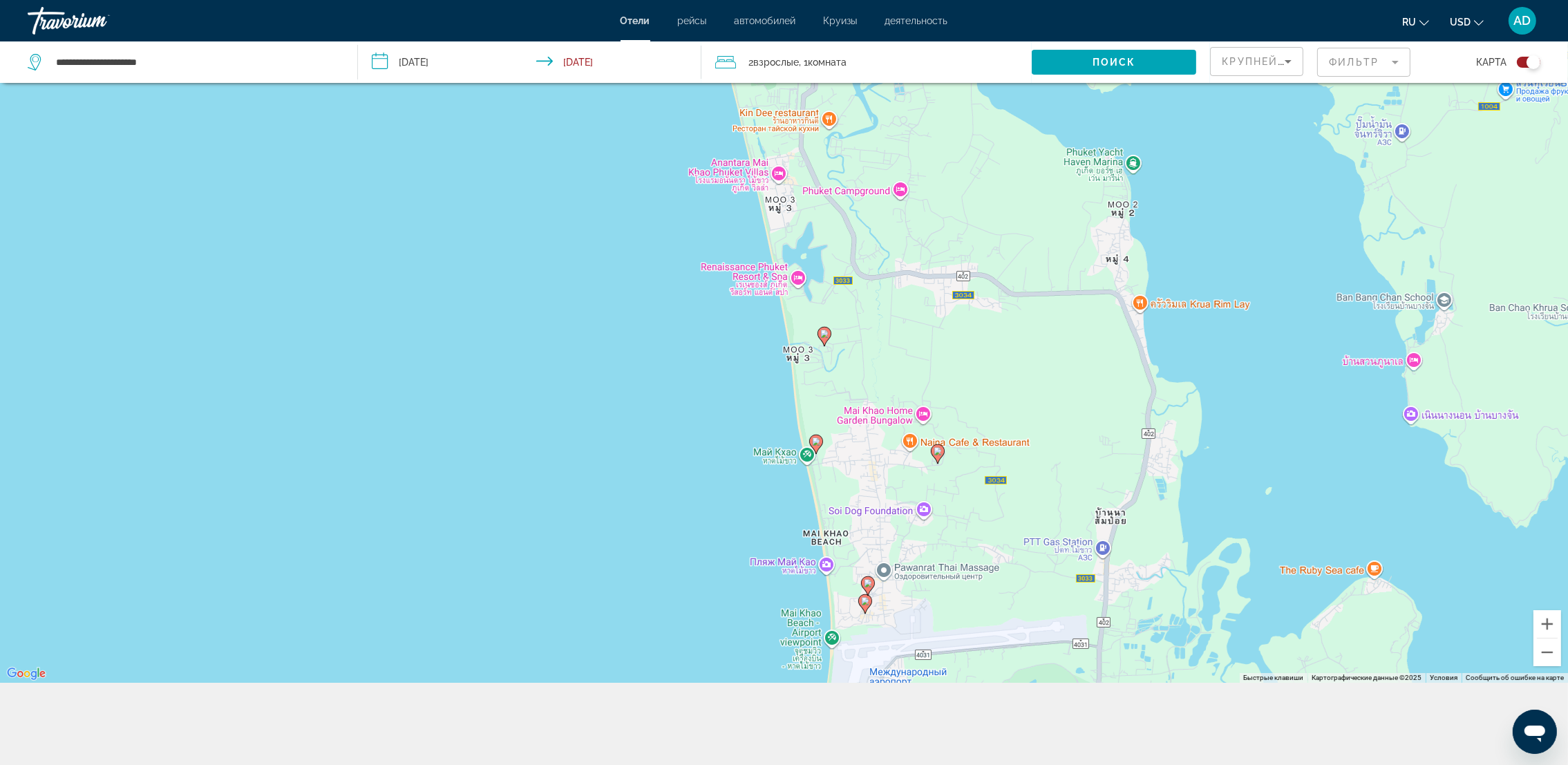
click at [938, 452] on image "Main content" at bounding box center [937, 451] width 8 height 8
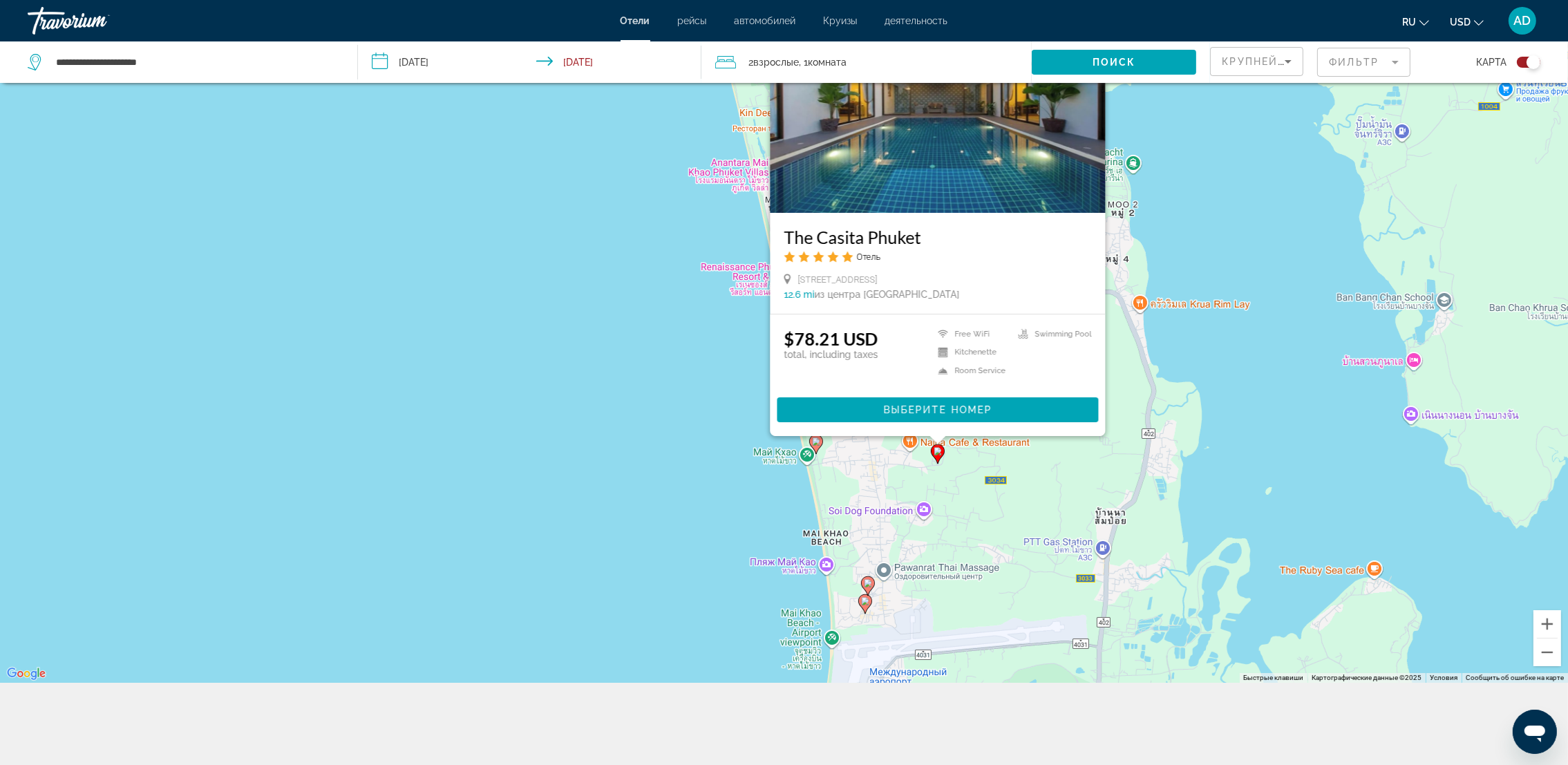
click at [1018, 498] on div "Чтобы активировать перетаскивание с помощью клавиатуры, нажмите Alt + Ввод. Пос…" at bounding box center [784, 300] width 1568 height 765
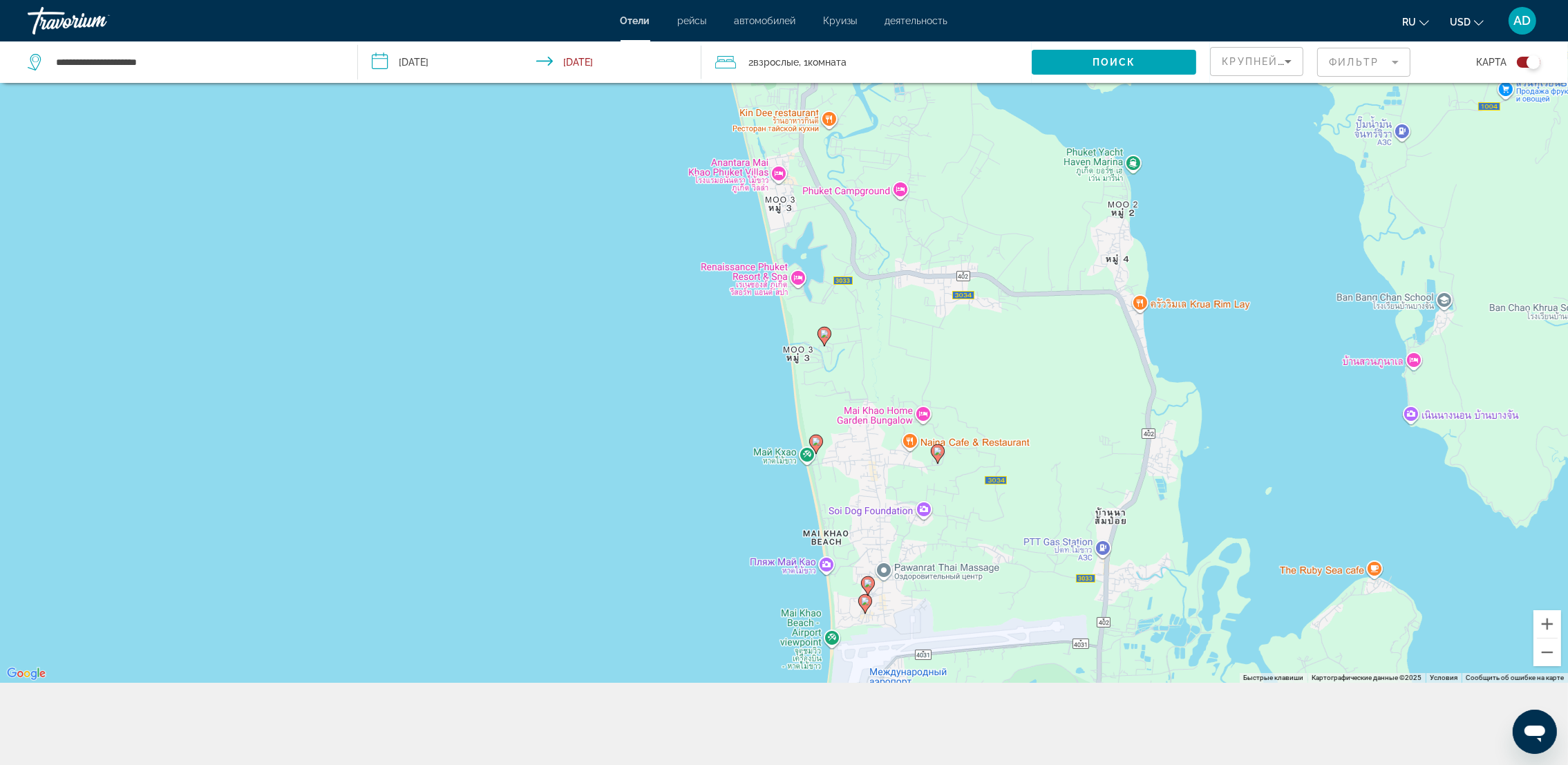
click at [825, 335] on image "Main content" at bounding box center [824, 333] width 8 height 8
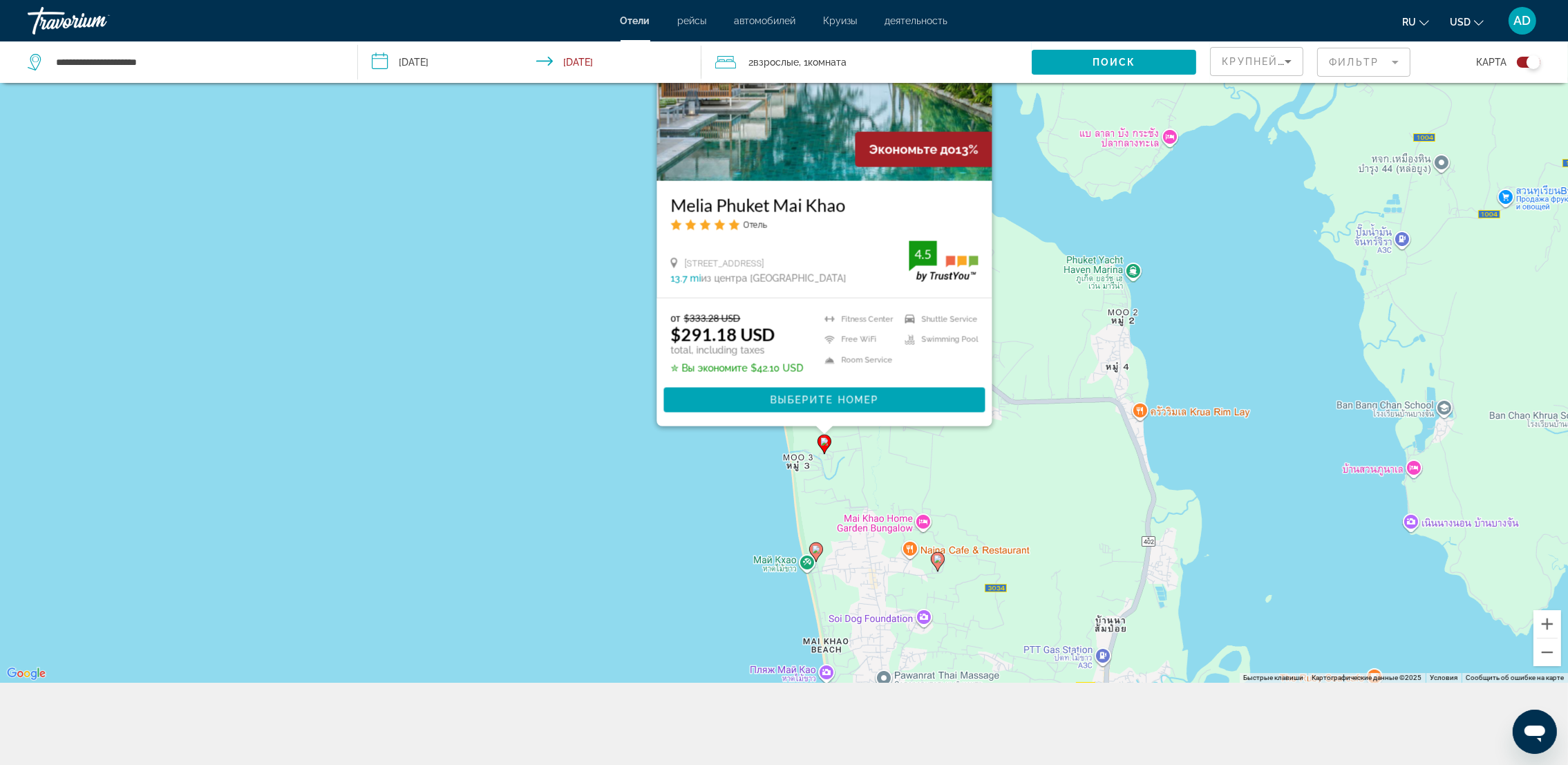
click at [1088, 488] on div "Чтобы активировать перетаскивание с помощью клавиатуры, нажмите Alt + Ввод. Пос…" at bounding box center [784, 300] width 1568 height 765
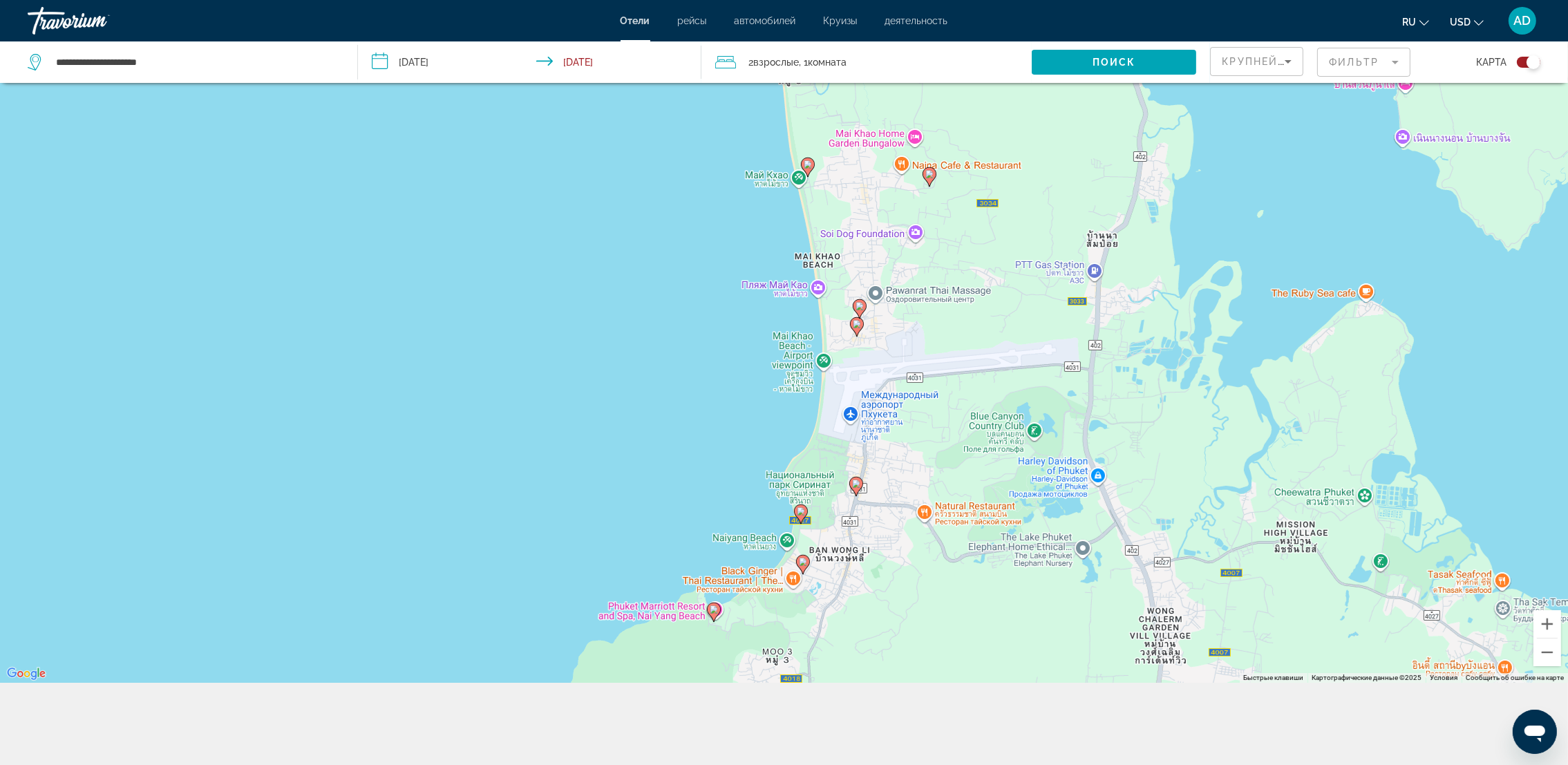
drag, startPoint x: 1022, startPoint y: 638, endPoint x: 1014, endPoint y: 228, distance: 410.1
click at [1014, 228] on div "Чтобы активировать перетаскивание с помощью клавиатуры, нажмите Alt + Ввод. Пос…" at bounding box center [784, 300] width 1568 height 765
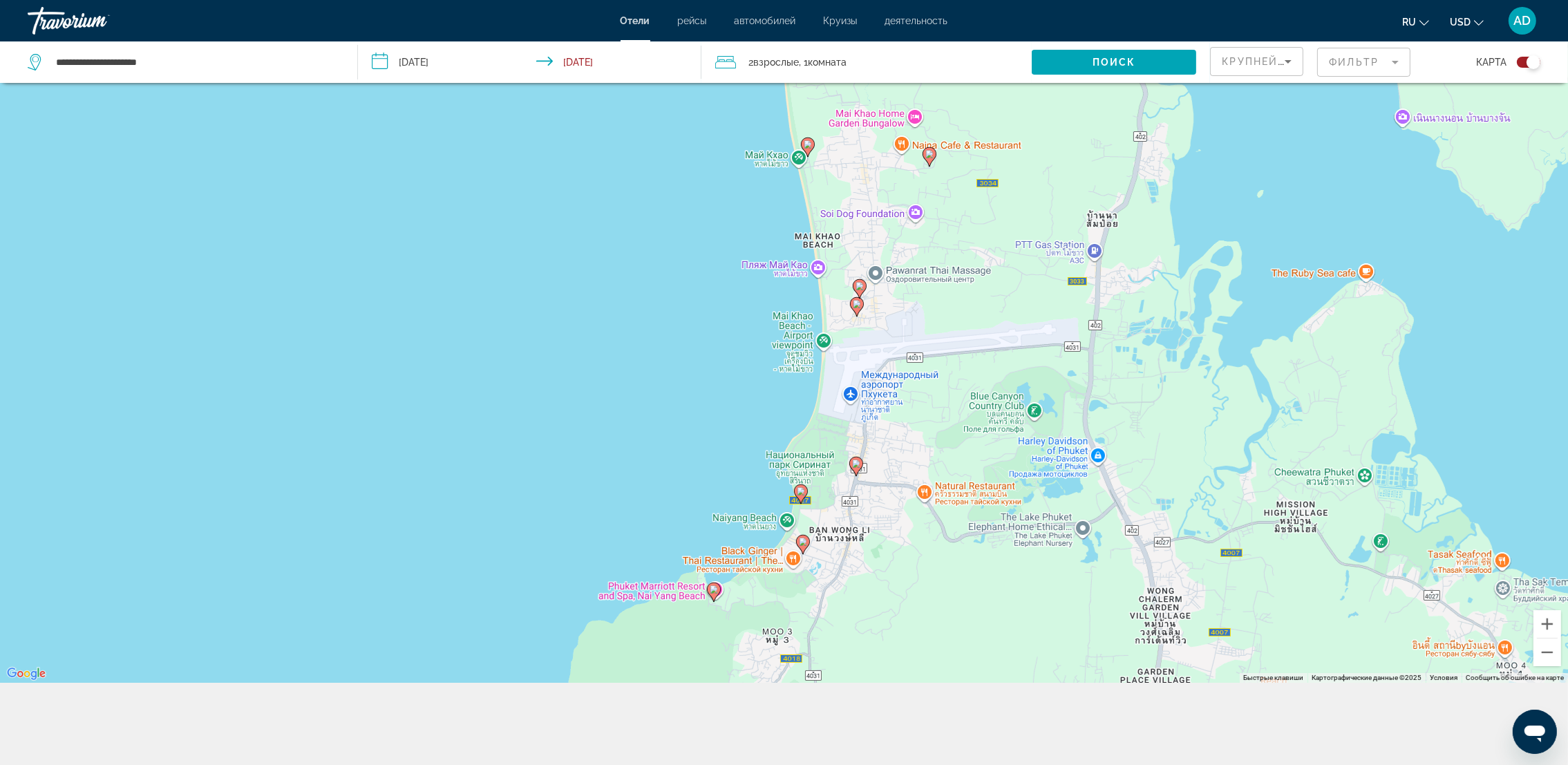
click at [859, 467] on image "Main content" at bounding box center [856, 463] width 8 height 8
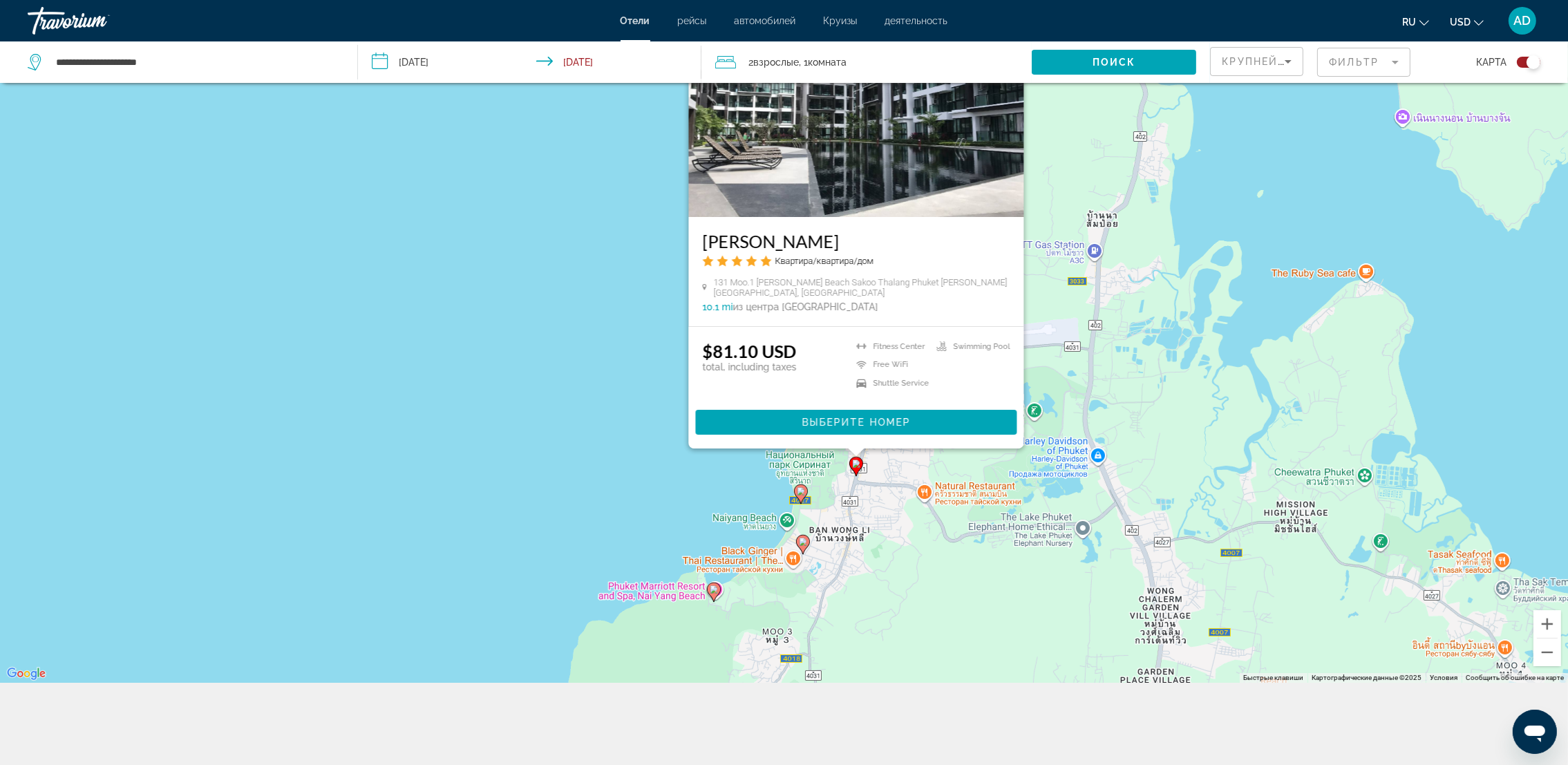
click at [797, 491] on image "Main content" at bounding box center [801, 491] width 8 height 8
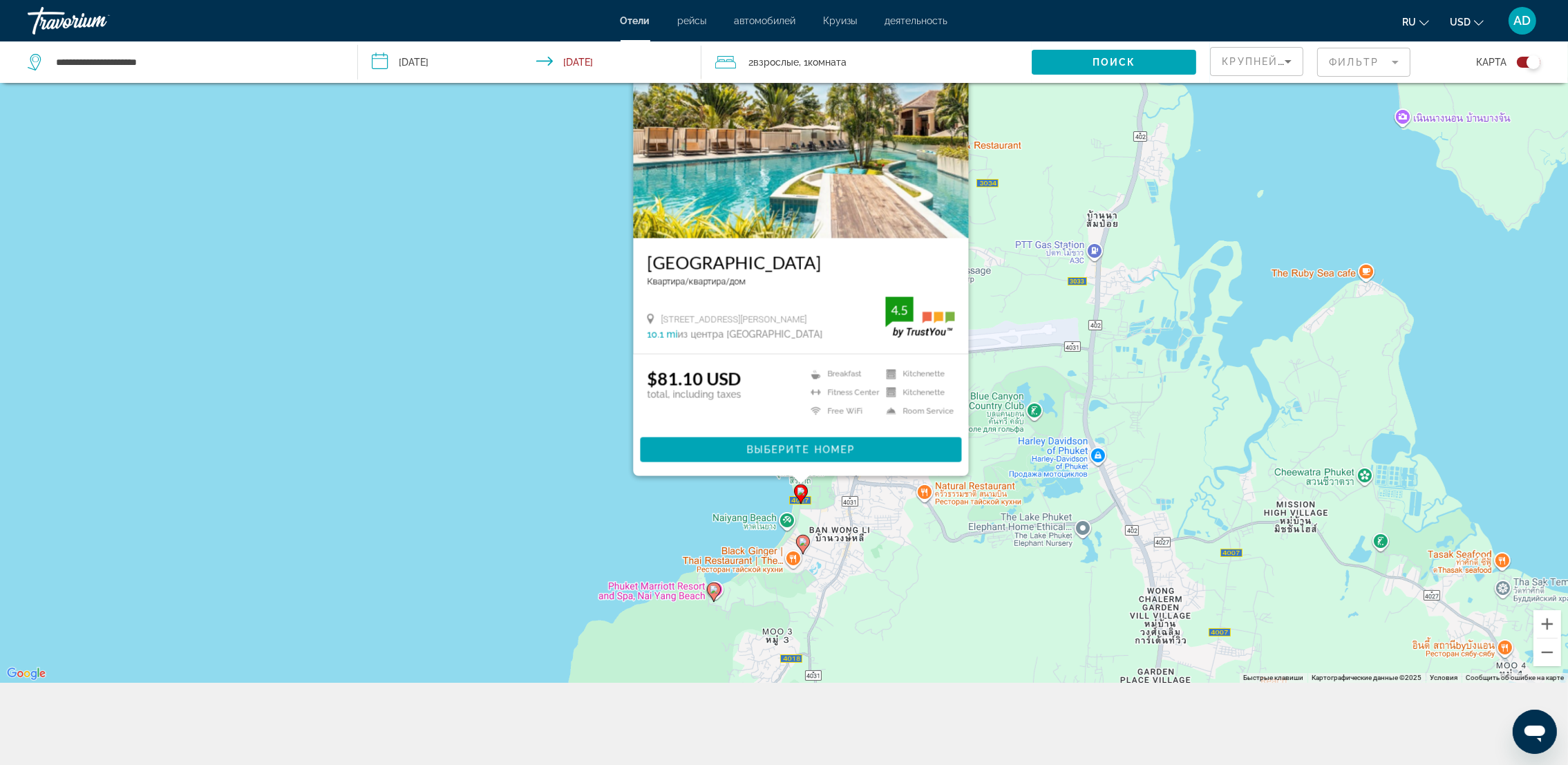
click at [803, 547] on icon "Main content" at bounding box center [803, 544] width 12 height 18
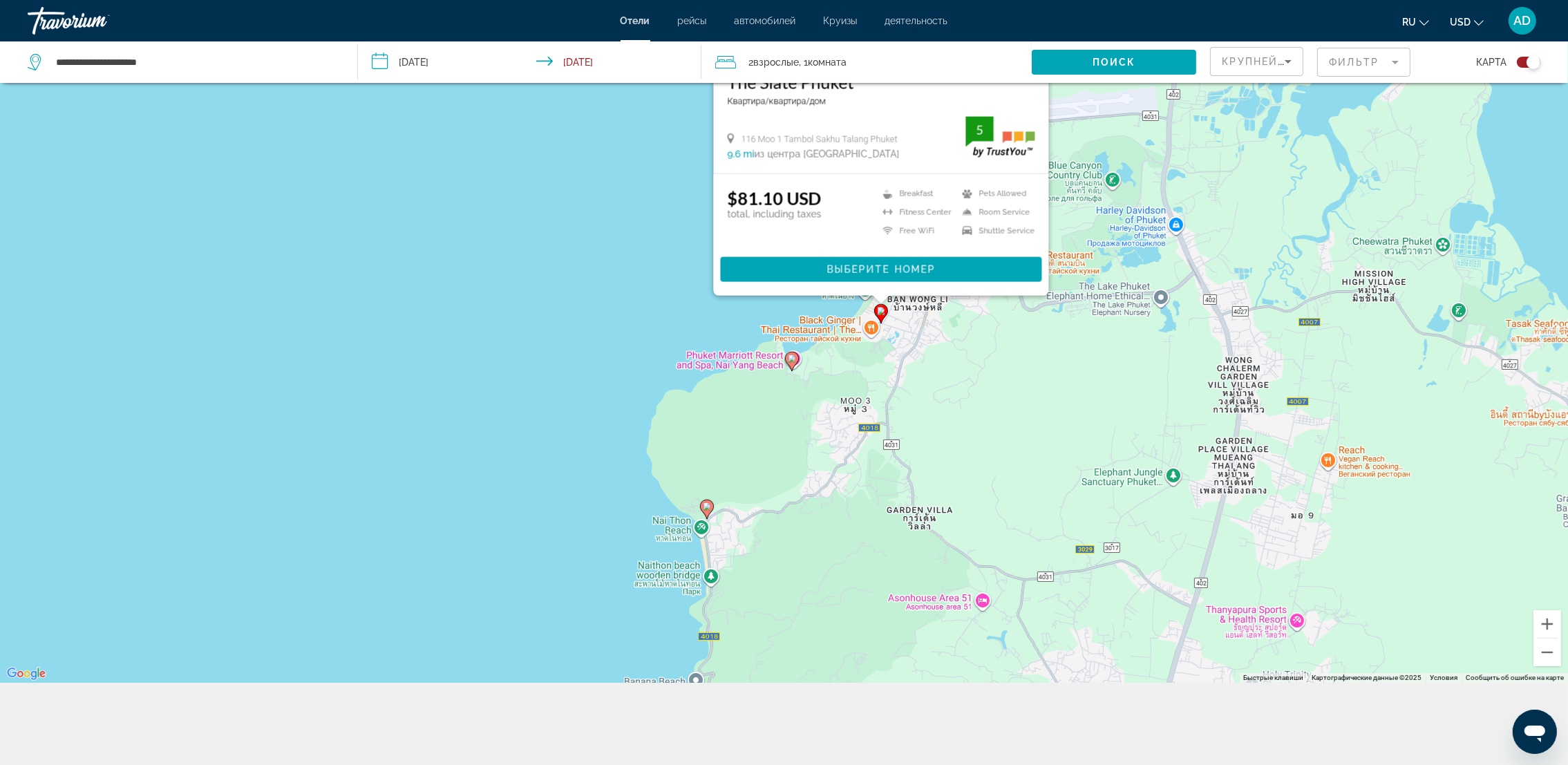
drag, startPoint x: 1007, startPoint y: 623, endPoint x: 1084, endPoint y: 391, distance: 244.4
click at [1084, 391] on div "Чтобы активировать перетаскивание с помощью клавиатуры, нажмите Alt + Ввод. Пос…" at bounding box center [784, 300] width 1568 height 765
click at [789, 359] on image "Main content" at bounding box center [791, 358] width 8 height 8
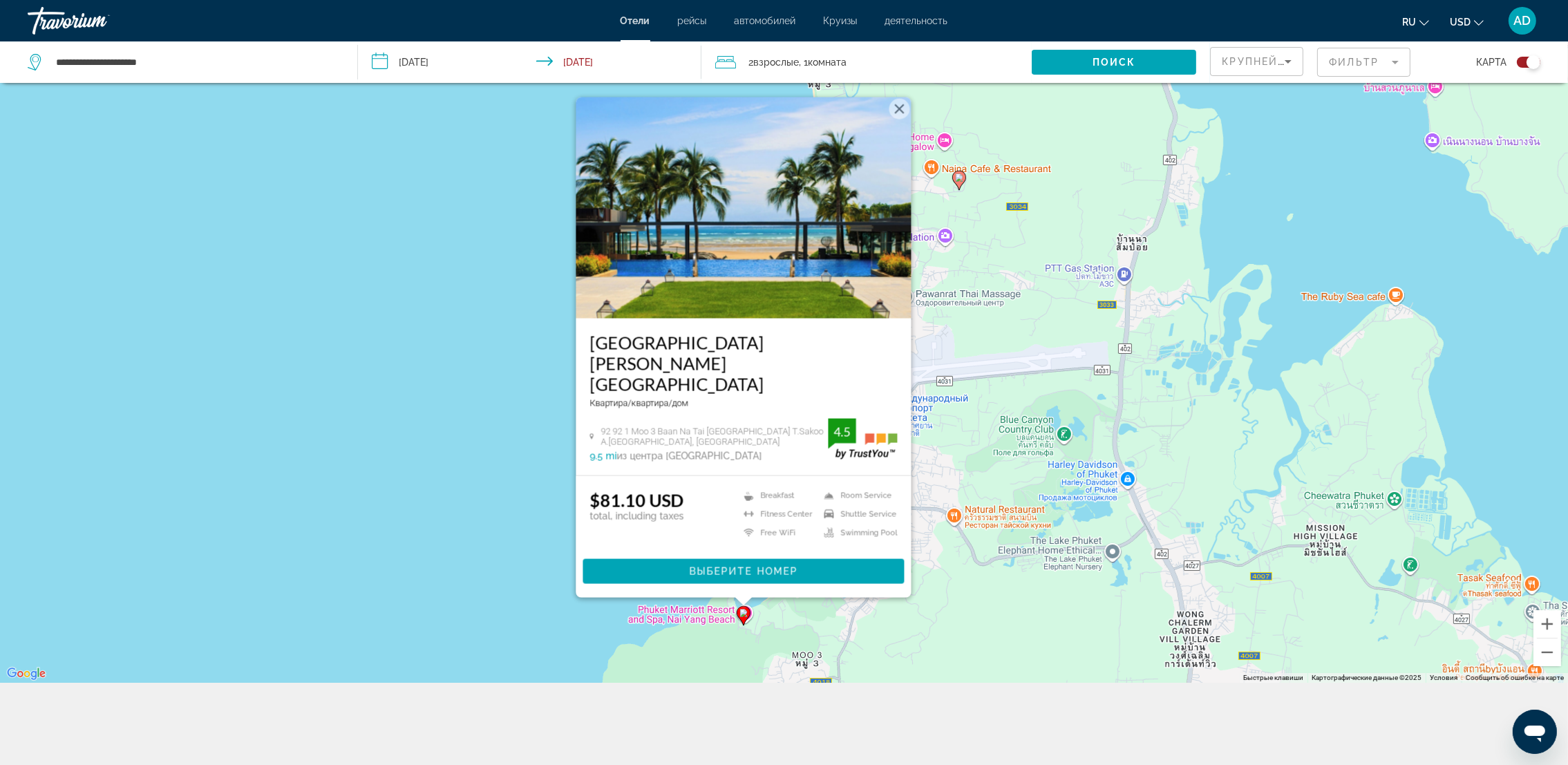
drag, startPoint x: 1000, startPoint y: 460, endPoint x: 952, endPoint y: 621, distance: 168.0
click at [952, 621] on div "Чтобы активировать перетаскивание с помощью клавиатуры, нажмите Alt + Ввод. Пос…" at bounding box center [784, 300] width 1568 height 765
click at [883, 650] on div "Чтобы активировать перетаскивание с помощью клавиатуры, нажмите Alt + Ввод. Пос…" at bounding box center [784, 300] width 1568 height 765
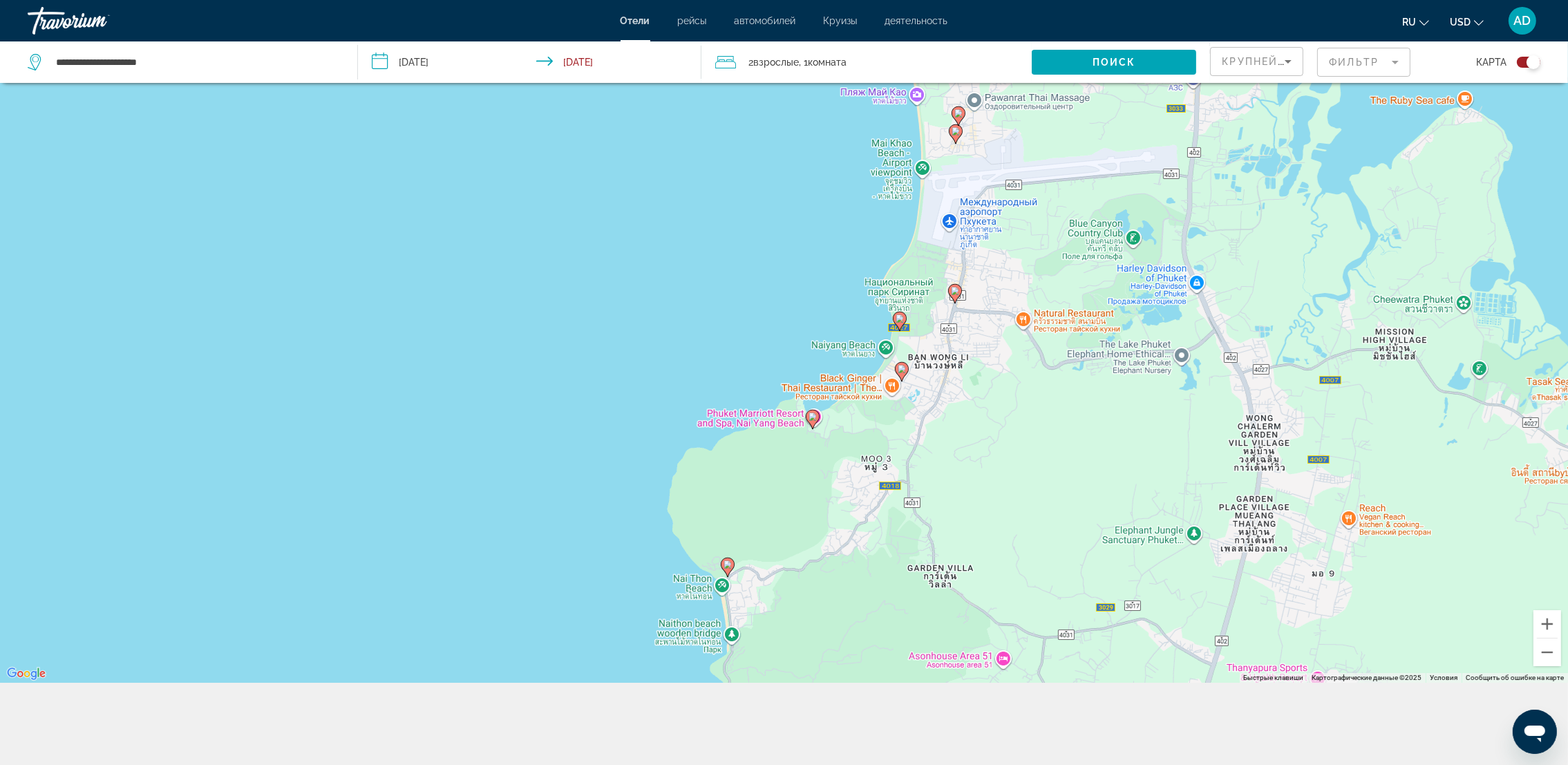
drag, startPoint x: 921, startPoint y: 548, endPoint x: 992, endPoint y: 357, distance: 203.8
click at [992, 357] on div "Чтобы активировать перетаскивание с помощью клавиатуры, нажмите Alt + Ввод. Пос…" at bounding box center [784, 300] width 1568 height 765
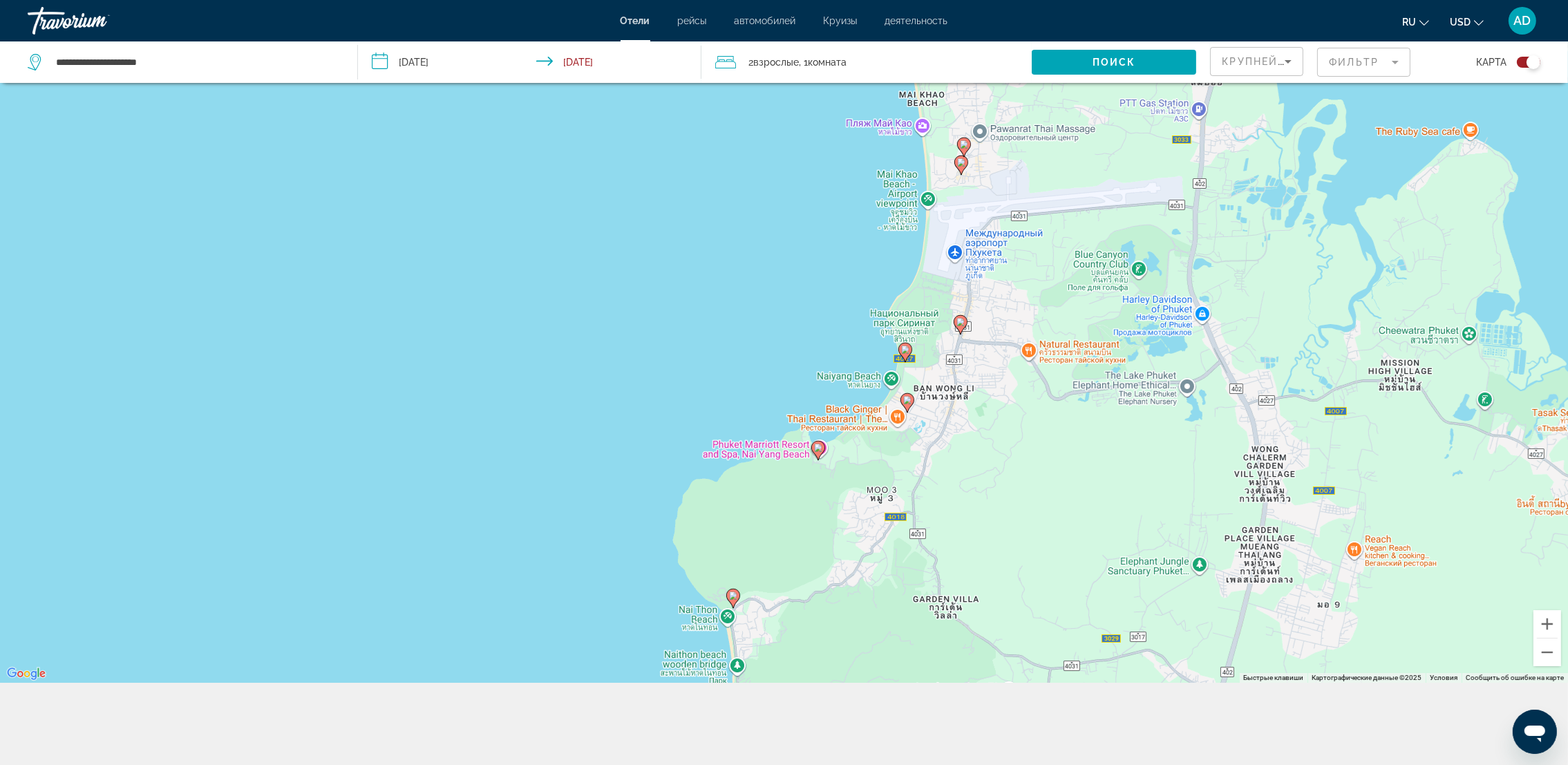
click at [736, 597] on image "Main content" at bounding box center [733, 595] width 8 height 8
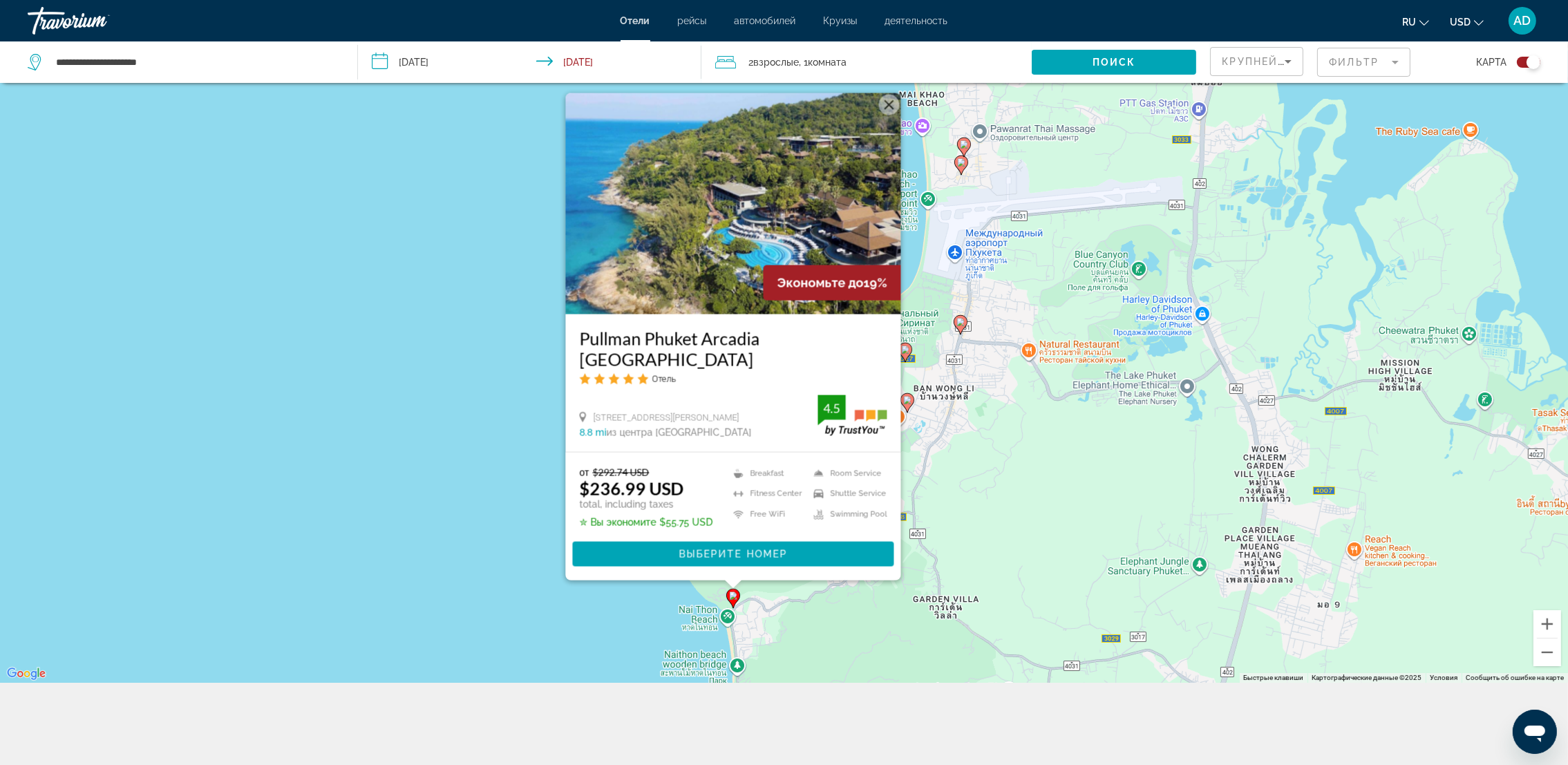
click at [969, 619] on div "Чтобы активировать перетаскивание с помощью клавиатуры, нажмите Alt + Ввод. Пос…" at bounding box center [784, 300] width 1568 height 765
